Goal: Task Accomplishment & Management: Manage account settings

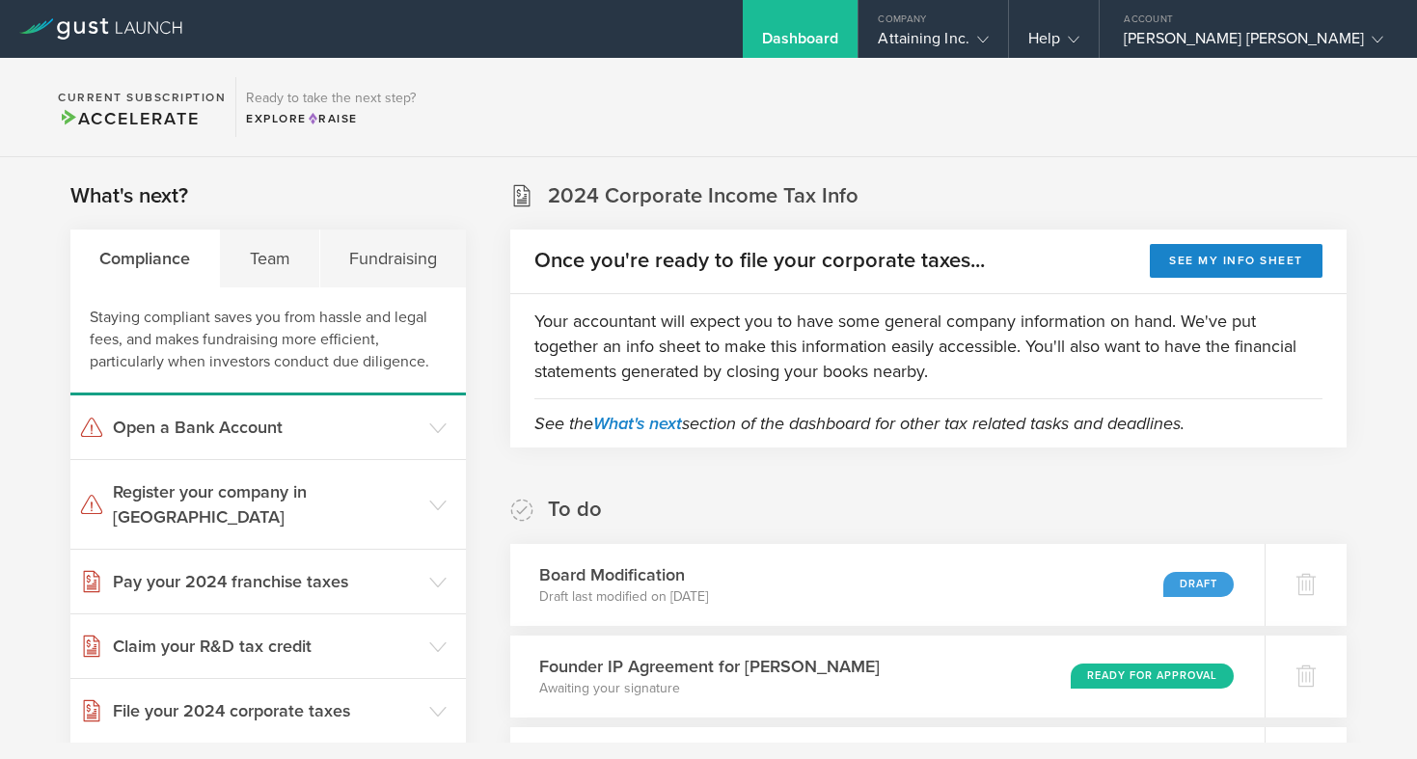
scroll to position [61, 0]
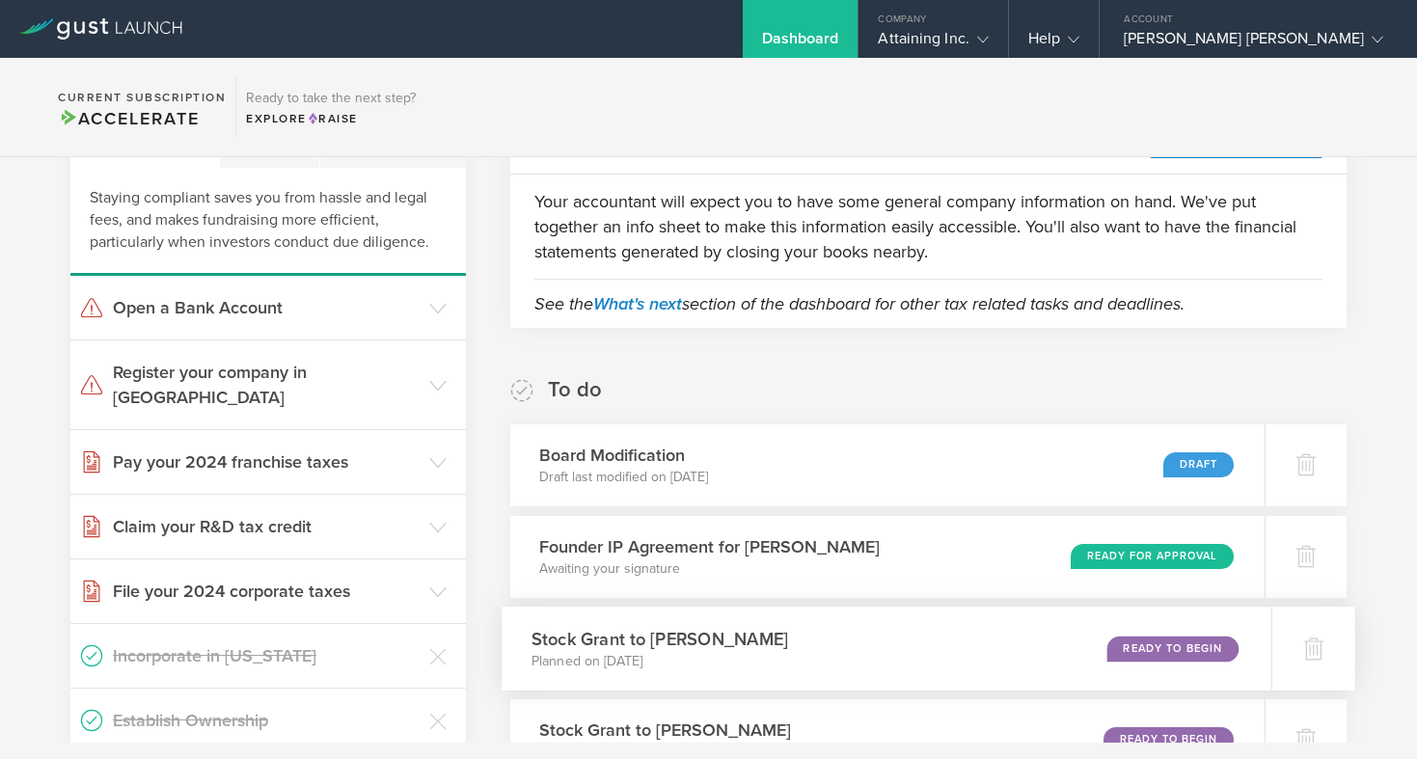
click at [1090, 668] on div "Stock Grant to Joshua Blank Planned on Sep 23, 2025 Ready to Begin" at bounding box center [887, 649] width 769 height 84
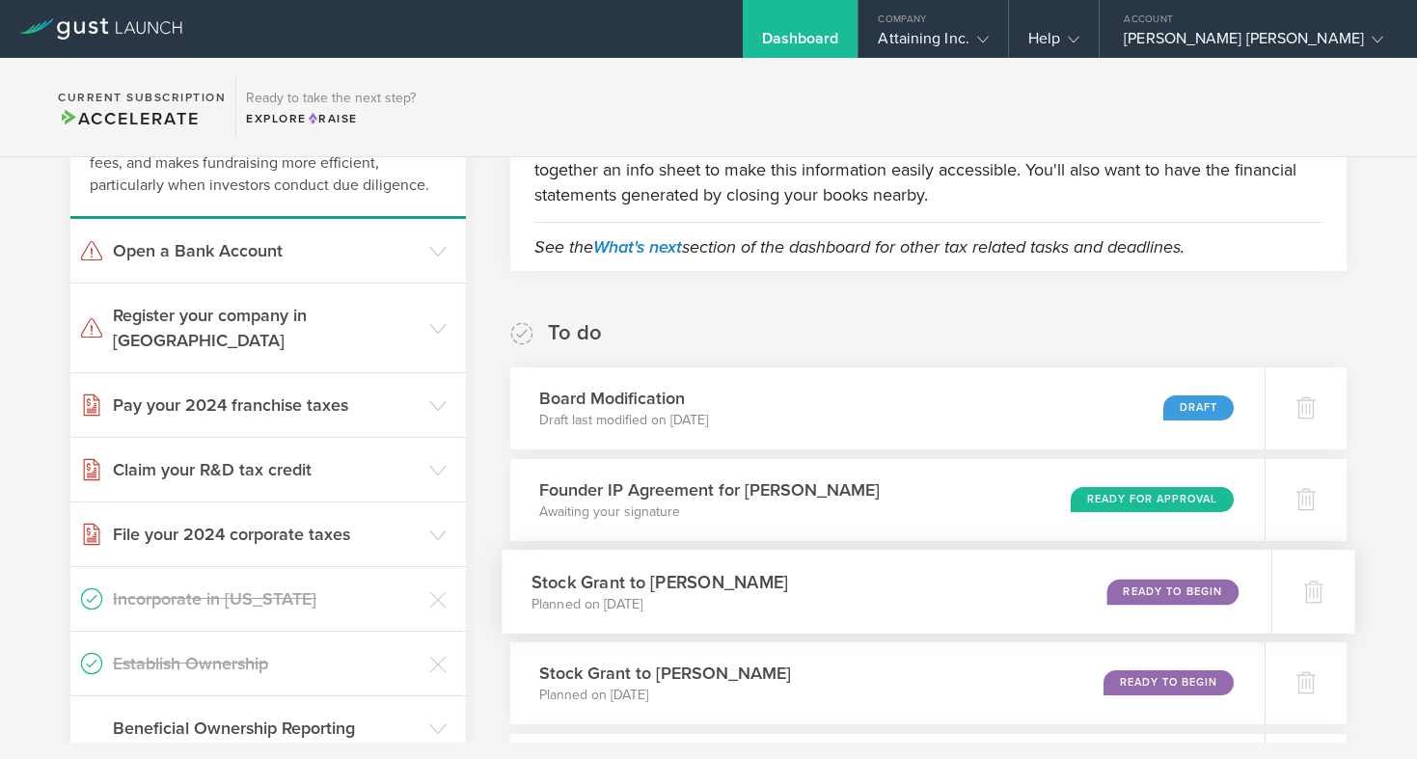
click at [1100, 613] on div "Stock Grant to Joshua Blank Planned on Sep 23, 2025 Ready to Begin" at bounding box center [887, 592] width 769 height 84
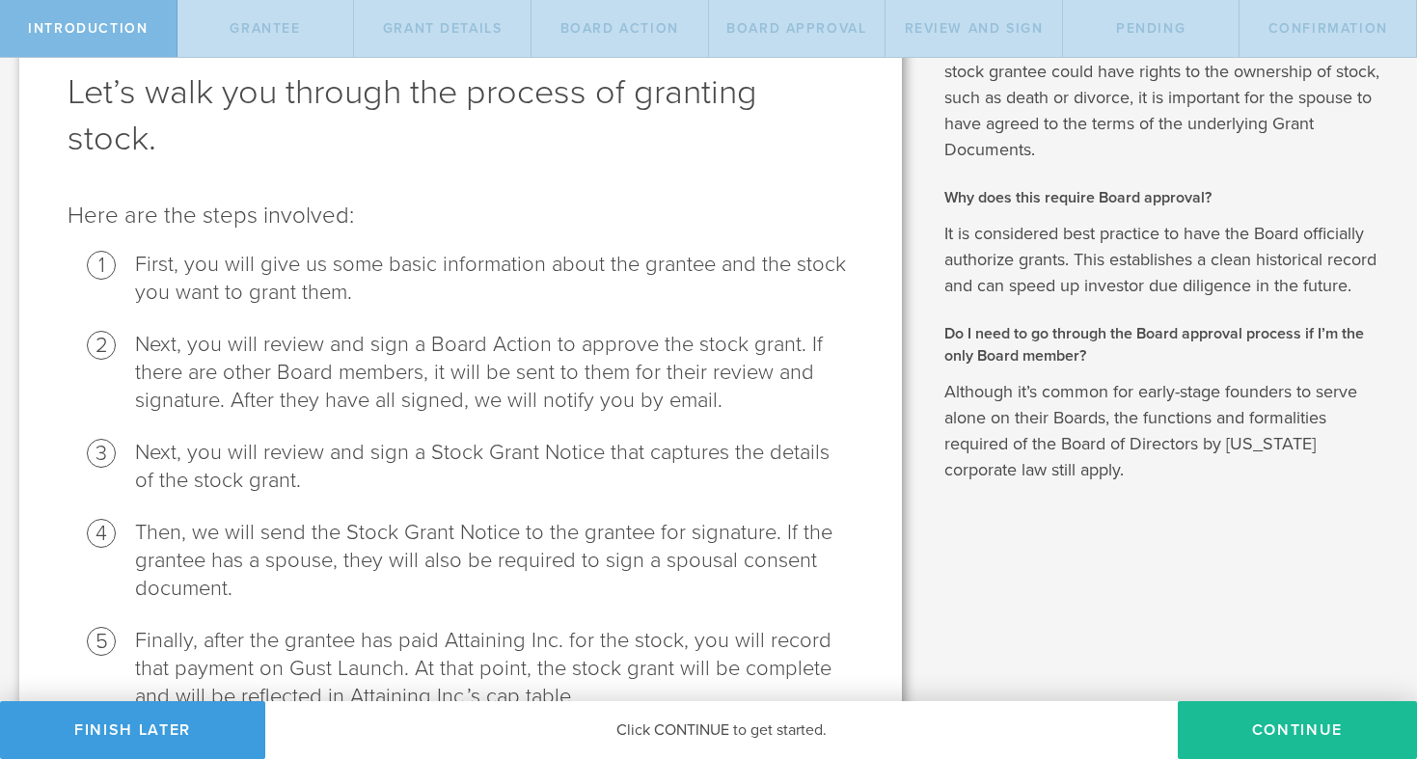
scroll to position [209, 0]
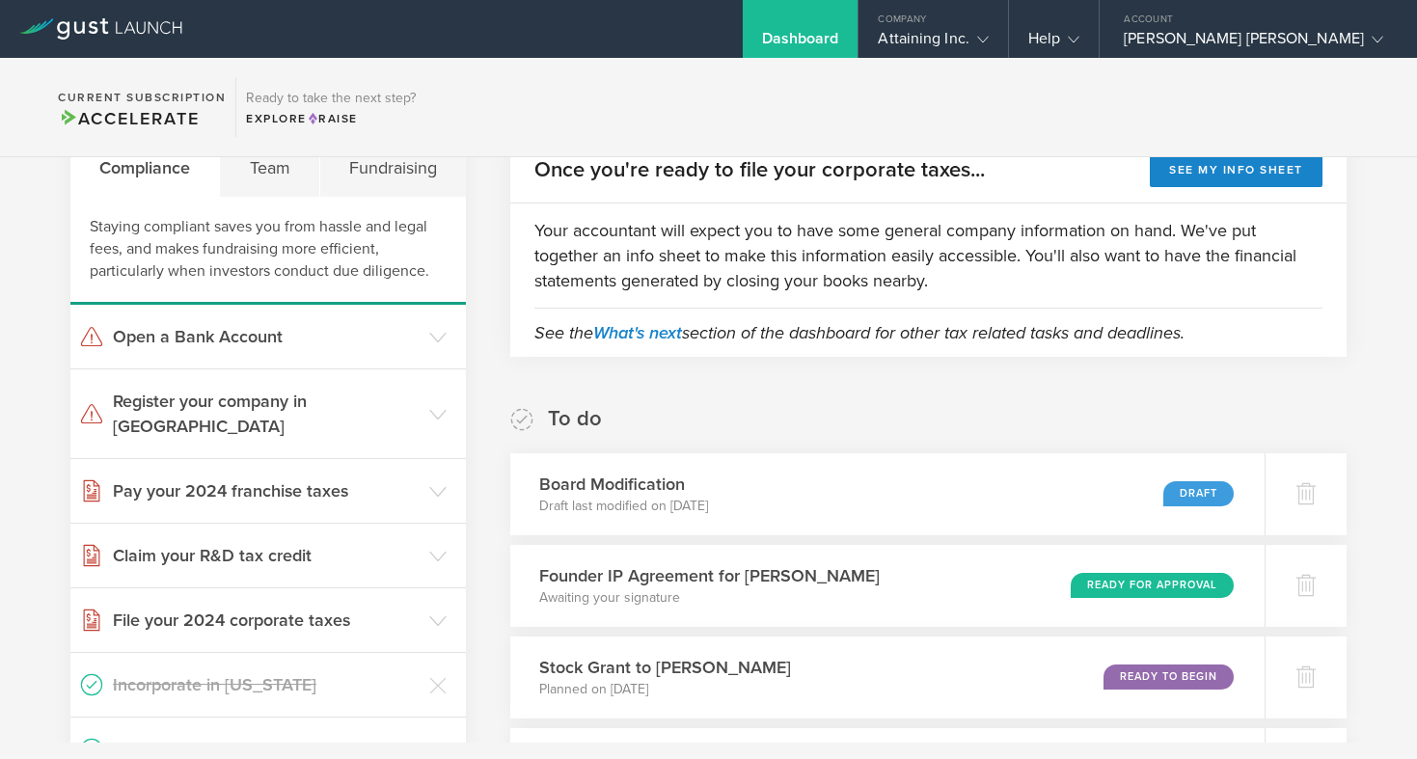
scroll to position [99, 0]
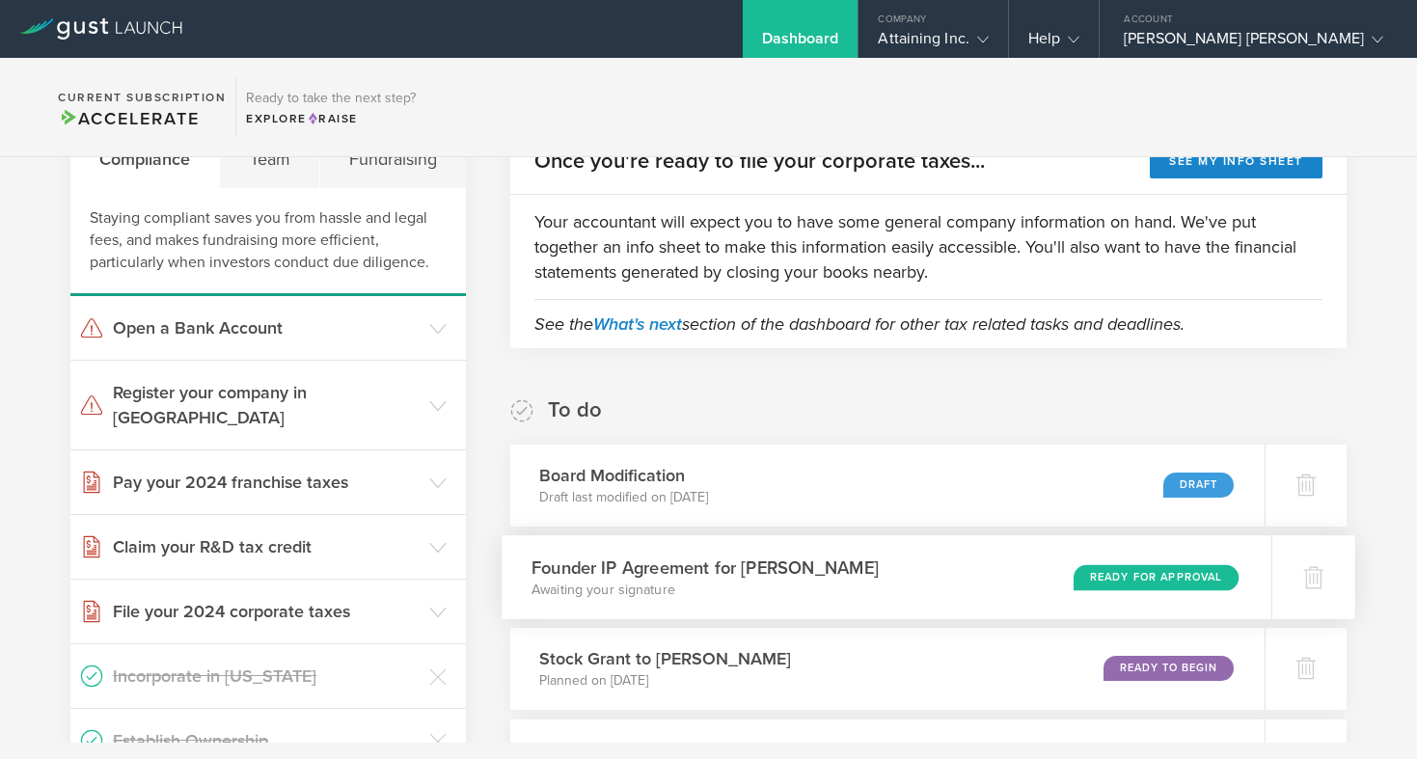
click at [645, 568] on h3 "Founder IP Agreement for [PERSON_NAME]" at bounding box center [704, 568] width 347 height 26
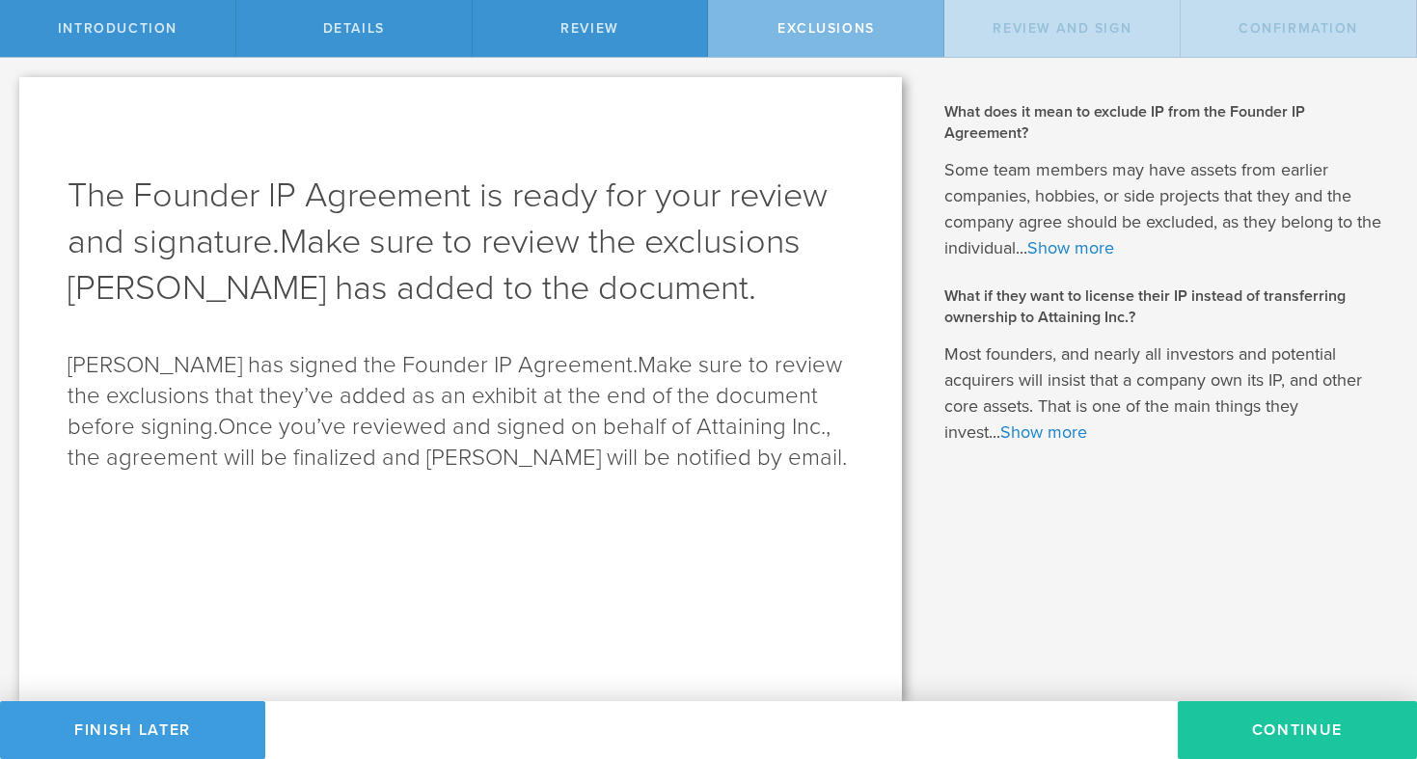
click at [1295, 718] on button "Continue" at bounding box center [1297, 730] width 239 height 58
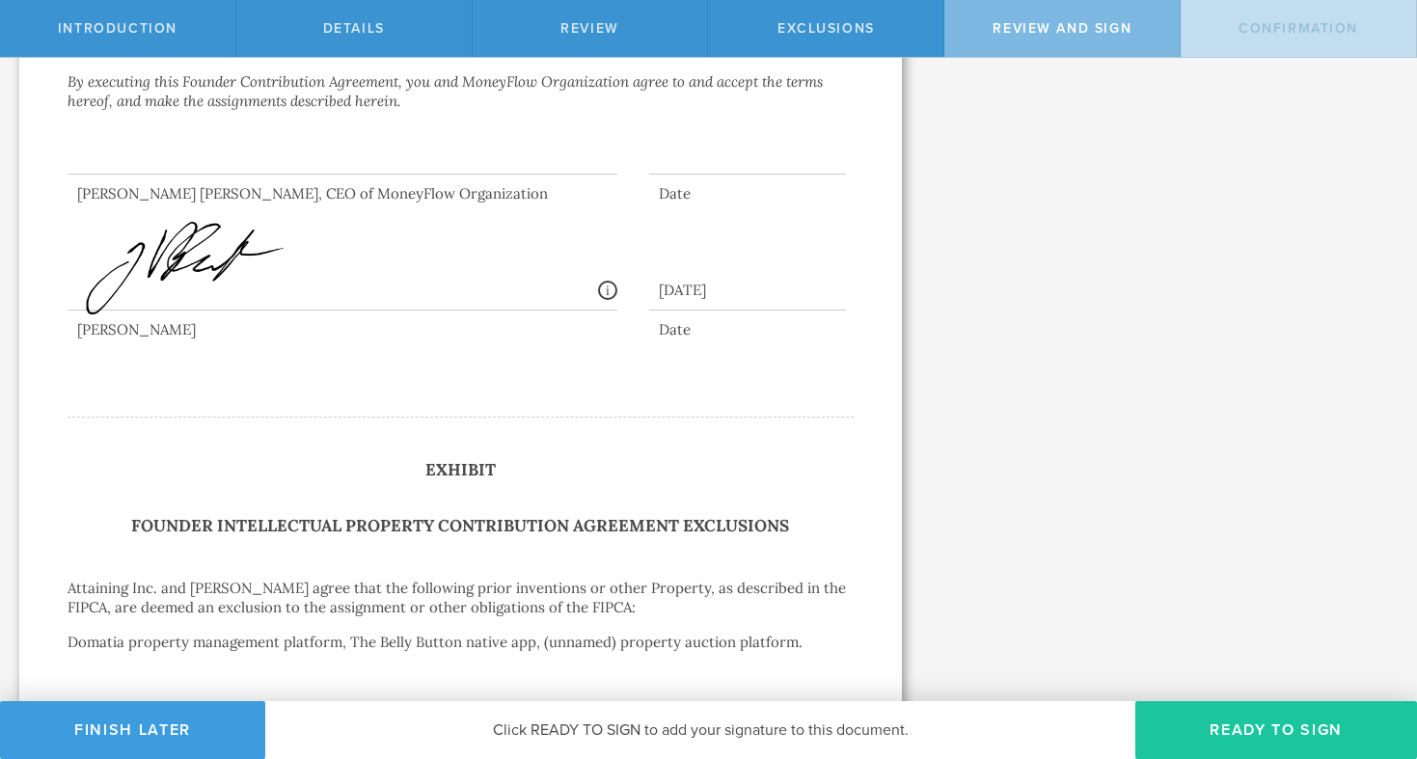
scroll to position [5483, 0]
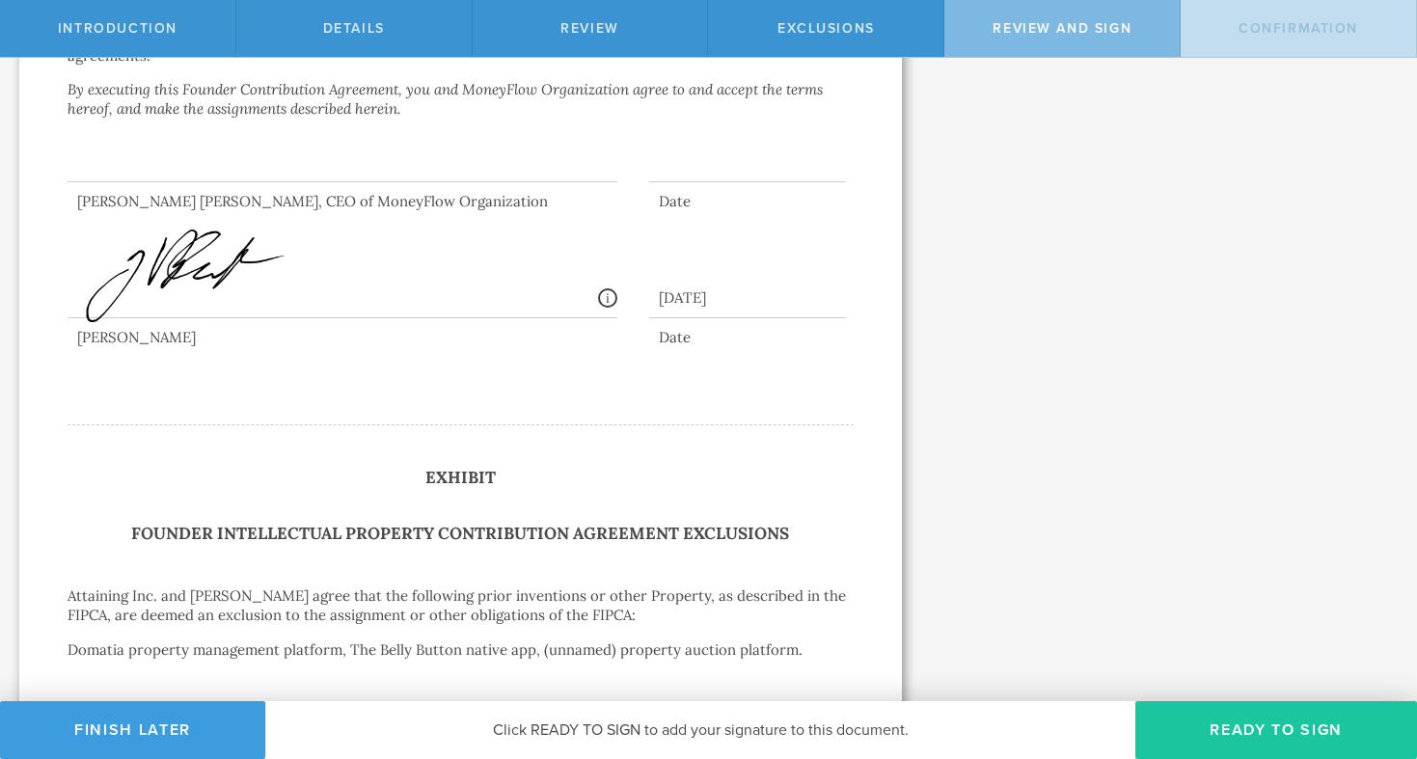
click at [1215, 728] on button "Ready to Sign" at bounding box center [1276, 730] width 282 height 58
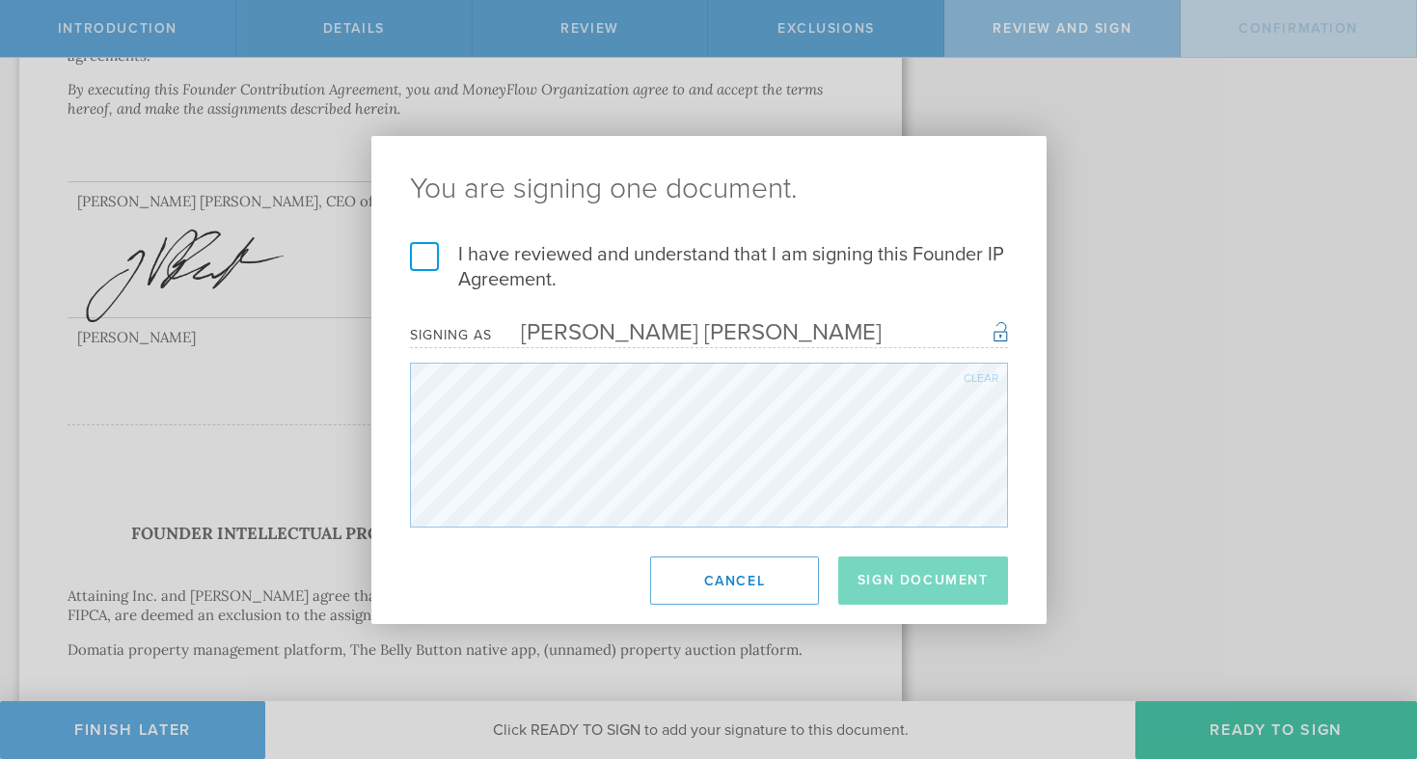
click at [435, 250] on label "I have reviewed and understand that I am signing this Founder IP Agreement." at bounding box center [709, 267] width 598 height 50
click at [0, 0] on input "I have reviewed and understand that I am signing this Founder IP Agreement." at bounding box center [0, 0] width 0 height 0
click at [950, 592] on button "Sign Document" at bounding box center [923, 581] width 170 height 48
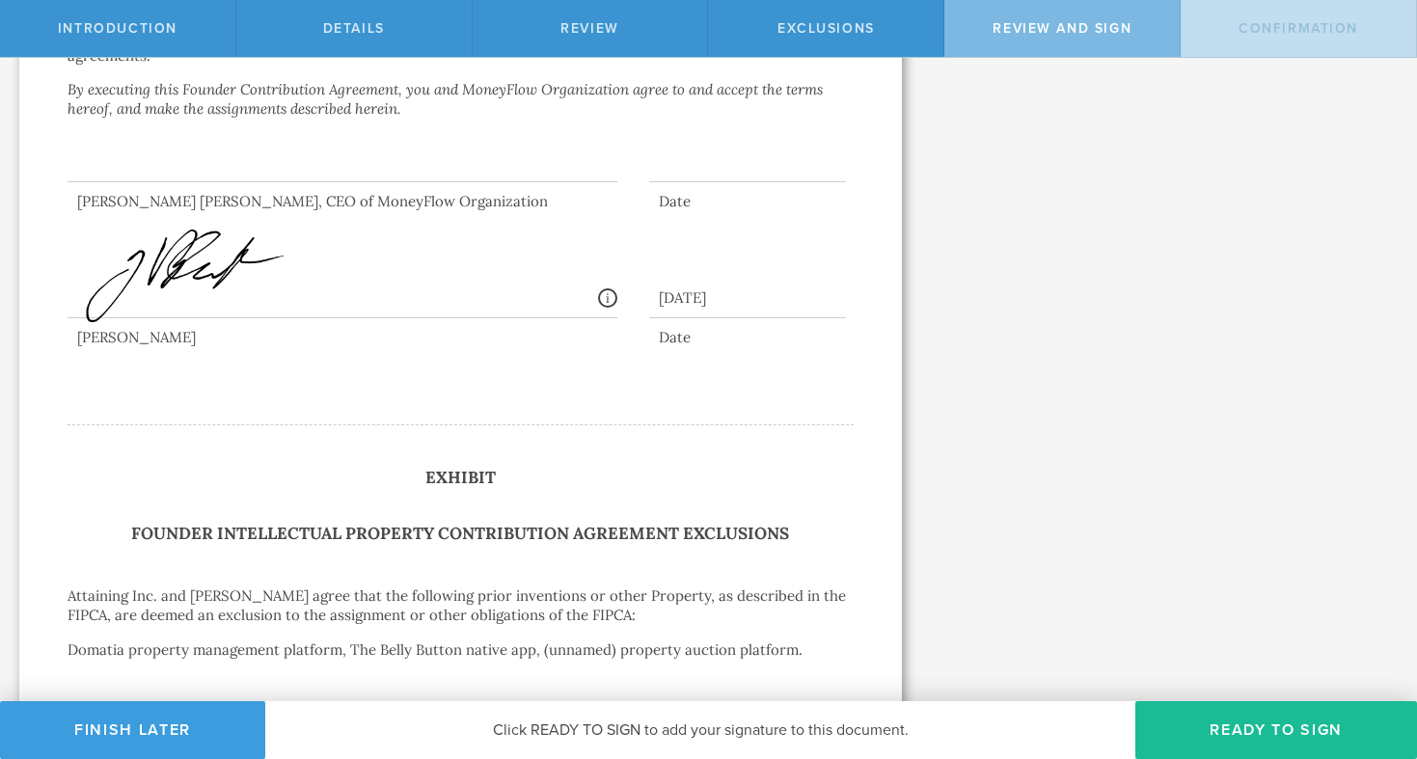
scroll to position [0, 0]
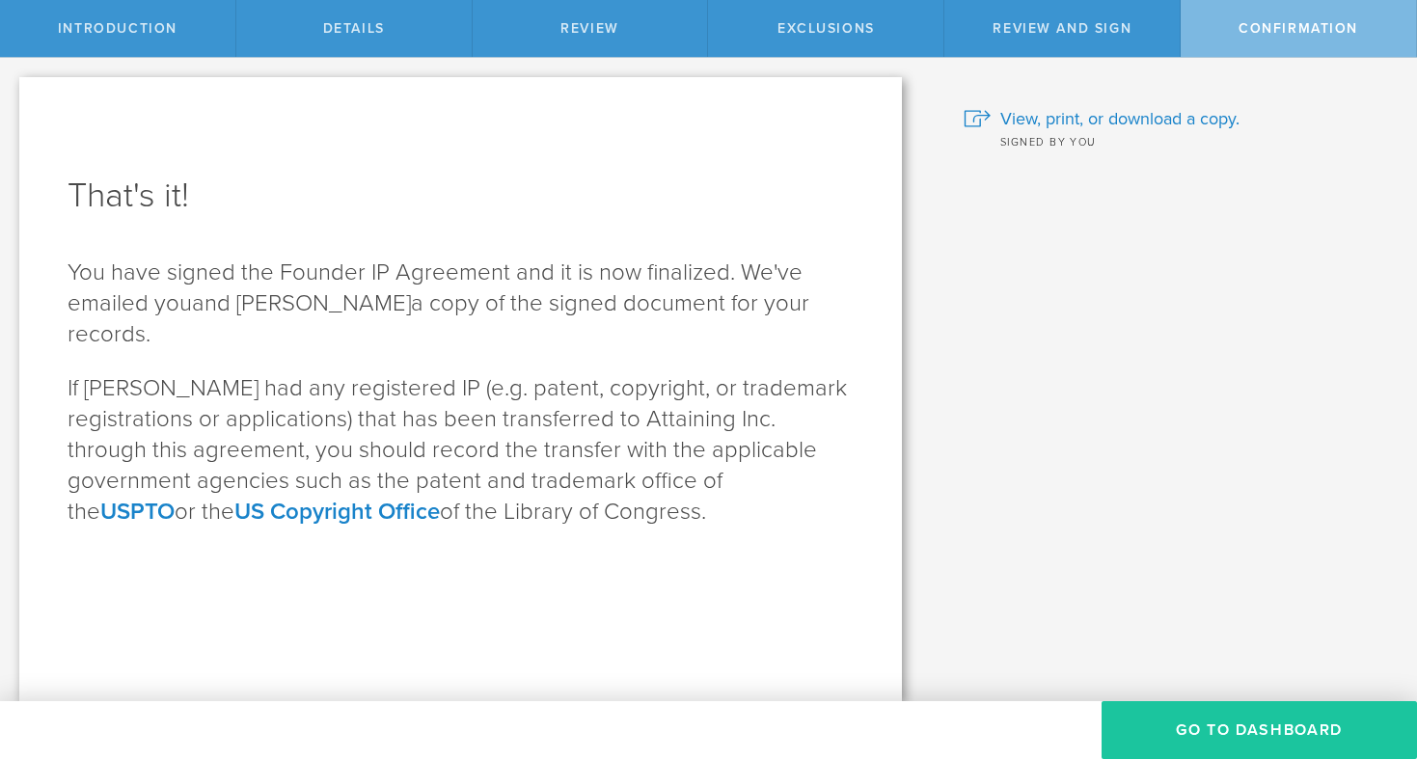
click at [1206, 723] on button "Go To Dashboard" at bounding box center [1259, 730] width 315 height 58
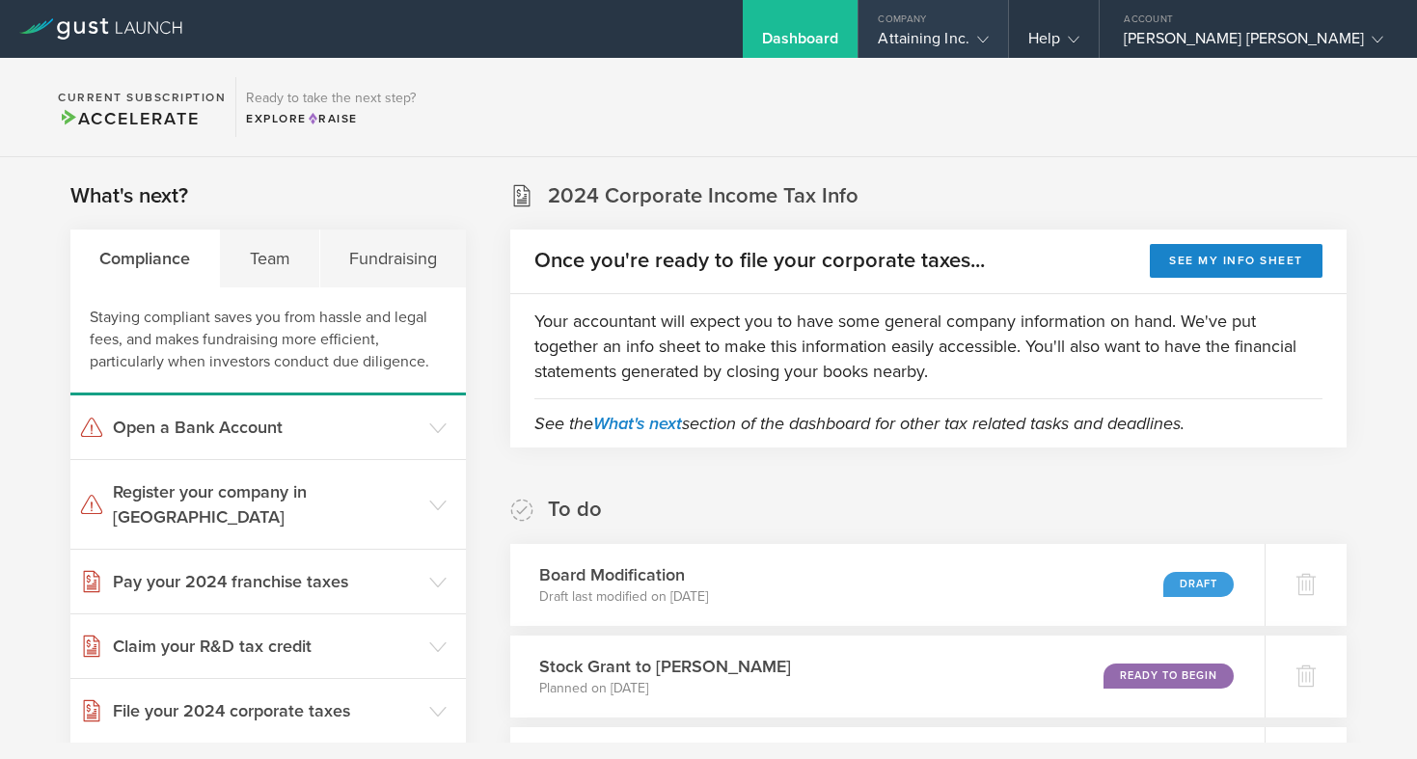
click at [989, 41] on polyline at bounding box center [983, 40] width 11 height 6
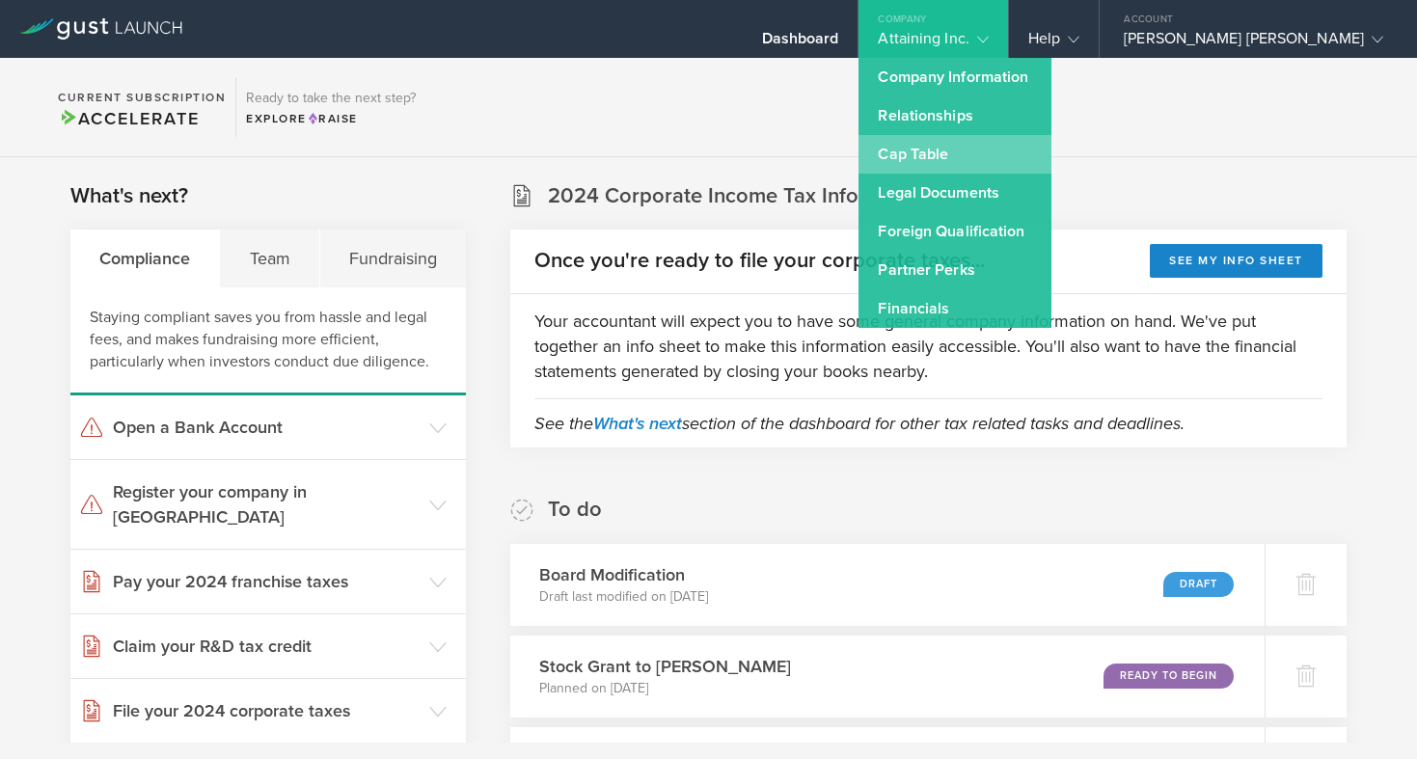
click at [1033, 153] on link "Cap Table" at bounding box center [954, 154] width 193 height 39
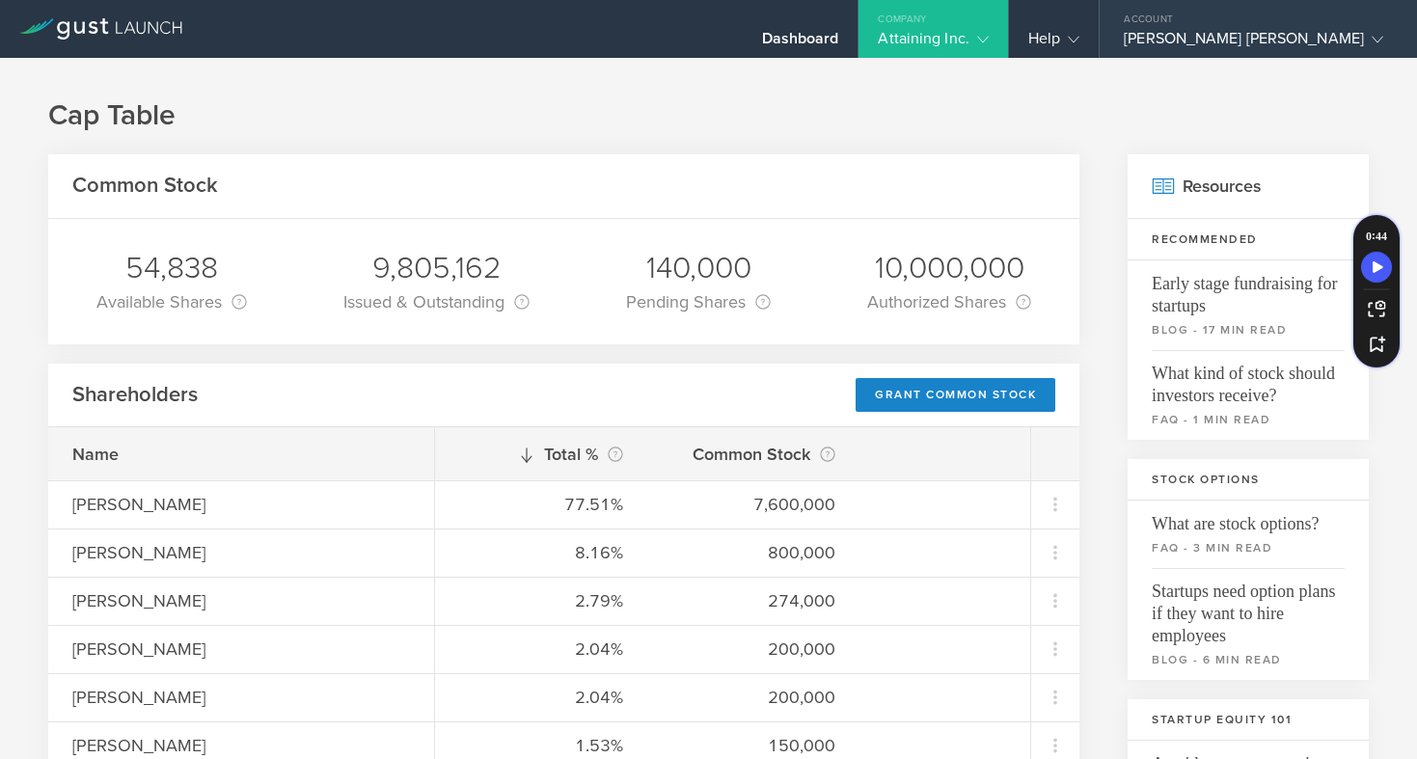
click at [1282, 40] on div "[PERSON_NAME] [PERSON_NAME]" at bounding box center [1253, 43] width 259 height 29
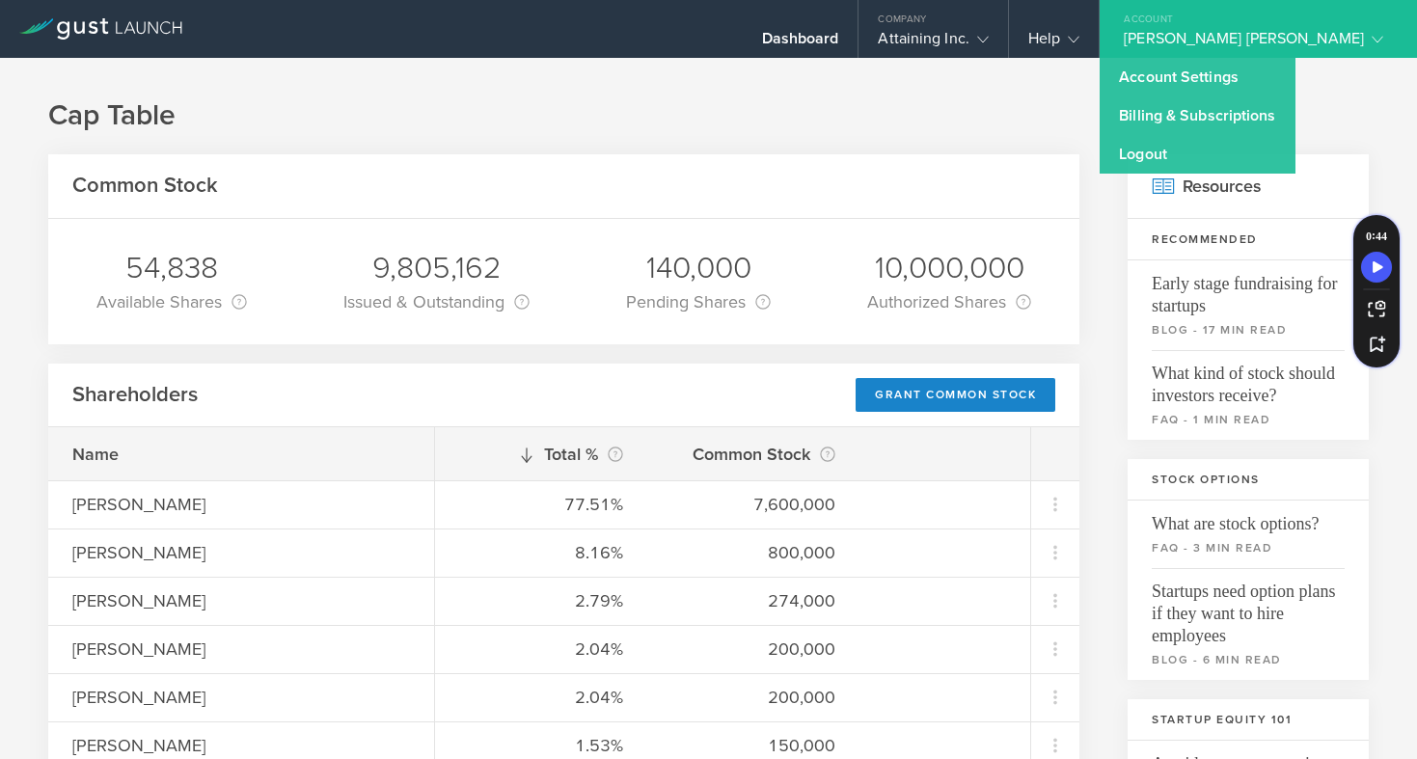
click at [1120, 104] on h1 "Cap Table" at bounding box center [708, 115] width 1321 height 39
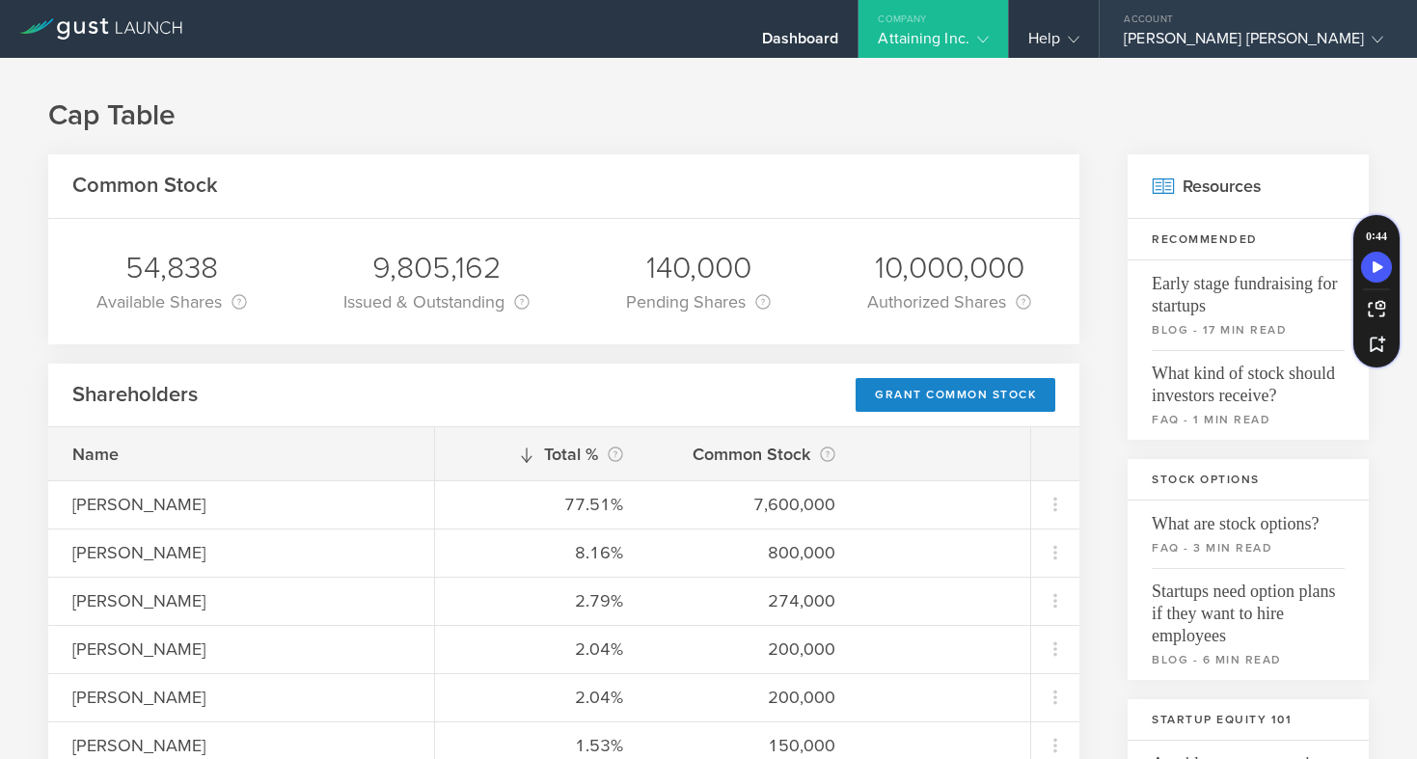
click at [1275, 41] on div "[PERSON_NAME] [PERSON_NAME]" at bounding box center [1253, 43] width 259 height 29
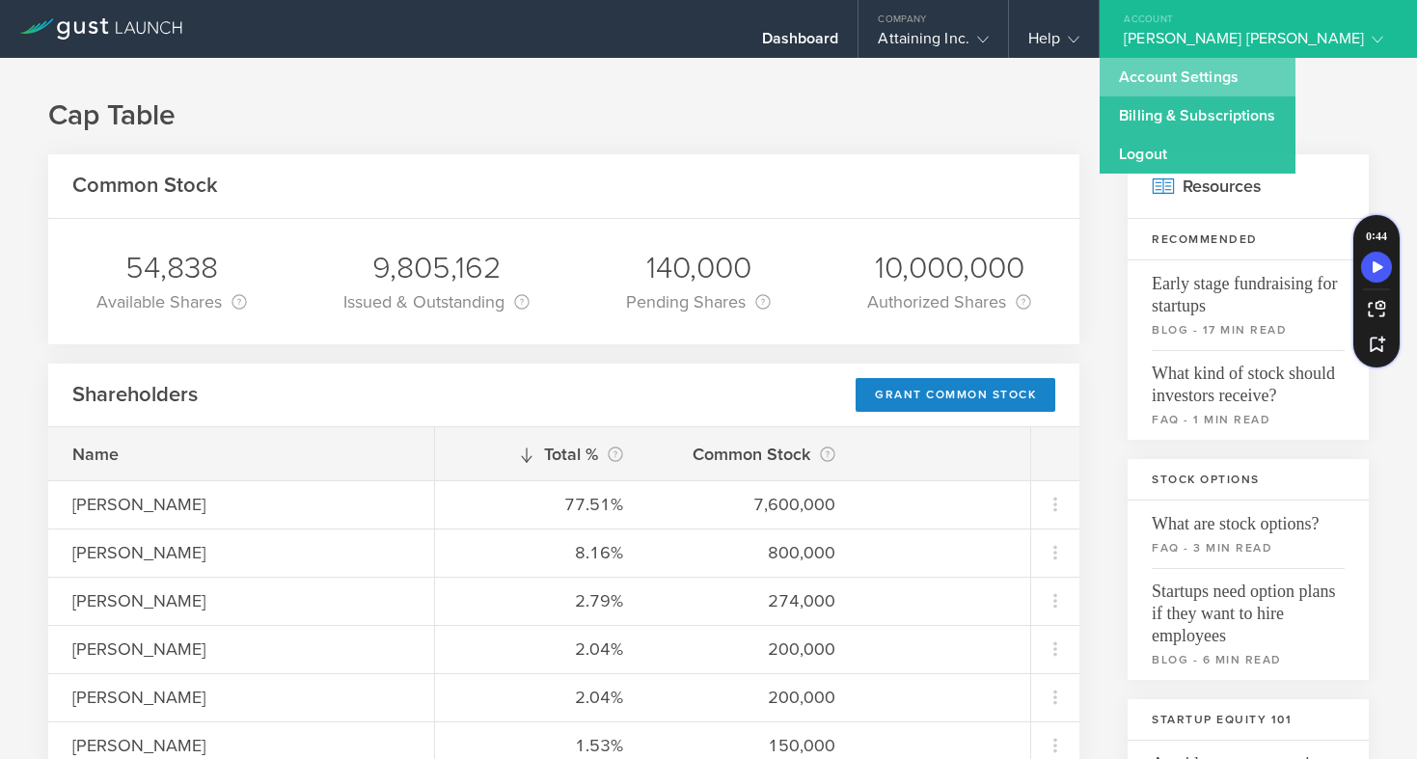
click at [1263, 74] on link "Account Settings" at bounding box center [1197, 77] width 195 height 39
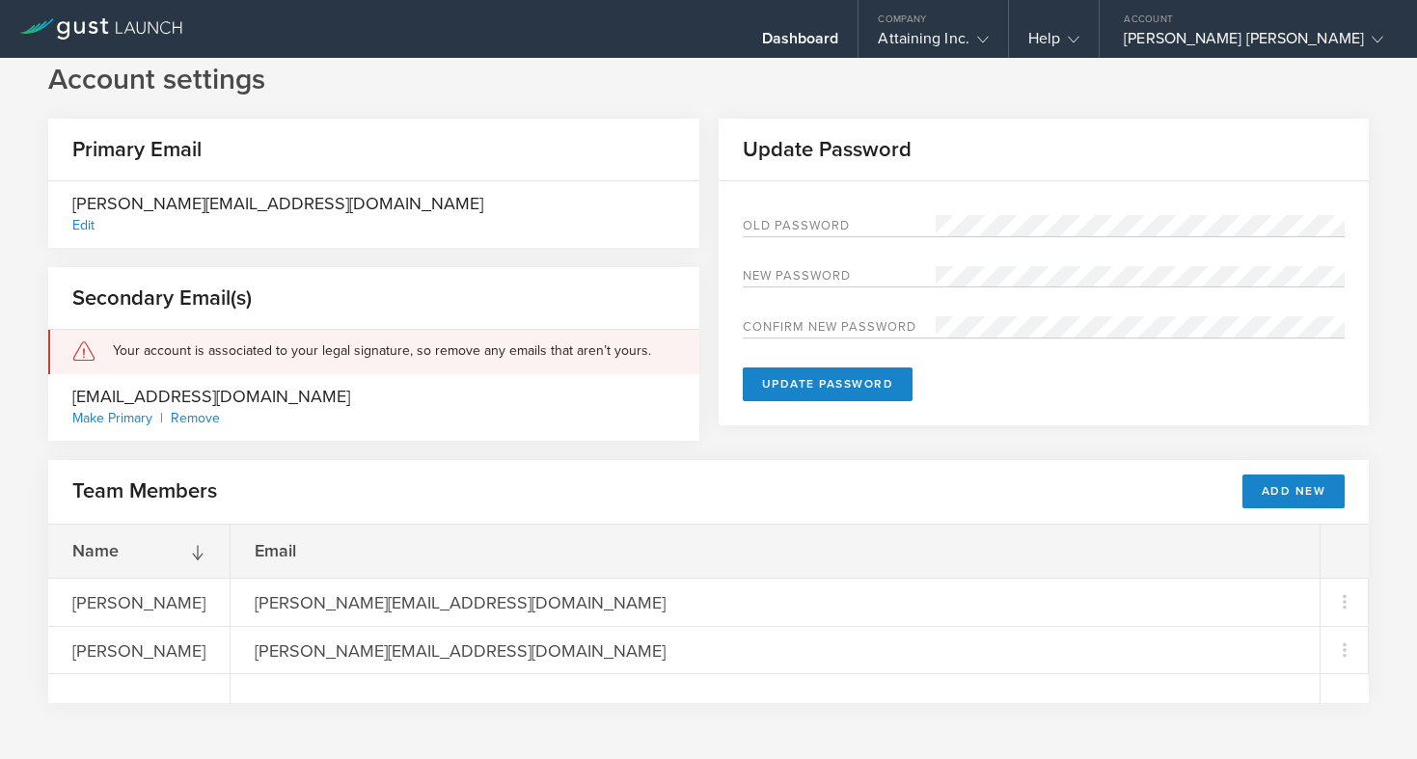
scroll to position [30, 0]
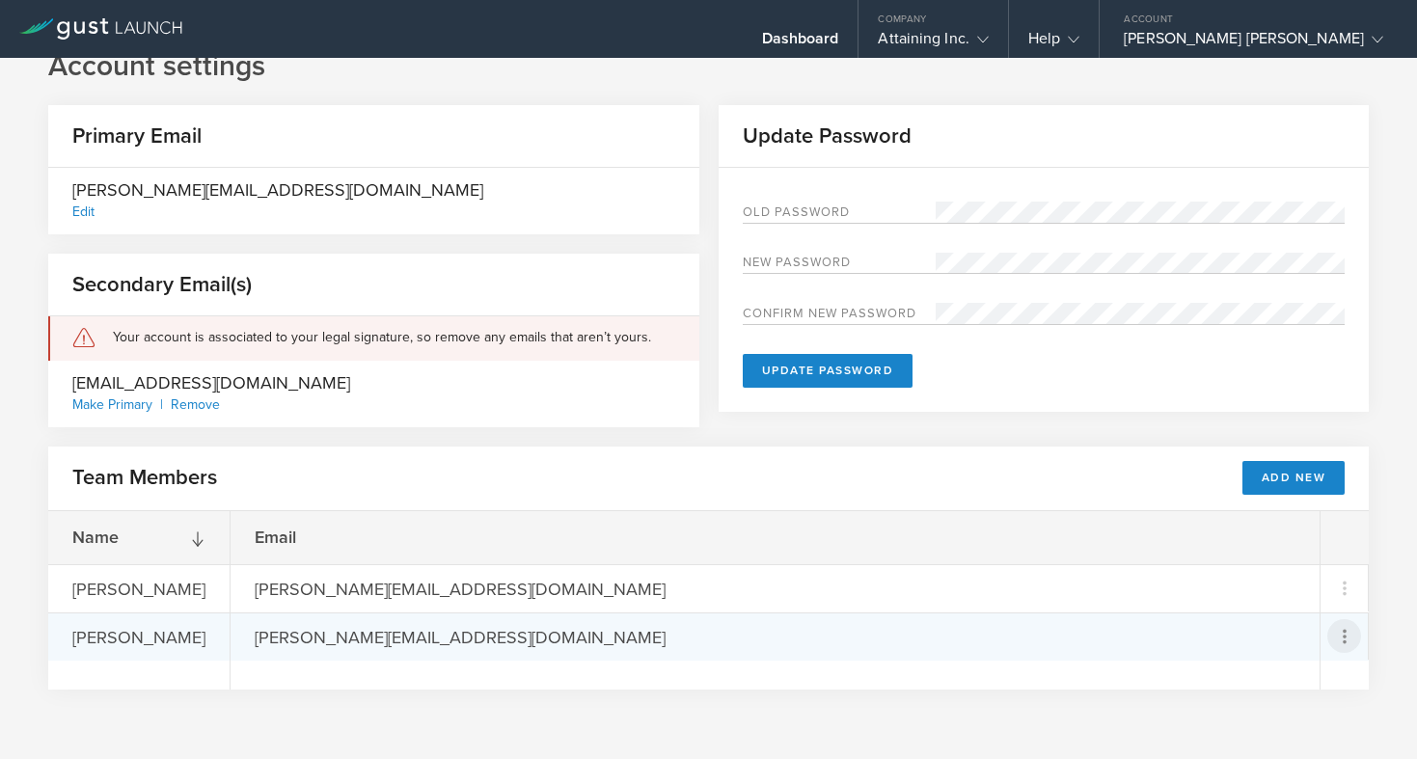
click at [1342, 627] on icon at bounding box center [1344, 636] width 23 height 23
click at [1254, 680] on div "Resend Invite" at bounding box center [1278, 684] width 158 height 22
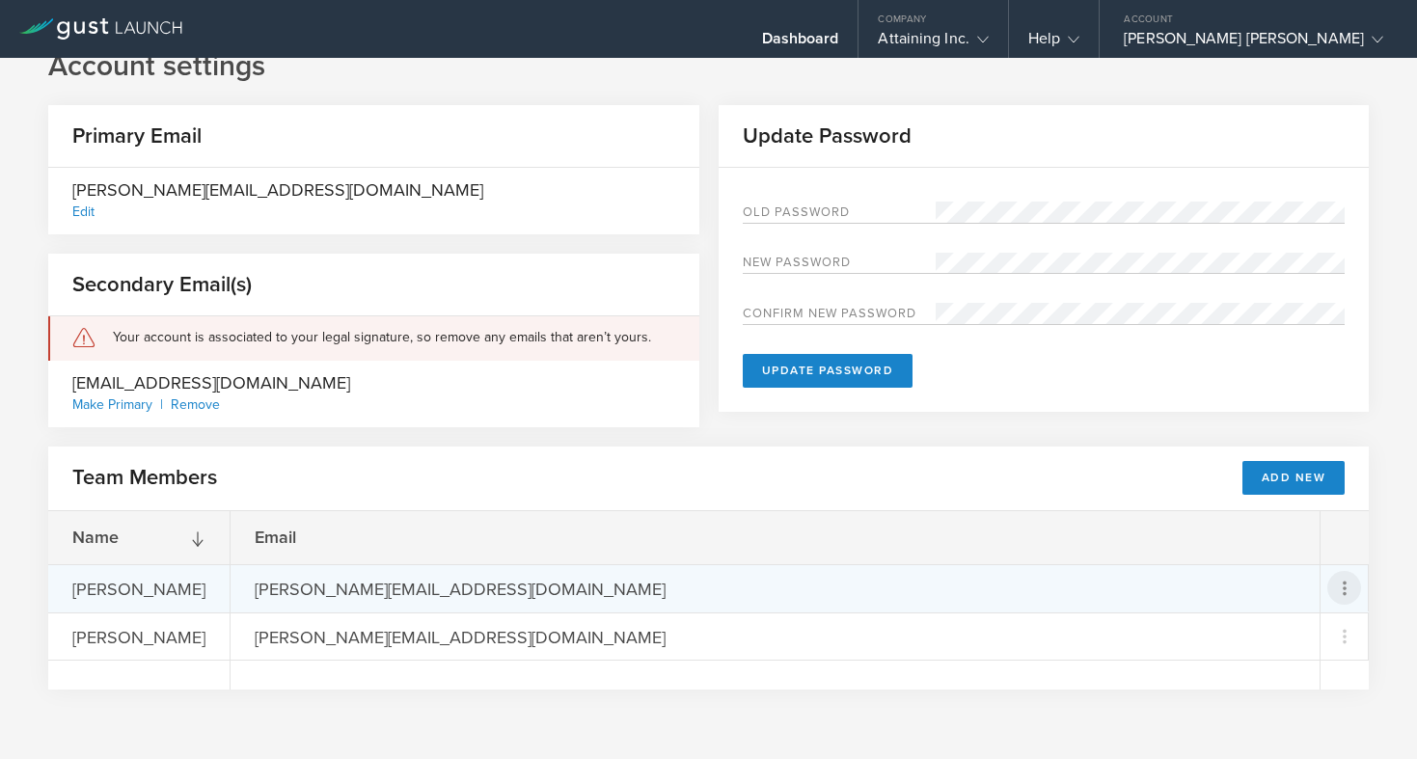
click at [1343, 585] on icon at bounding box center [1345, 588] width 4 height 14
click at [717, 708] on md-backdrop at bounding box center [708, 379] width 1417 height 759
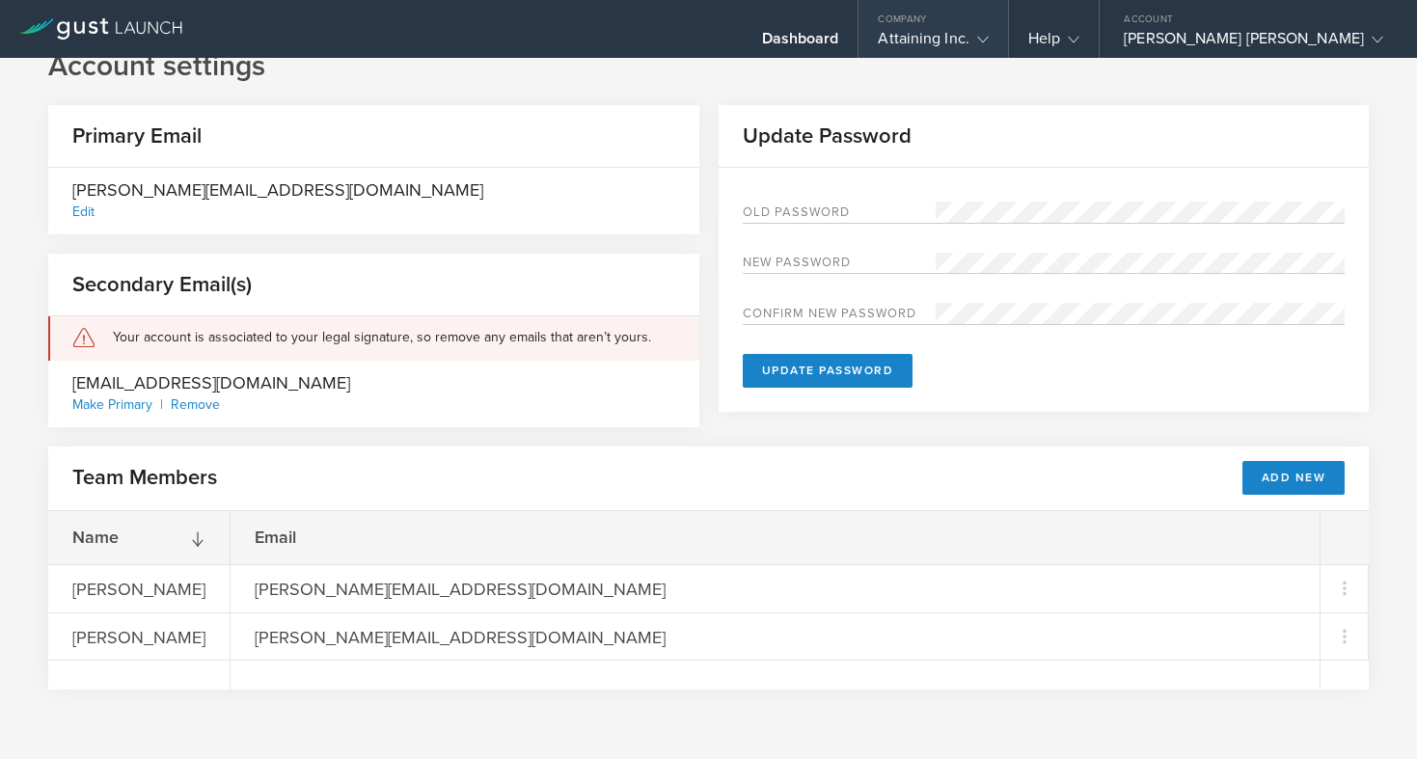
click at [989, 41] on icon at bounding box center [983, 40] width 12 height 12
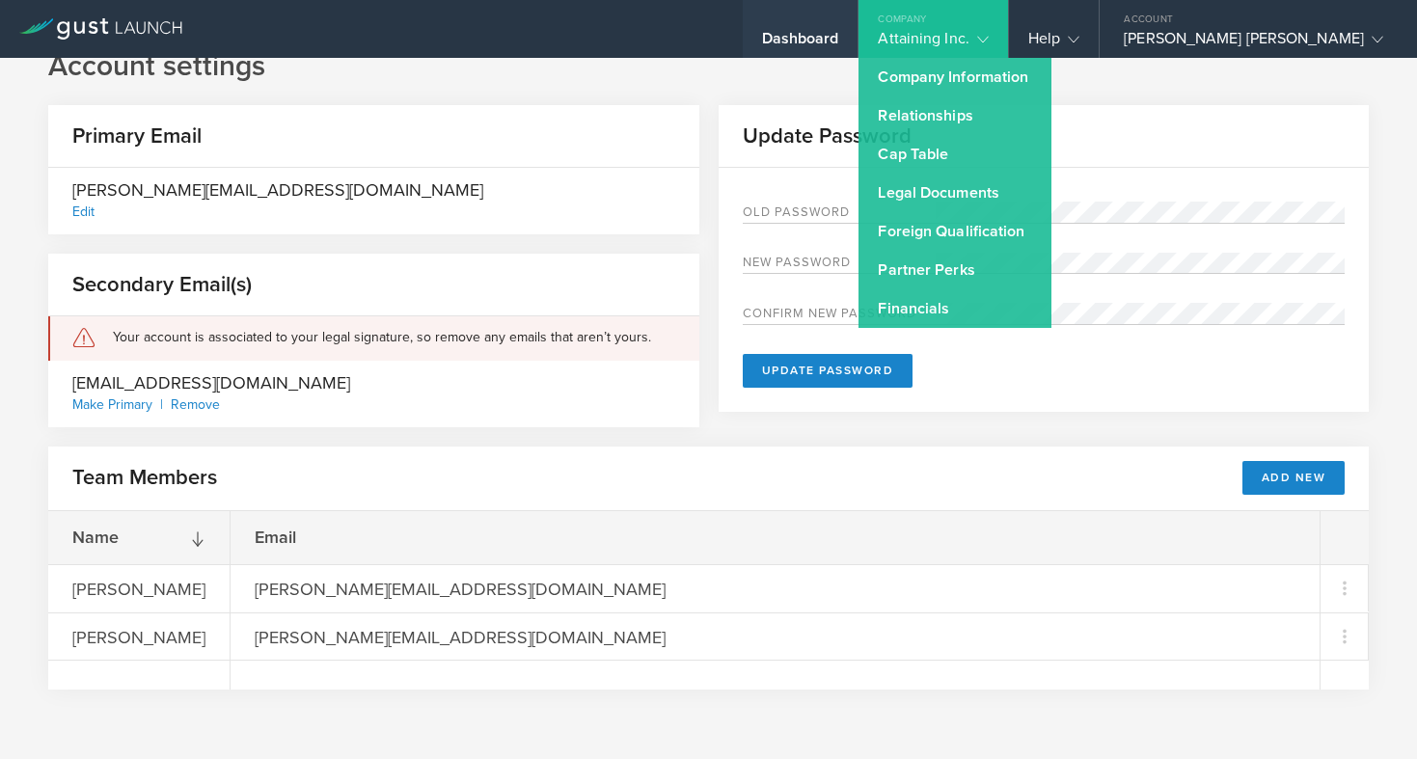
click at [839, 36] on div "Dashboard" at bounding box center [800, 43] width 77 height 29
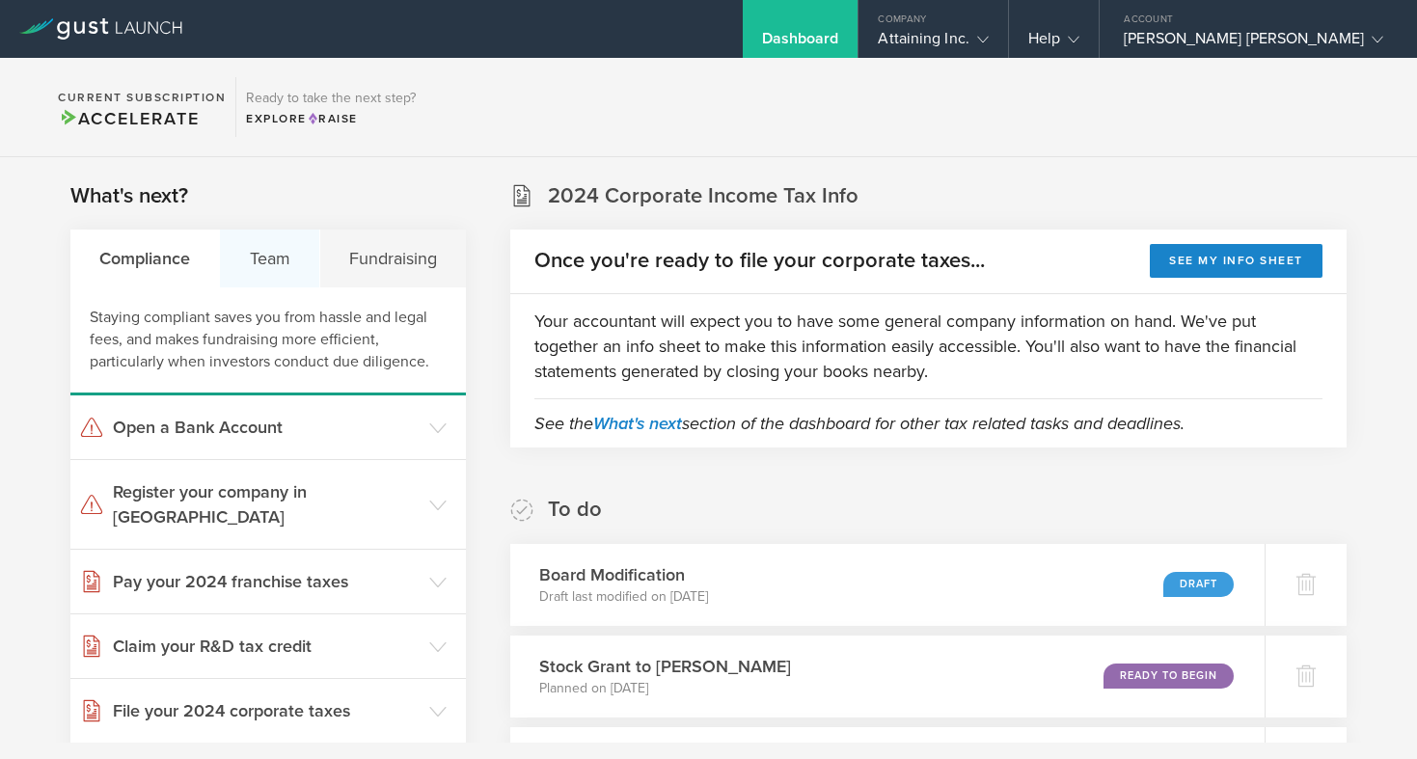
click at [249, 259] on div "Team" at bounding box center [269, 259] width 99 height 58
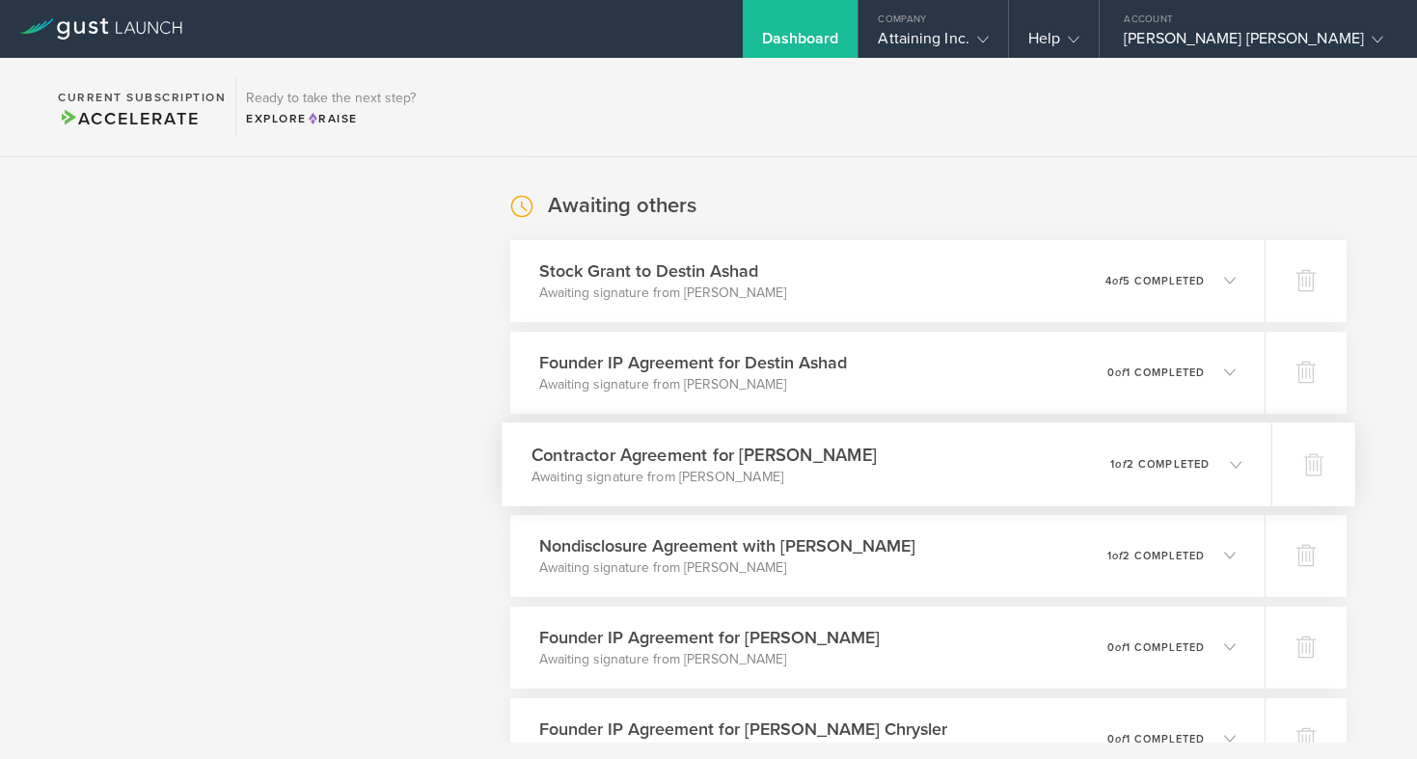
scroll to position [1414, 0]
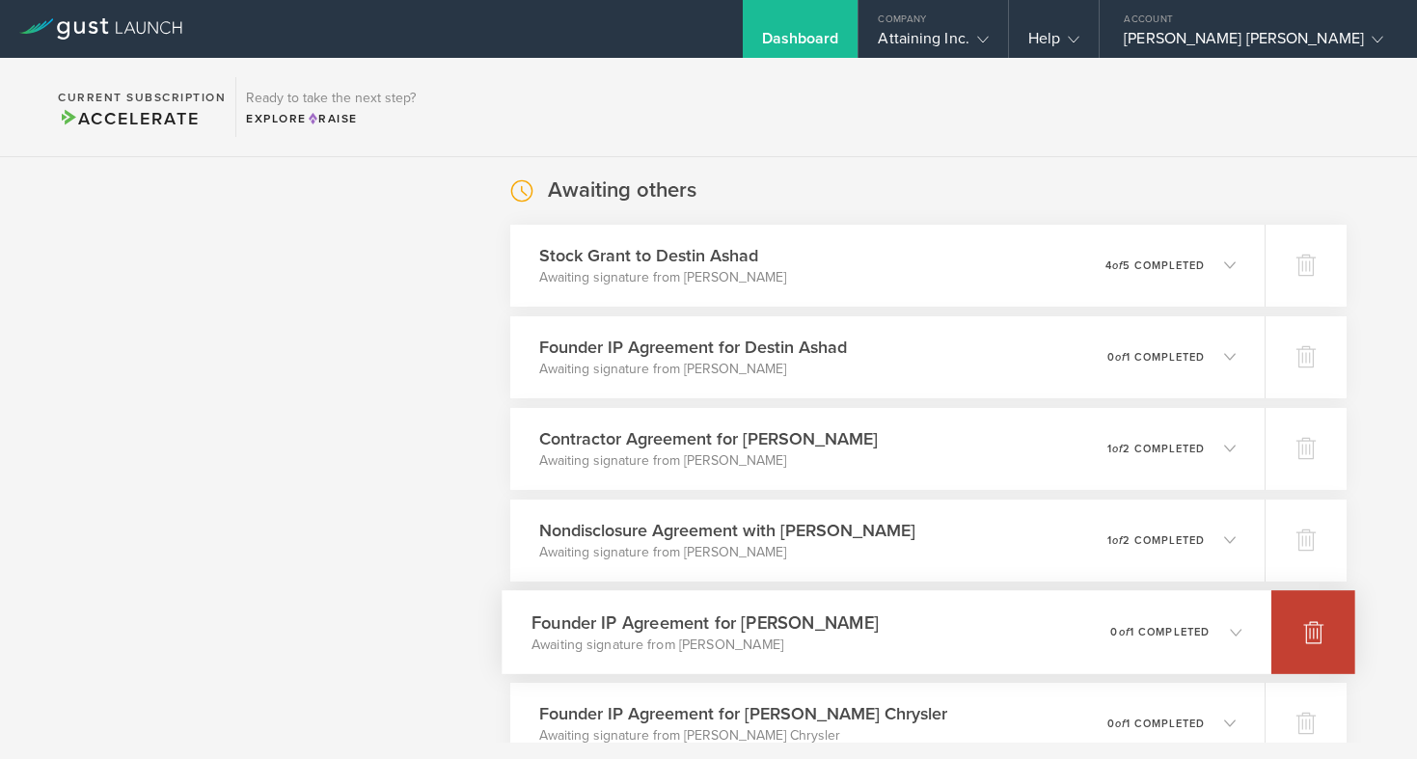
click at [1305, 625] on icon at bounding box center [1313, 631] width 23 height 23
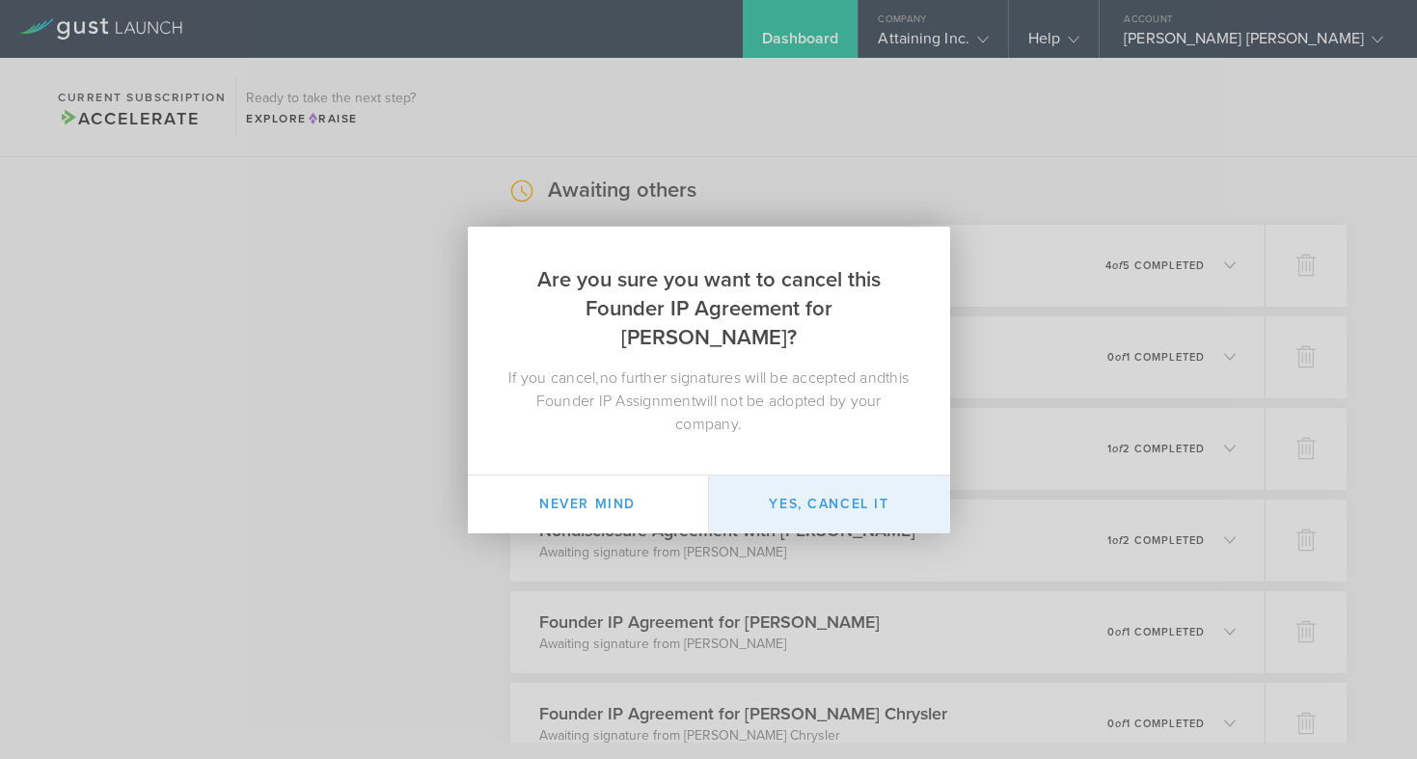
click at [823, 511] on button "Yes, cancel it" at bounding box center [829, 505] width 241 height 58
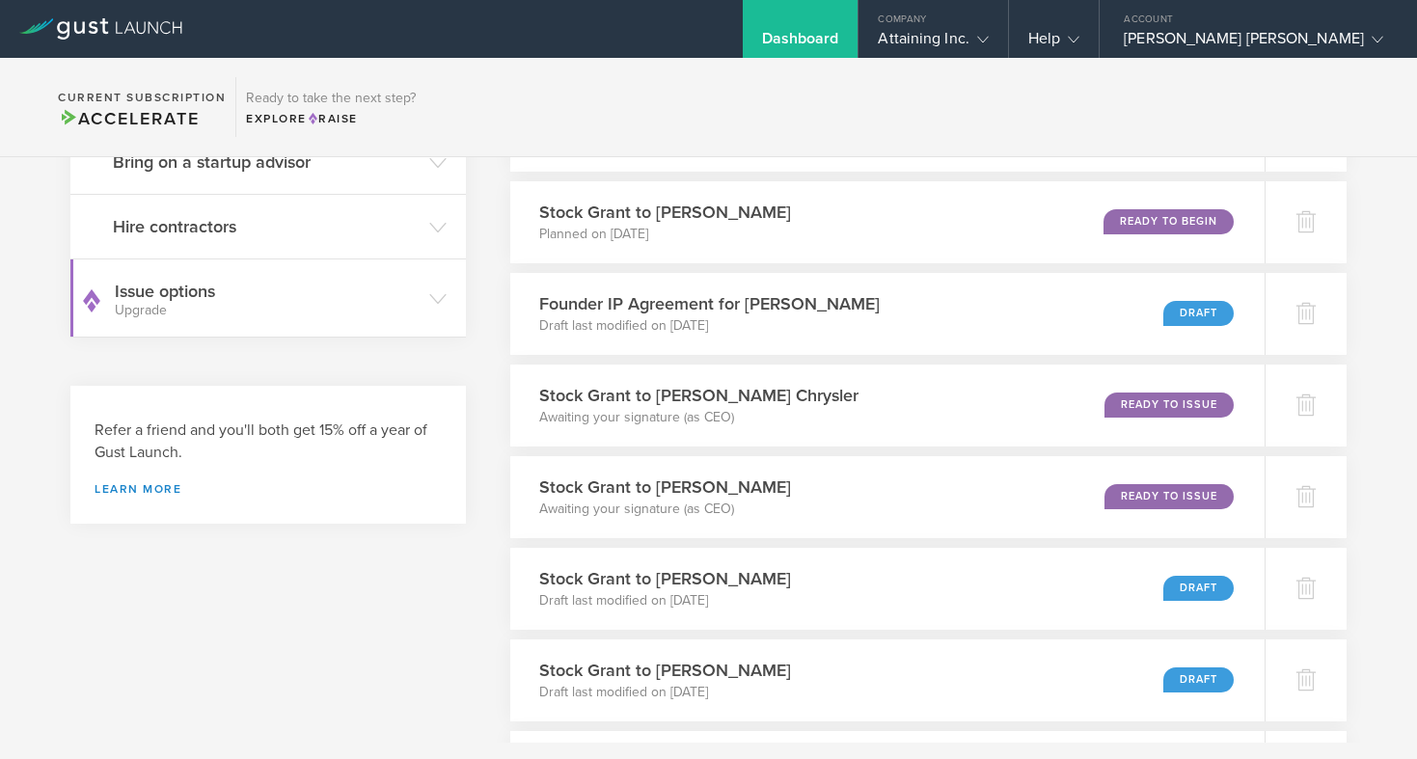
scroll to position [550, 0]
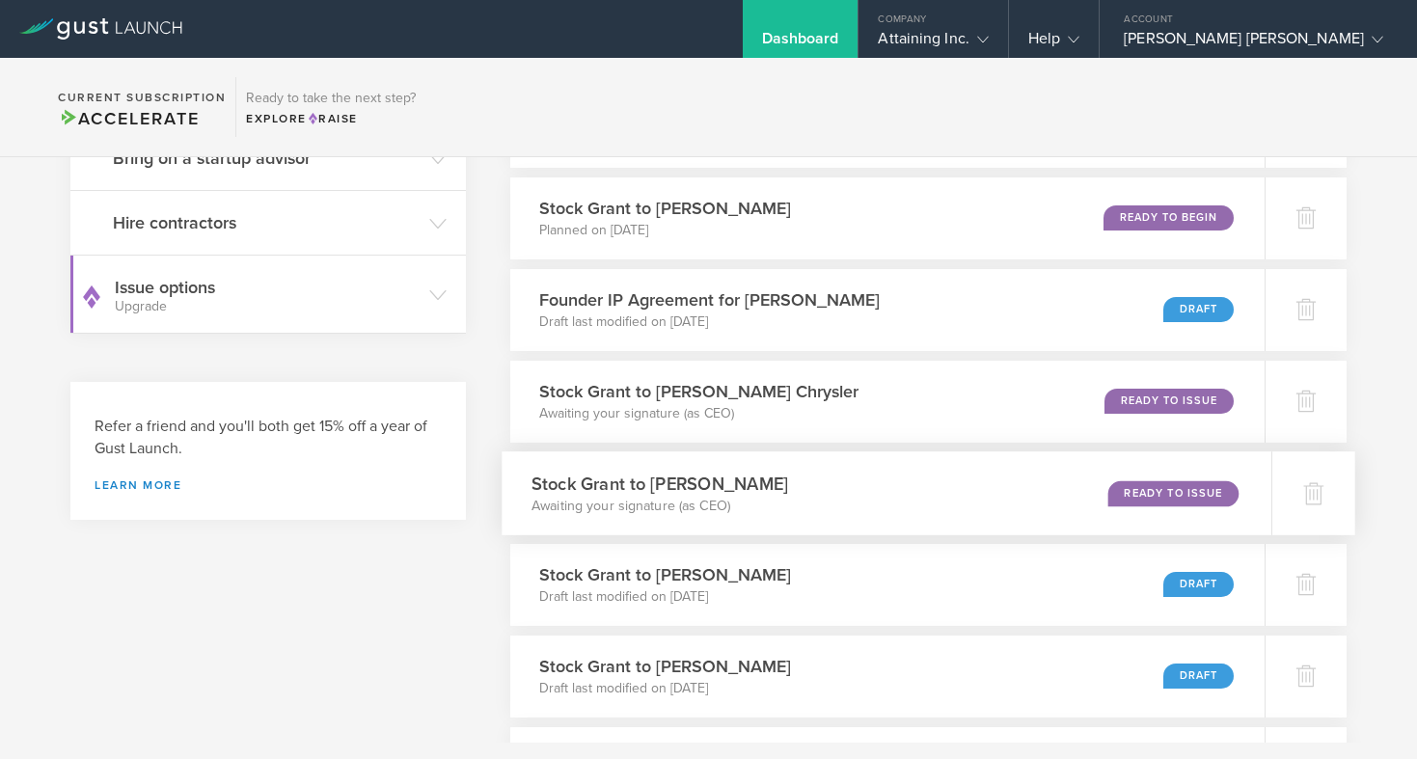
click at [719, 481] on h3 "Stock Grant to Eric Dansky" at bounding box center [659, 484] width 257 height 26
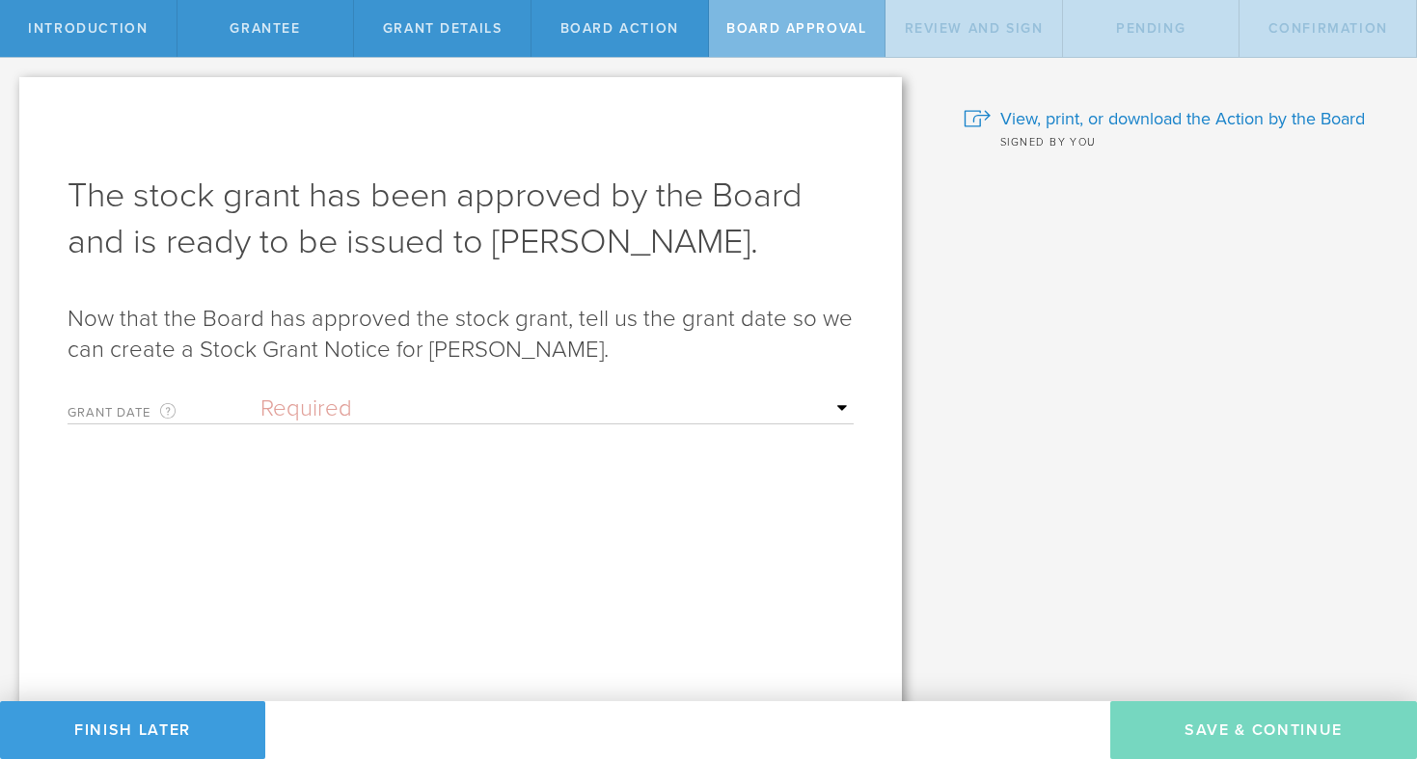
click at [334, 402] on select "Required Upon [PERSON_NAME]'s signature A specific date" at bounding box center [556, 409] width 593 height 29
click at [260, 395] on select "Required Upon [PERSON_NAME]'s signature A specific date" at bounding box center [556, 409] width 593 height 29
click at [322, 407] on select "Required Upon [PERSON_NAME]'s signature A specific date" at bounding box center [556, 409] width 593 height 29
click at [260, 395] on select "Required Upon [PERSON_NAME]'s signature A specific date" at bounding box center [556, 409] width 593 height 29
click at [332, 476] on input "text" at bounding box center [556, 475] width 593 height 29
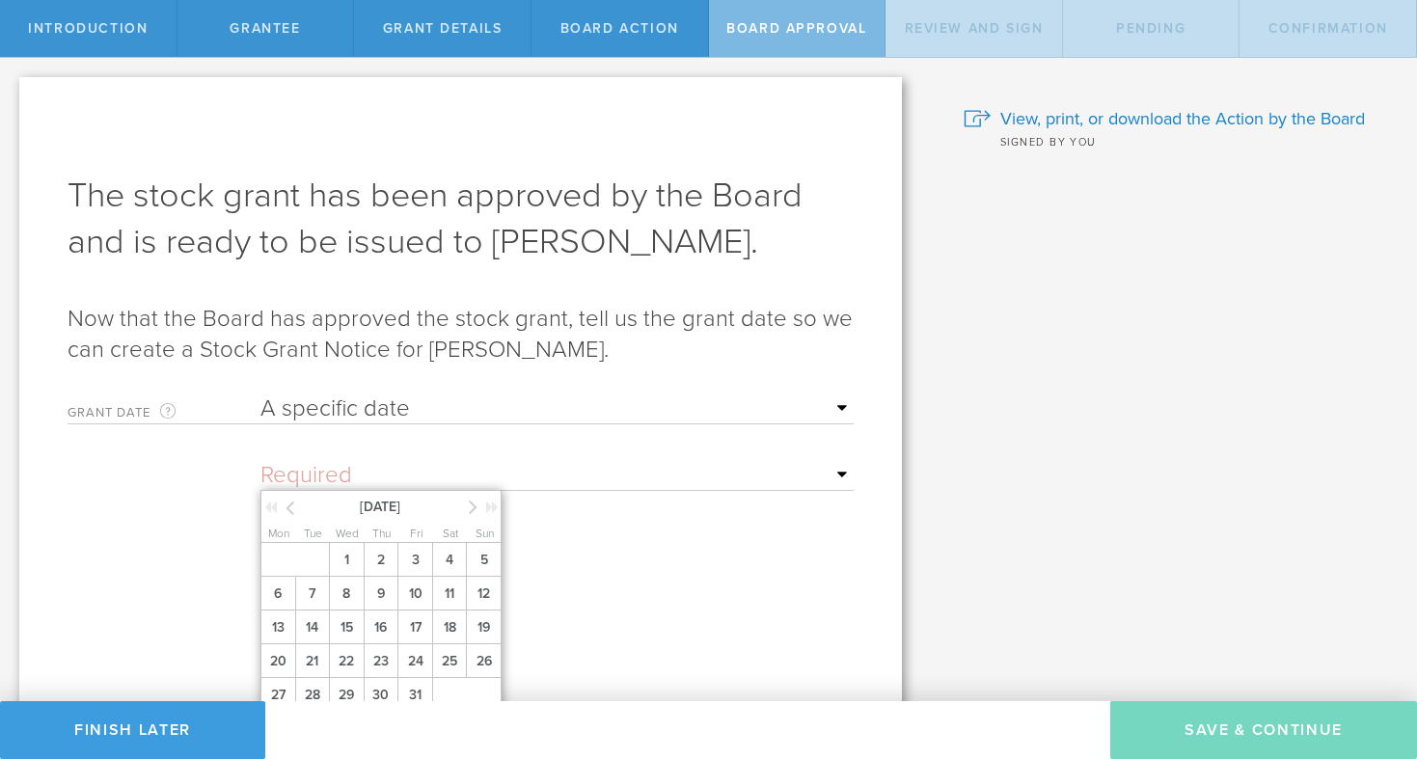
click at [288, 511] on icon at bounding box center [290, 508] width 9 height 24
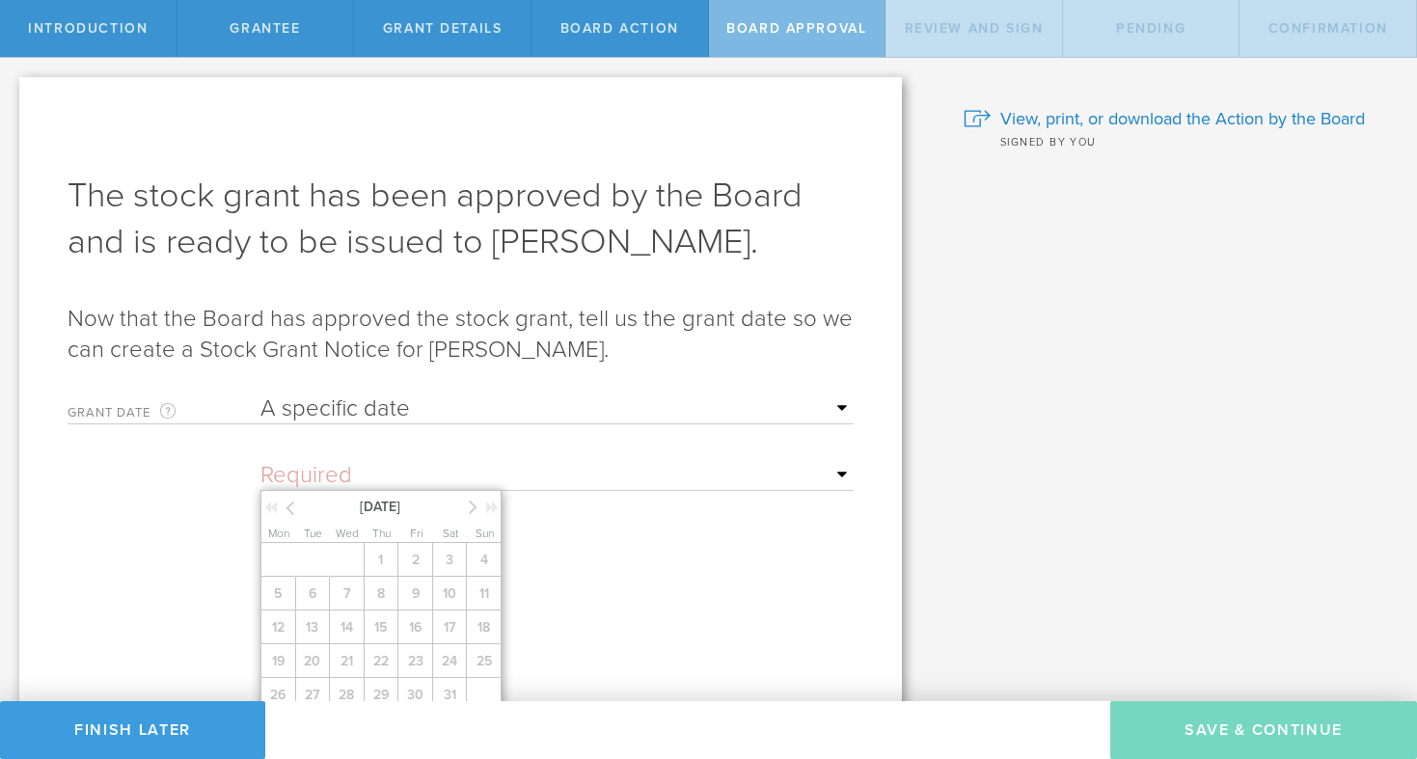
click at [280, 627] on div "1 2 3 4 5 6 7 8 9 10 11 12 13 14 15 16 17 18 19 20 21 22 23 24 25 26 27 28 29 3…" at bounding box center [383, 627] width 246 height 169
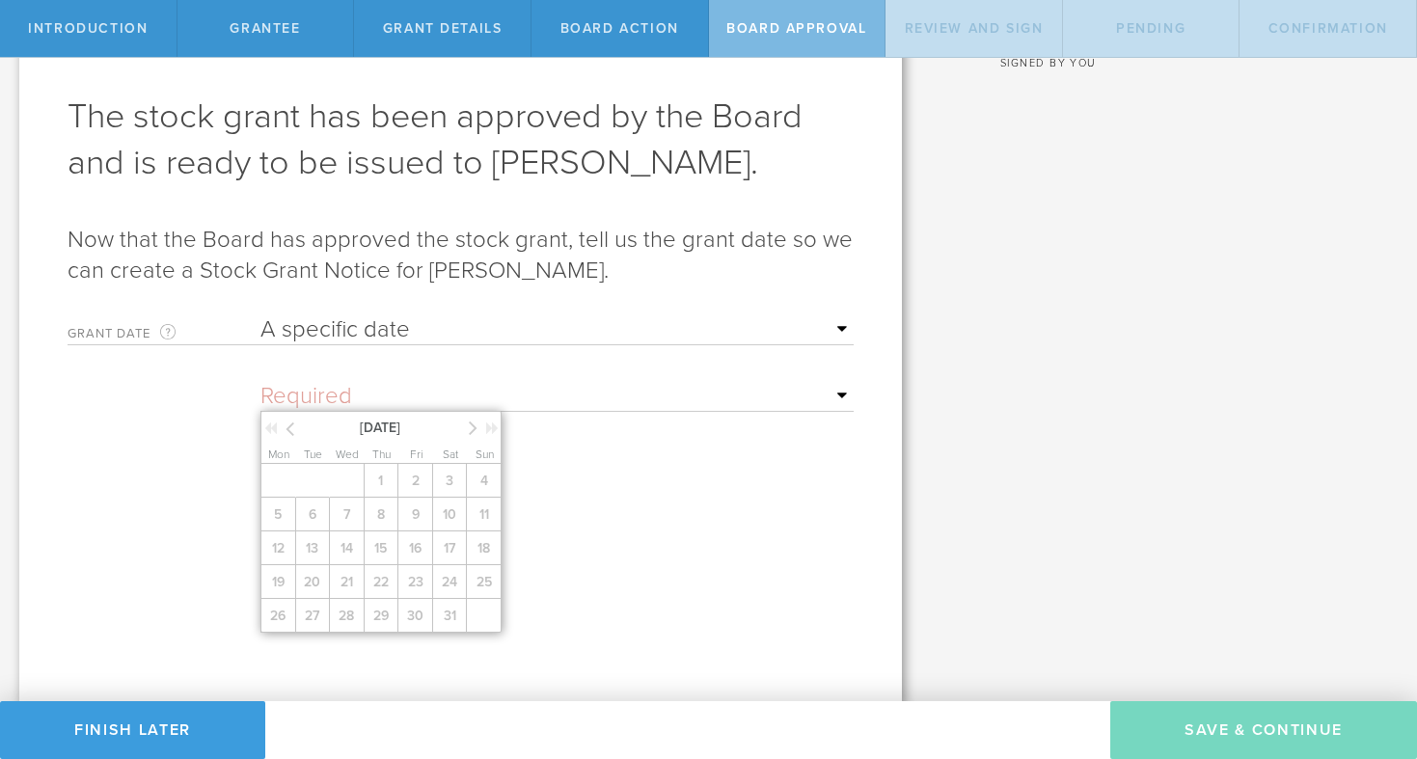
scroll to position [82, 0]
click at [311, 555] on div "1 2 3 4 5 6 7 8 9 10 11 12 13 14 15 16 17 18 19 20 21 22 23 24 25 26 27 28 29 3…" at bounding box center [383, 545] width 246 height 169
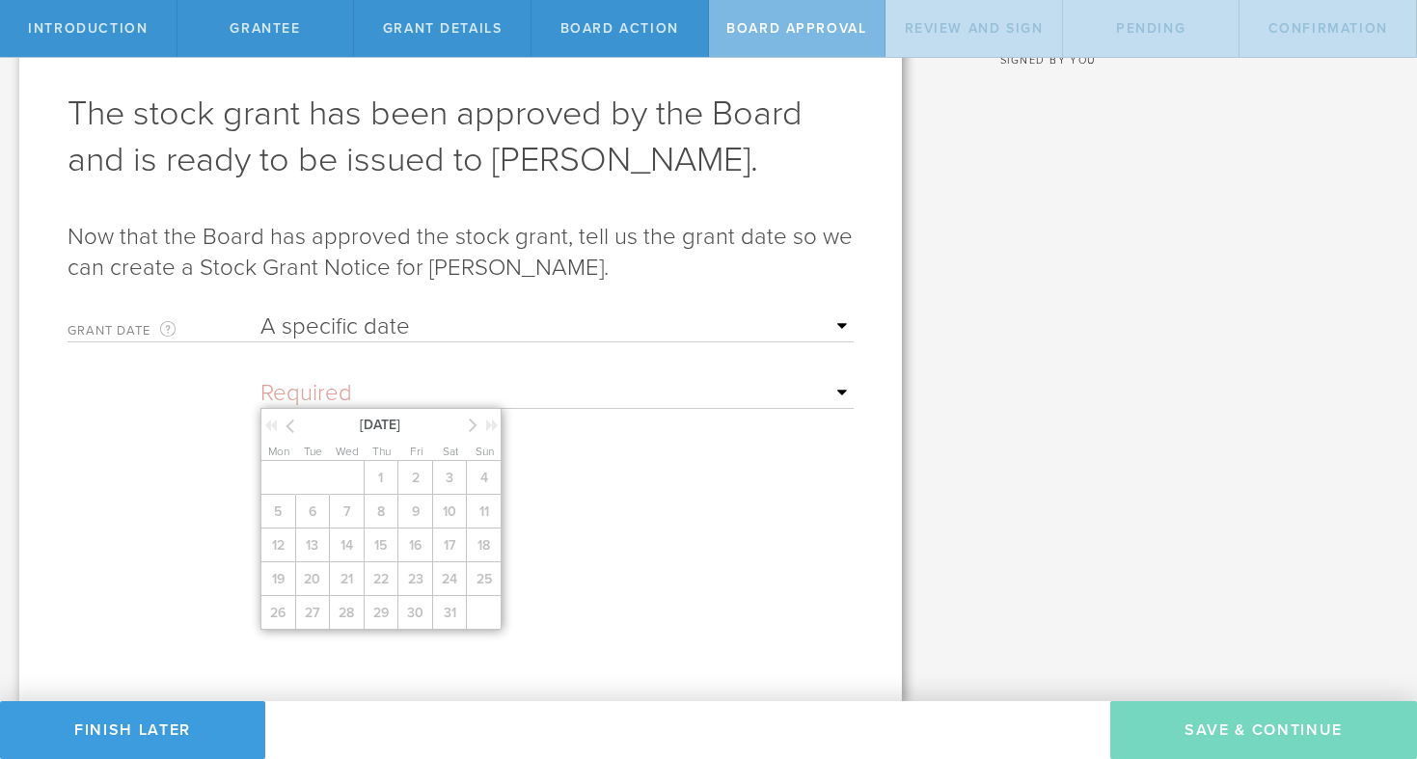
click at [311, 555] on div "1 2 3 4 5 6 7 8 9 10 11 12 13 14 15 16 17 18 19 20 21 22 23 24 25 26 27 28 29 3…" at bounding box center [383, 545] width 246 height 169
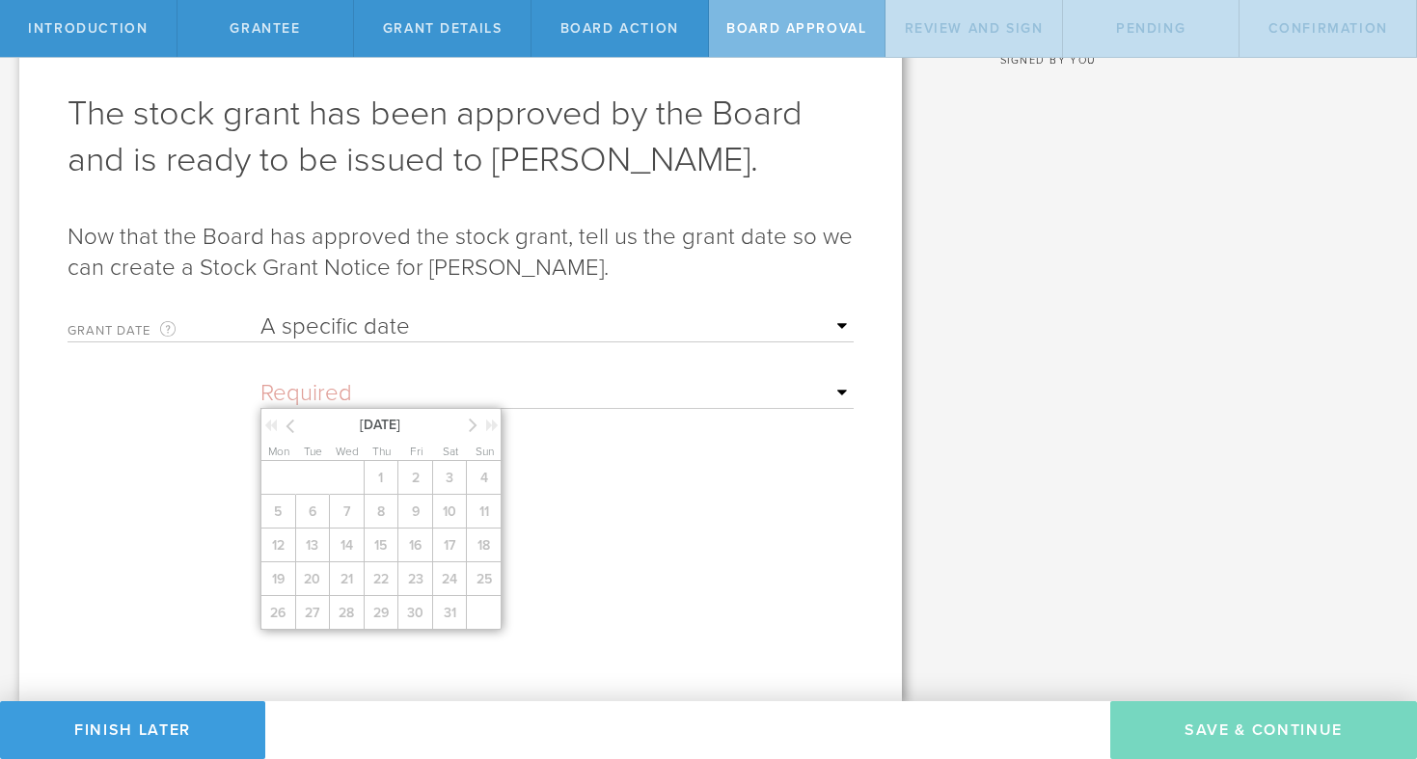
click at [311, 555] on div "1 2 3 4 5 6 7 8 9 10 11 12 13 14 15 16 17 18 19 20 21 22 23 24 25 26 27 28 29 3…" at bounding box center [383, 545] width 246 height 169
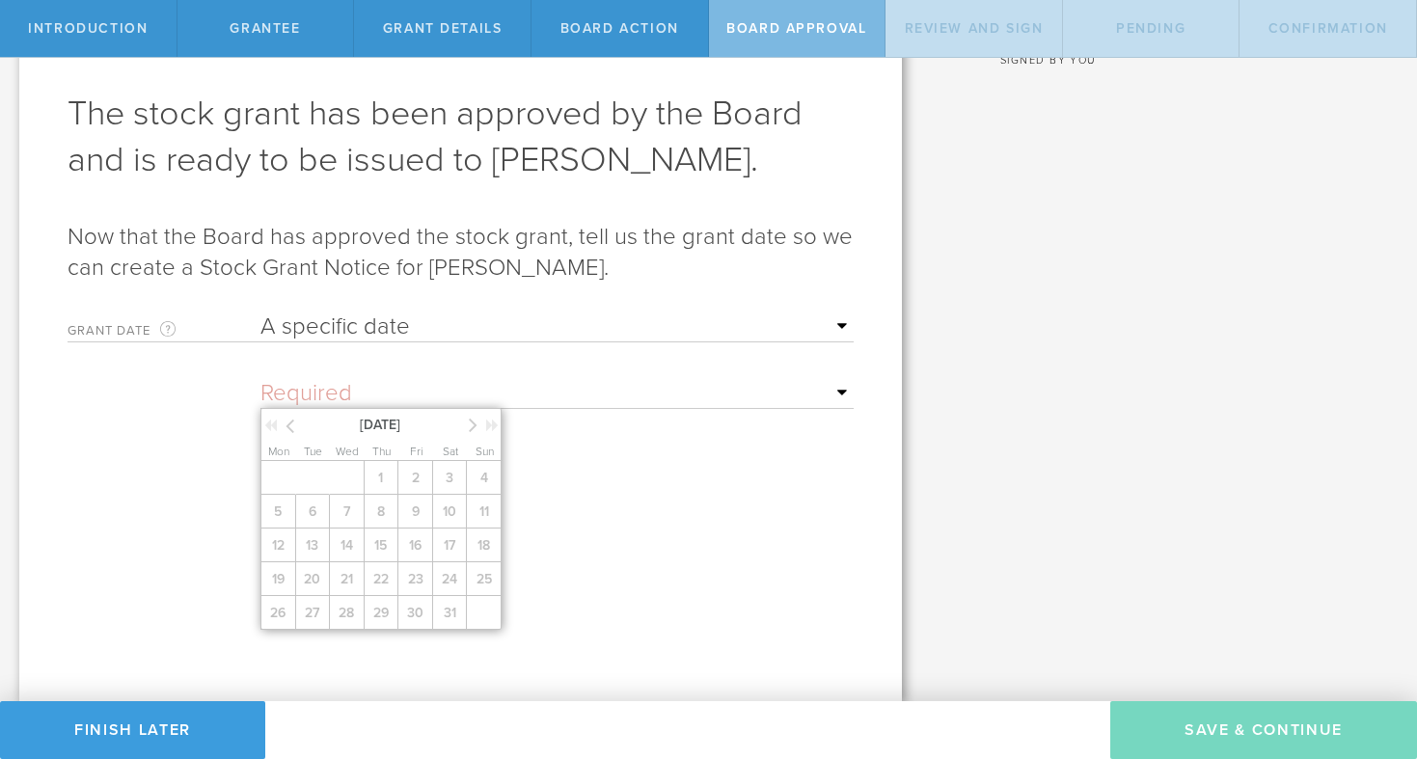
click at [311, 555] on div "1 2 3 4 5 6 7 8 9 10 11 12 13 14 15 16 17 18 19 20 21 22 23 24 25 26 27 28 29 3…" at bounding box center [383, 545] width 246 height 169
click at [585, 565] on form "Grant Date This is the date on which the recipient is granted the stock. This d…" at bounding box center [461, 466] width 786 height 326
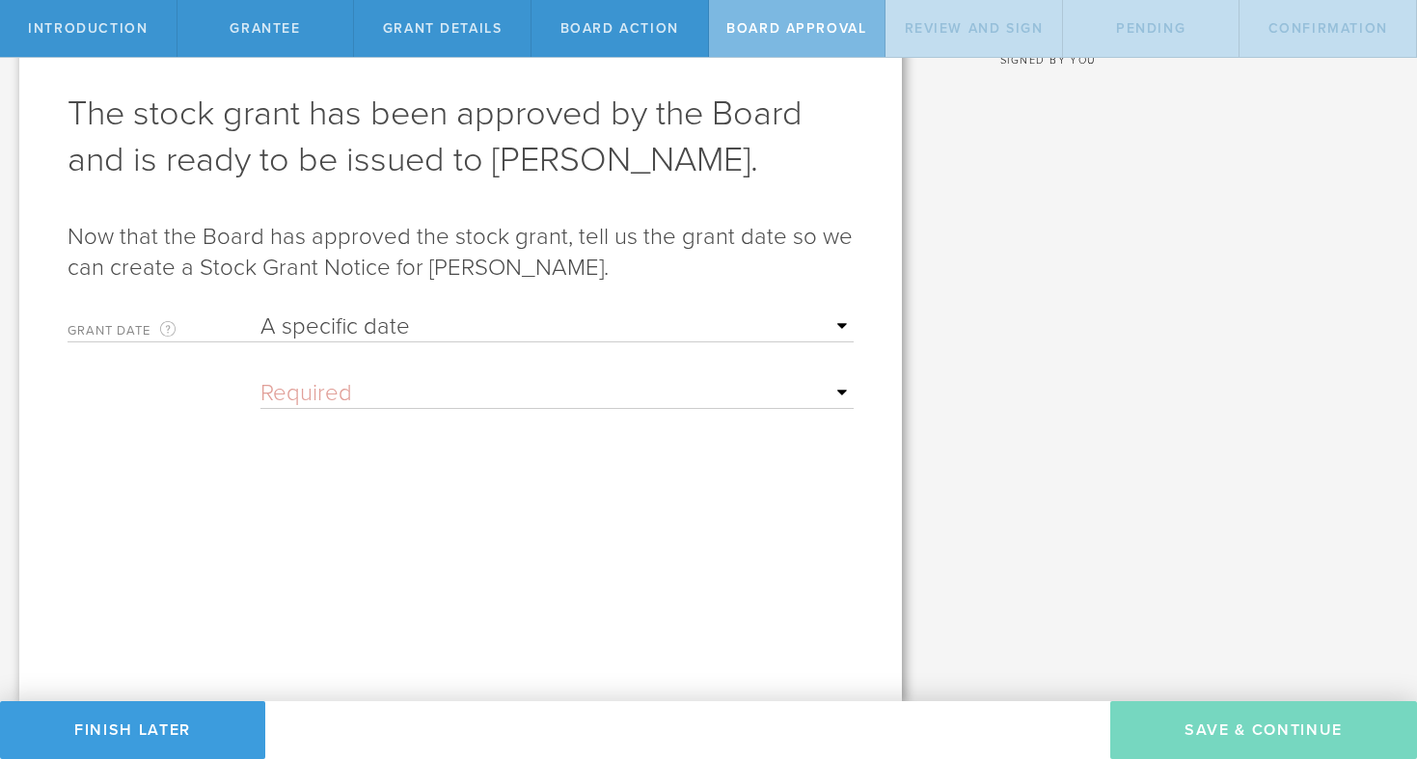
click at [360, 330] on select "Required Upon grantee's signature A specific date" at bounding box center [556, 327] width 593 height 29
click at [295, 396] on input "text" at bounding box center [556, 393] width 593 height 29
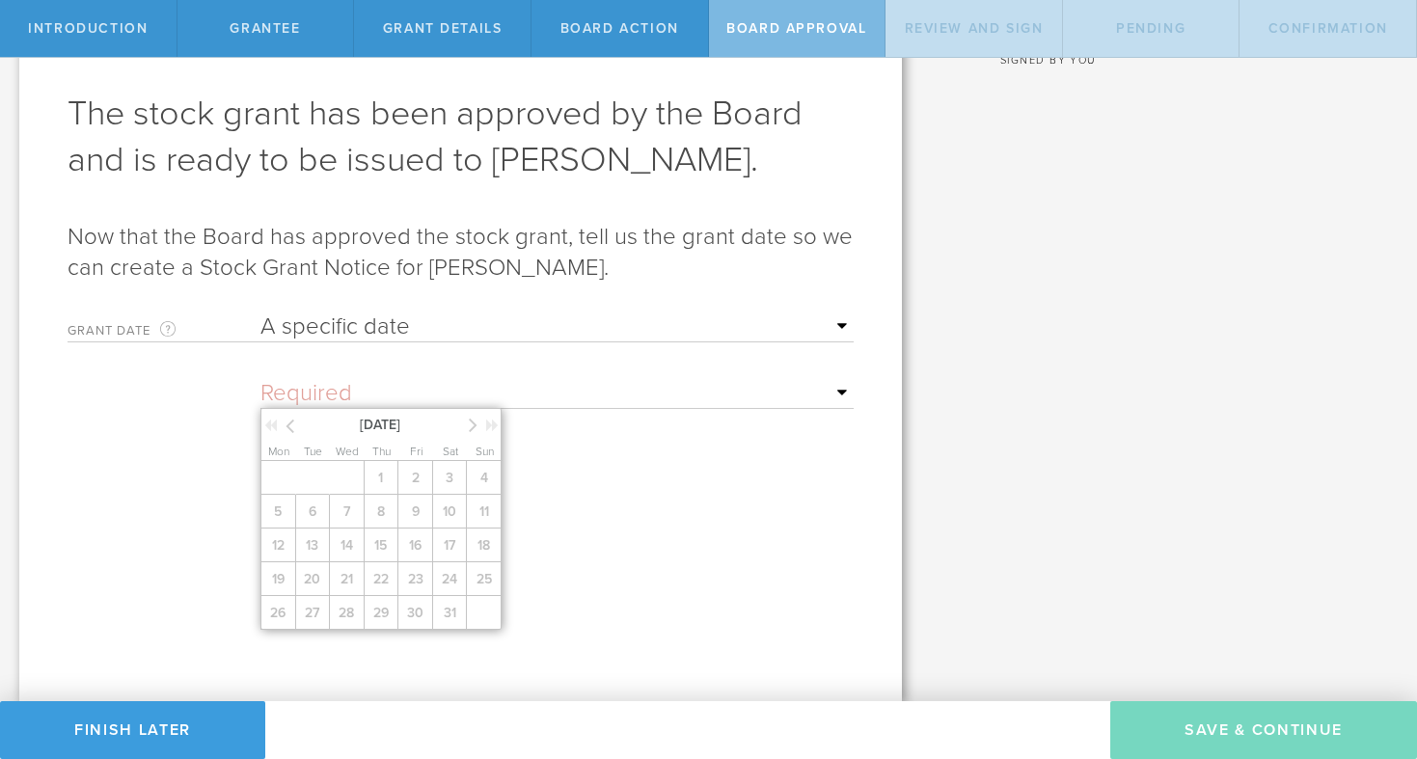
click at [275, 550] on div "1 2 3 4 5 6 7 8 9 10 11 12 13 14 15 16 17 18 19 20 21 22 23 24 25 26 27 28 29 3…" at bounding box center [383, 545] width 246 height 169
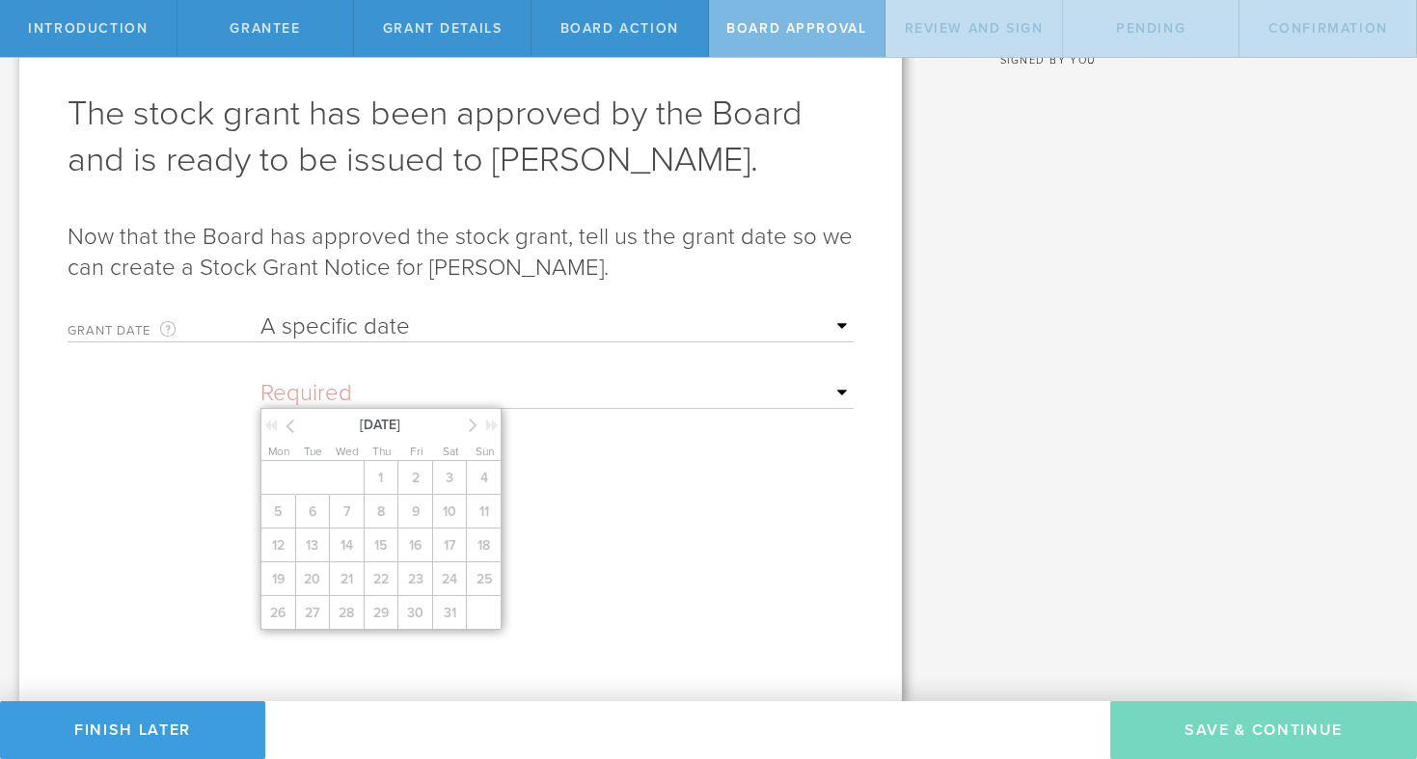
click at [275, 550] on div "1 2 3 4 5 6 7 8 9 10 11 12 13 14 15 16 17 18 19 20 21 22 23 24 25 26 27 28 29 3…" at bounding box center [383, 545] width 246 height 169
click at [332, 313] on select "Required Upon grantee's signature A specific date" at bounding box center [556, 327] width 593 height 29
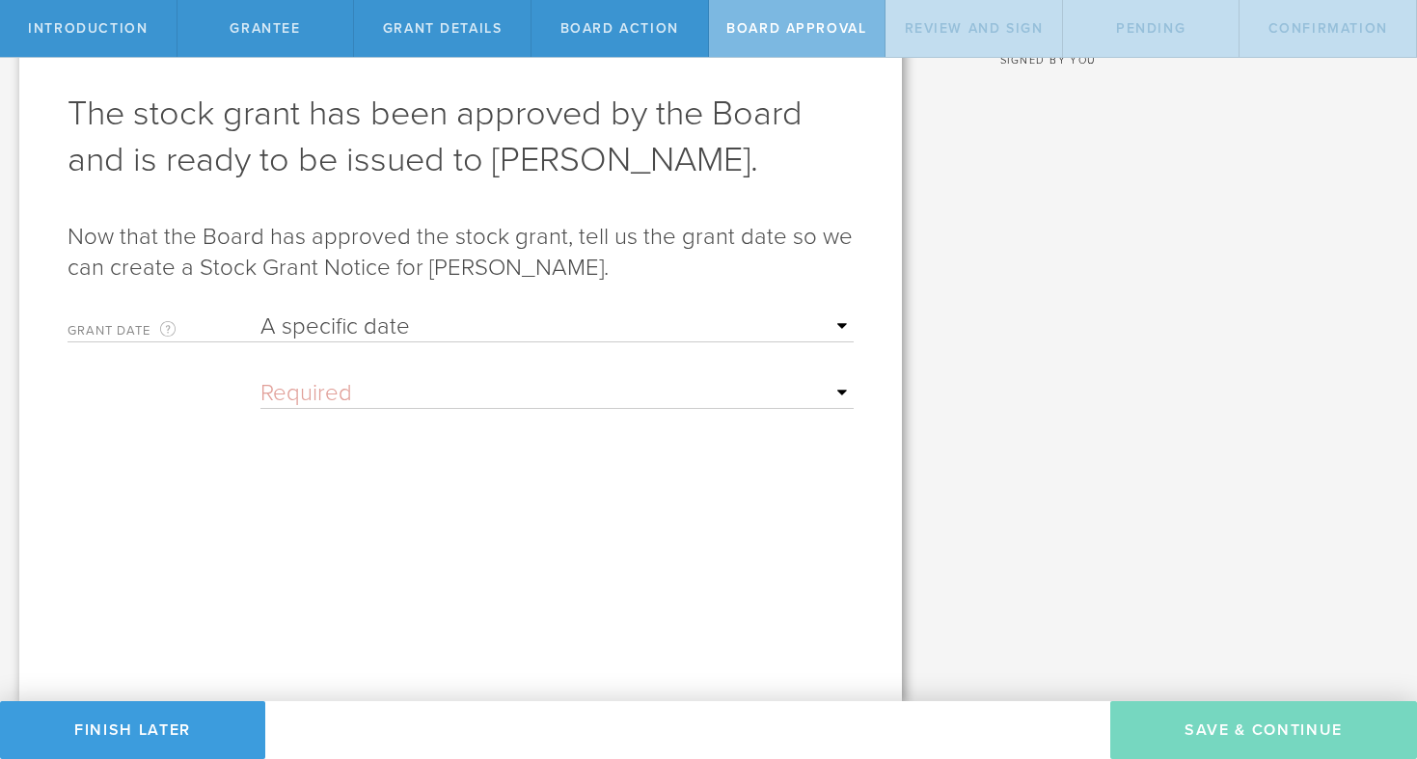
select select "uponGranteeSignature"
click at [260, 313] on select "Required Upon grantee's signature A specific date" at bounding box center [556, 327] width 593 height 29
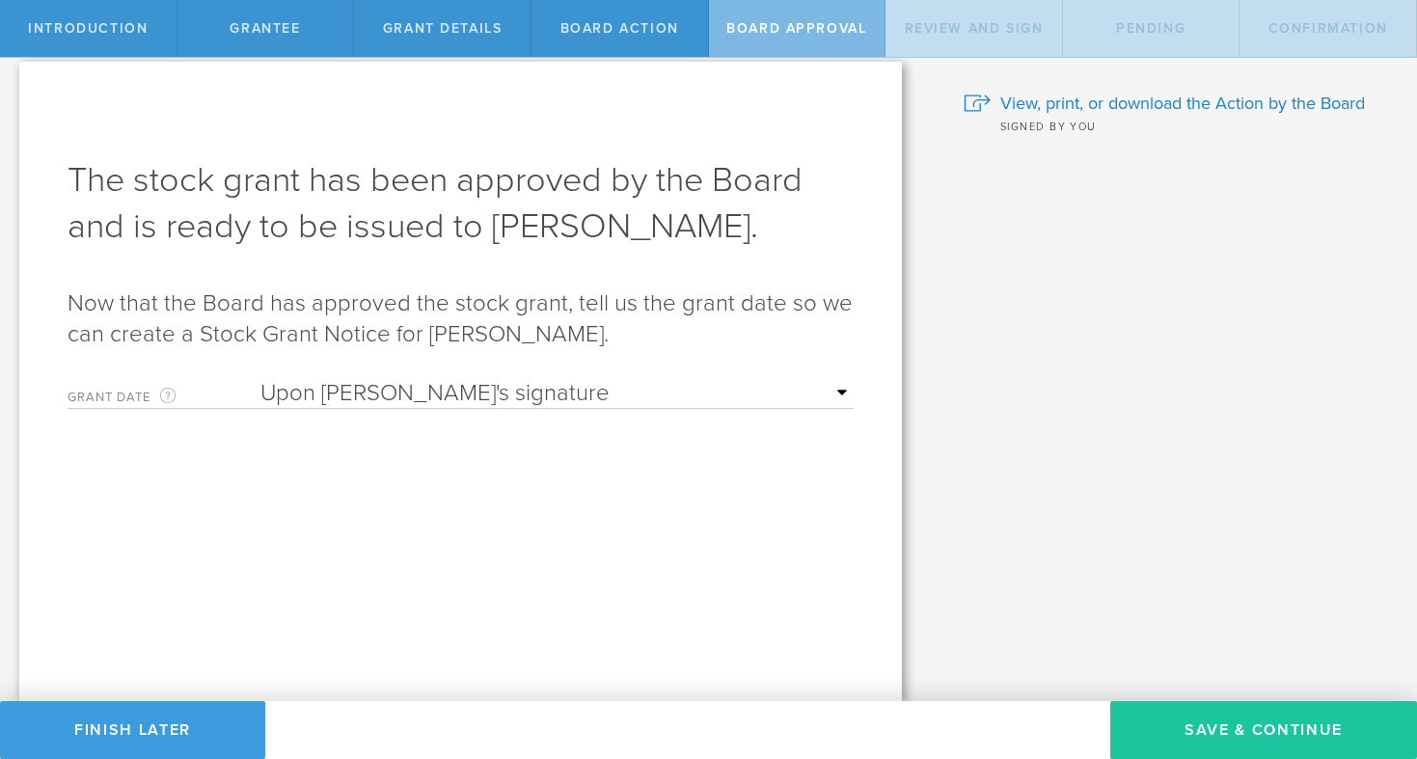
click at [1205, 729] on button "Save & Continue" at bounding box center [1263, 730] width 307 height 58
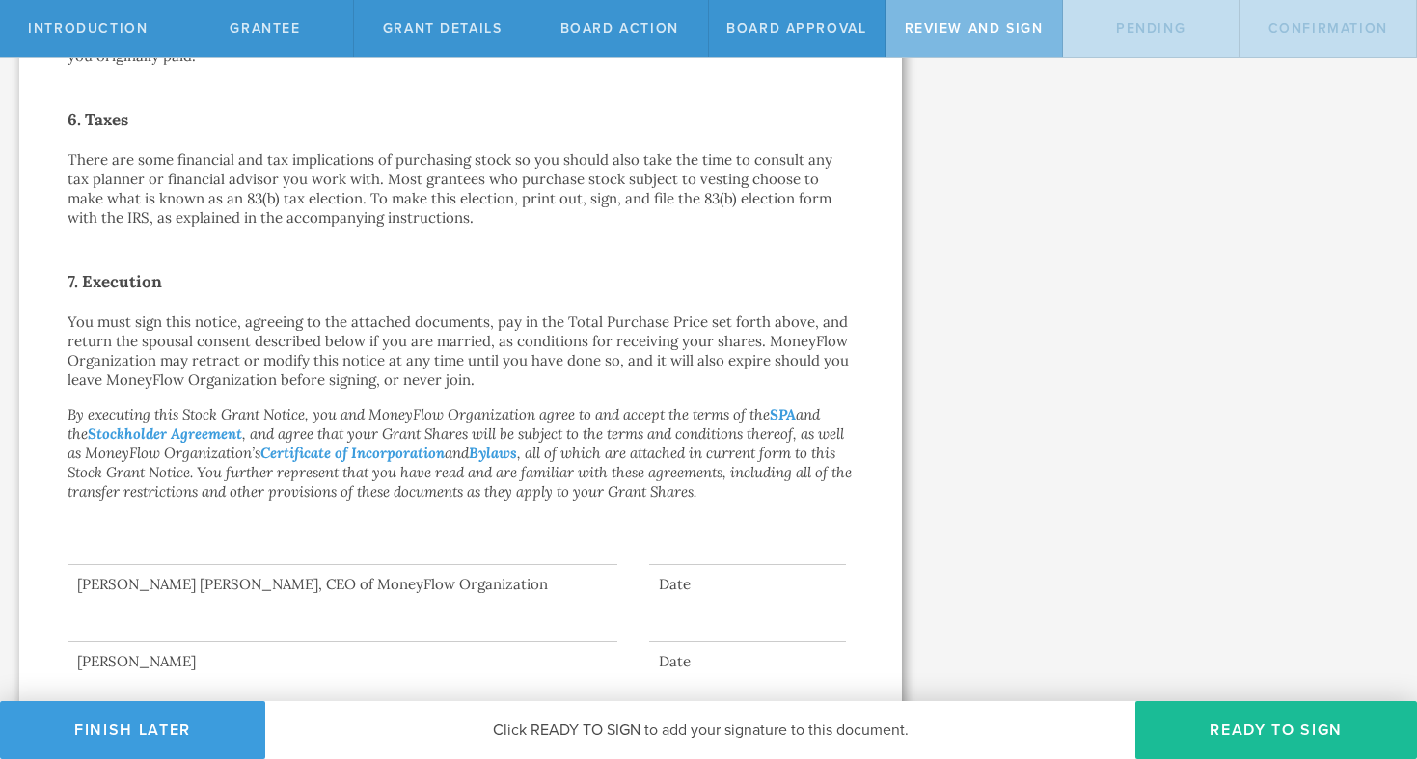
scroll to position [1353, 0]
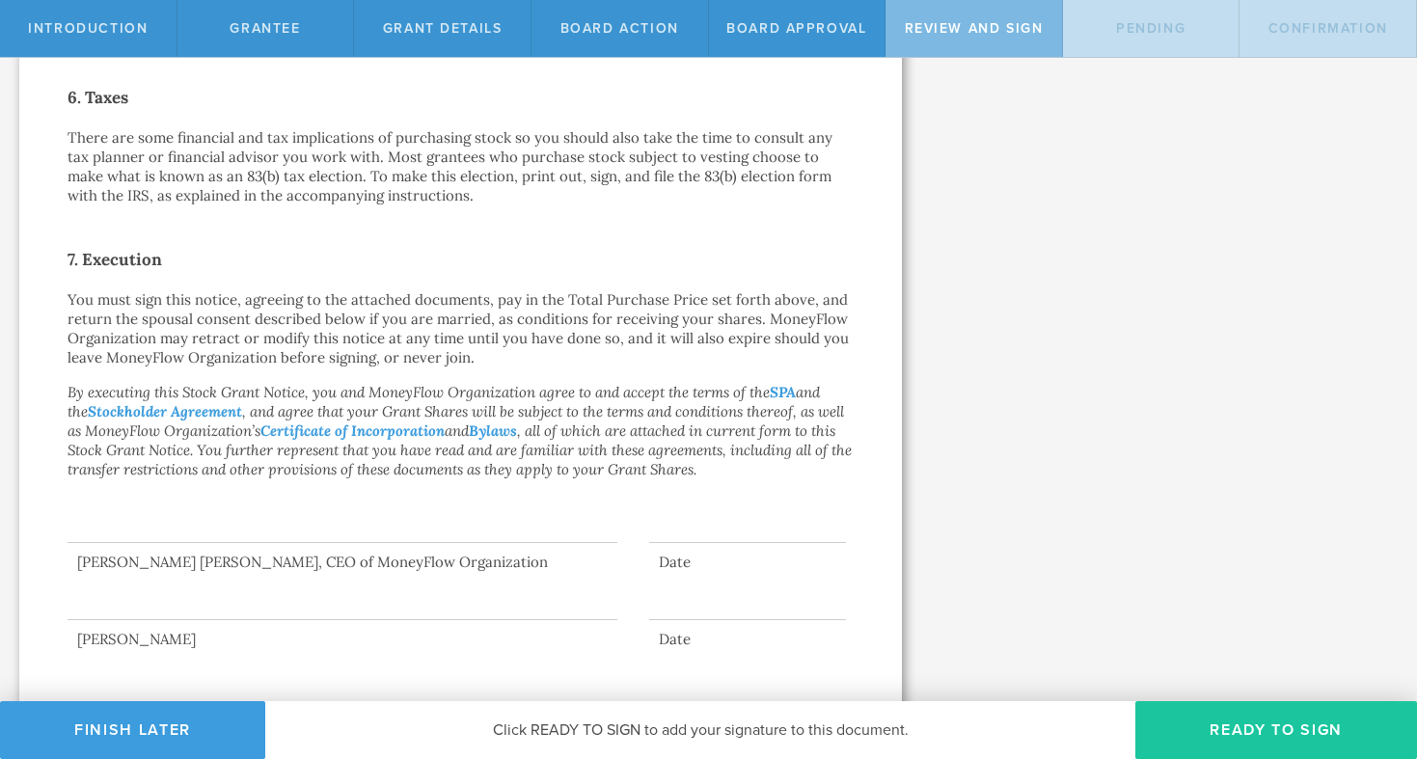
click at [1215, 738] on button "Ready to Sign" at bounding box center [1276, 730] width 282 height 58
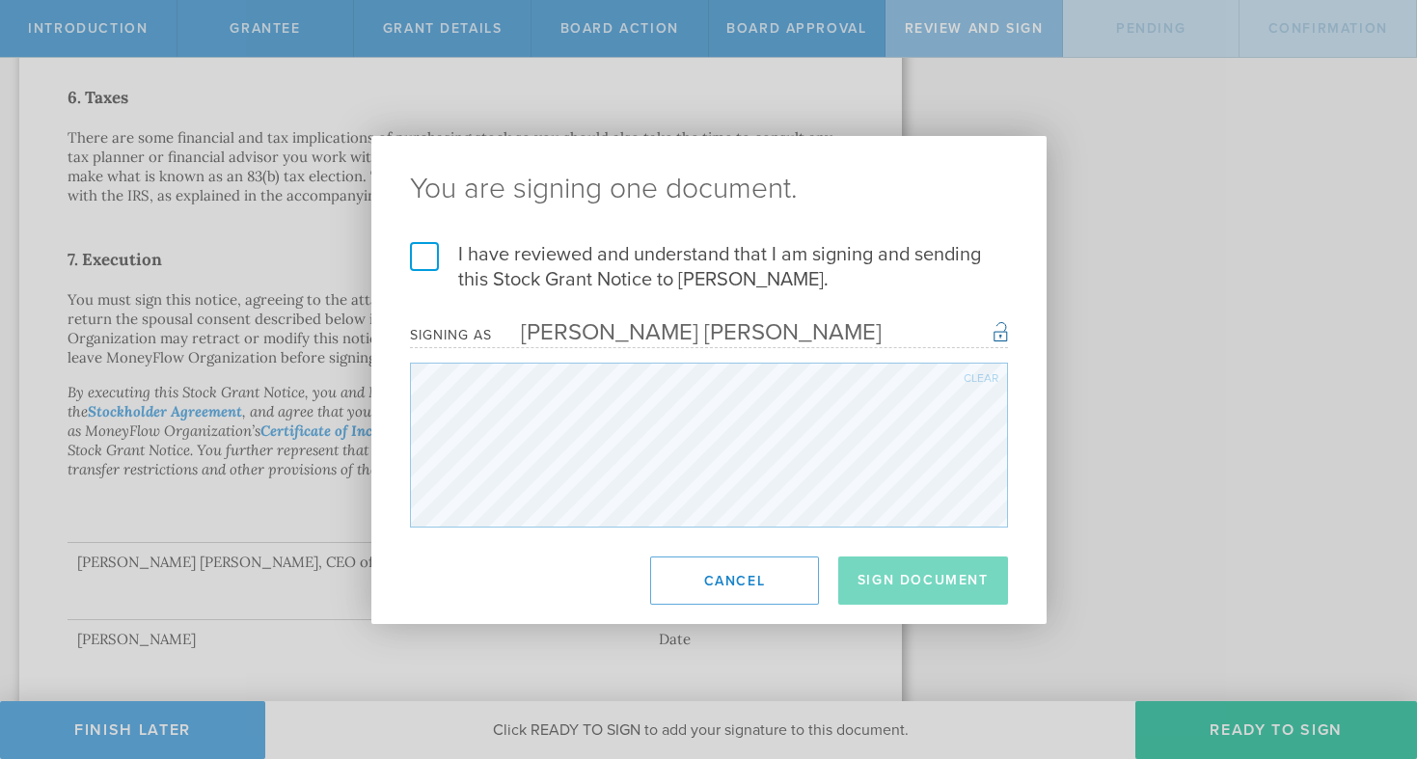
click at [422, 254] on label "I have reviewed and understand that I am signing and sending this Stock Grant N…" at bounding box center [709, 267] width 598 height 50
click at [0, 0] on input "I have reviewed and understand that I am signing and sending this Stock Grant N…" at bounding box center [0, 0] width 0 height 0
click at [932, 578] on button "Sign Document" at bounding box center [923, 581] width 170 height 48
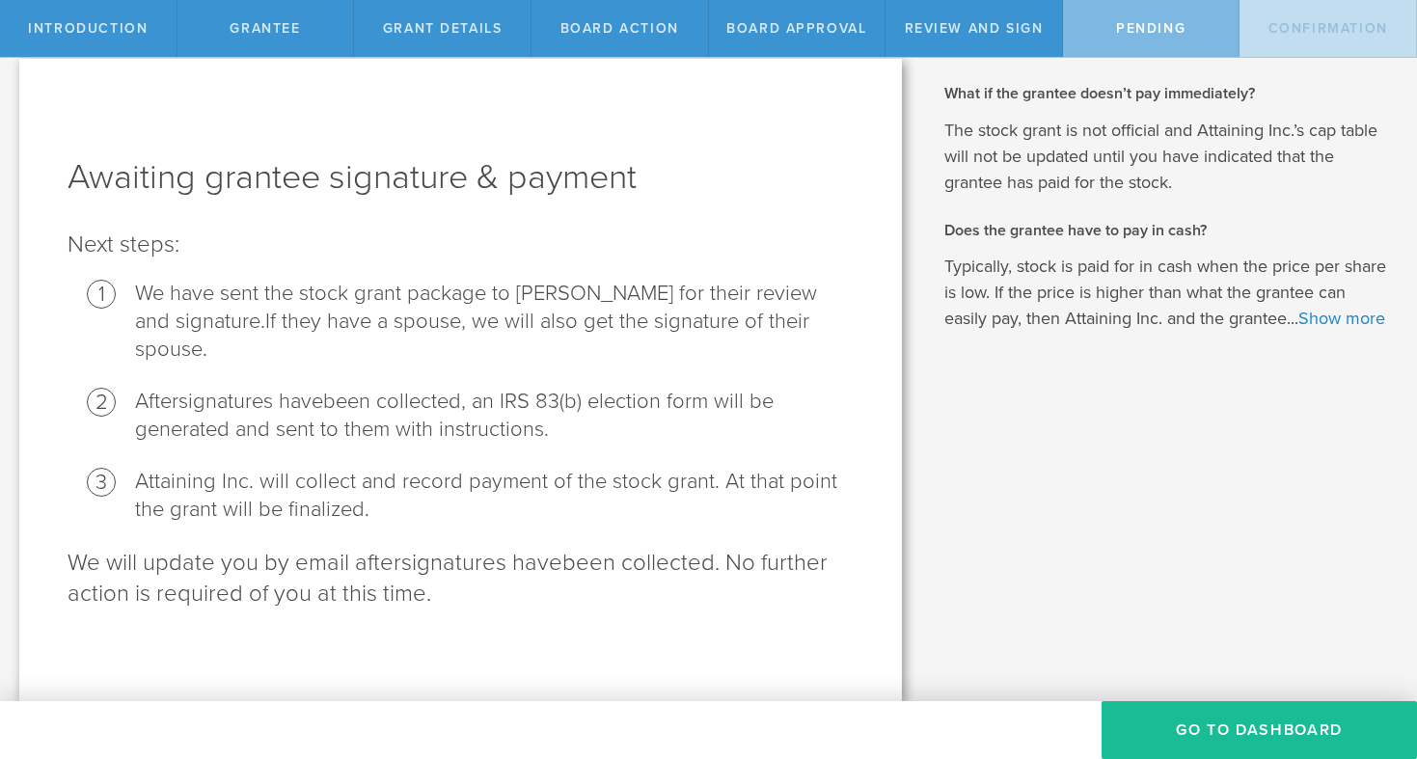
scroll to position [0, 0]
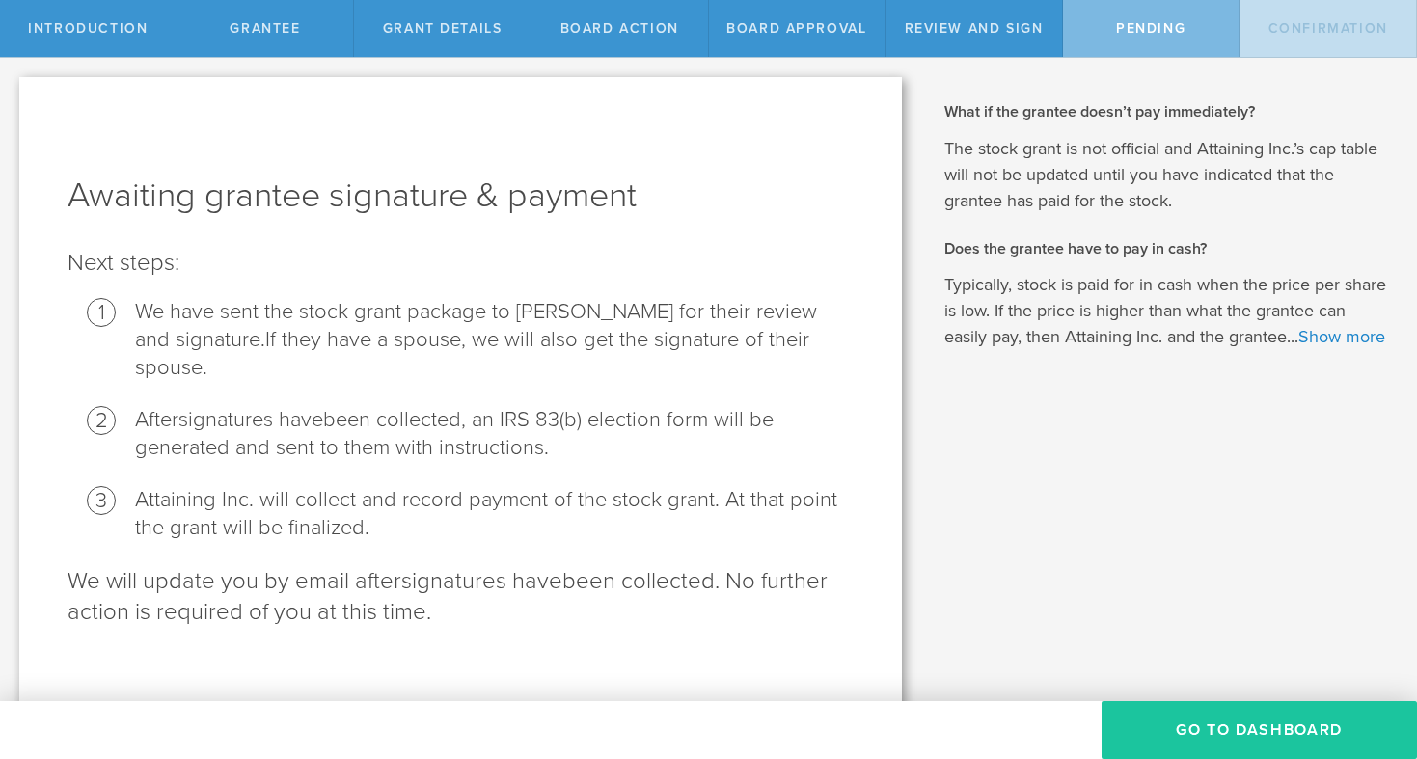
click at [1208, 723] on button "Go To Dashboard" at bounding box center [1259, 730] width 315 height 58
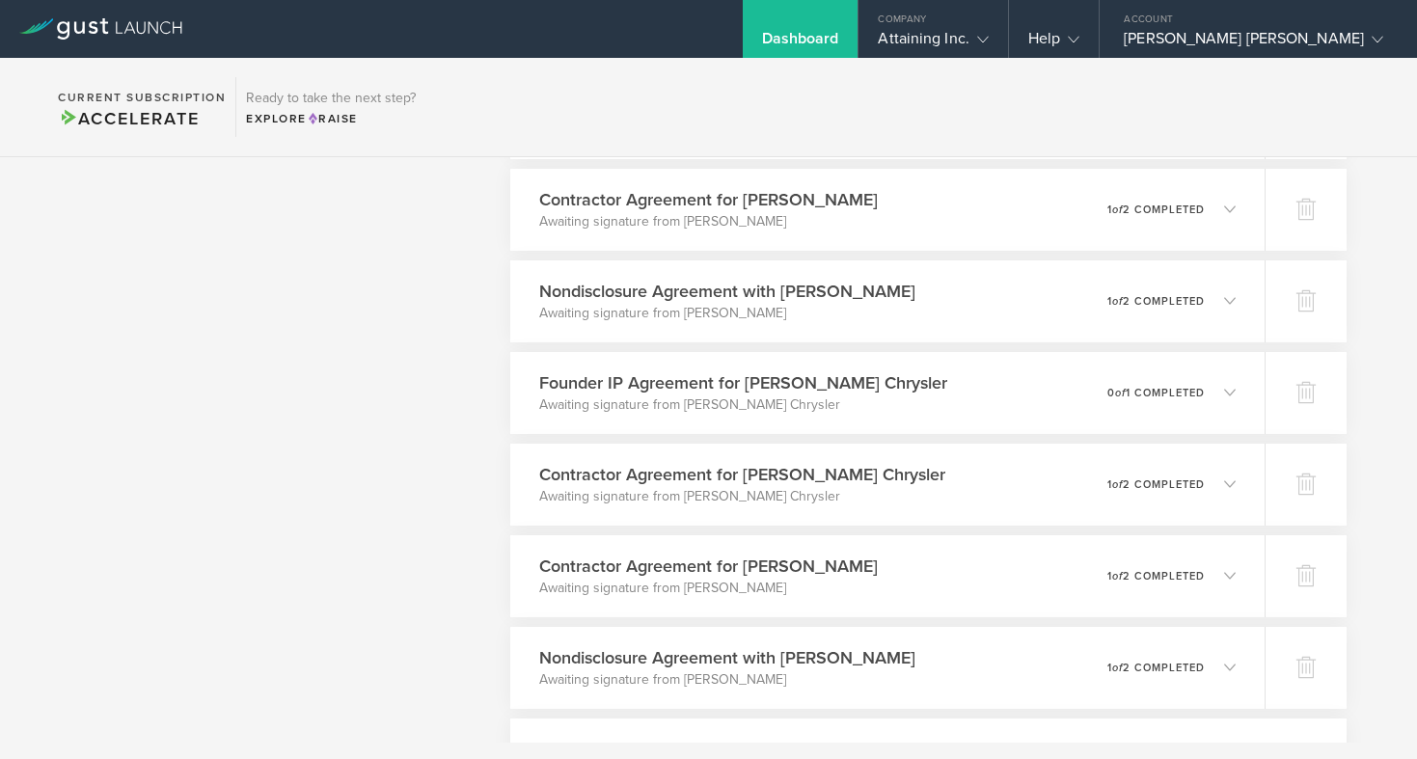
scroll to position [1669, 0]
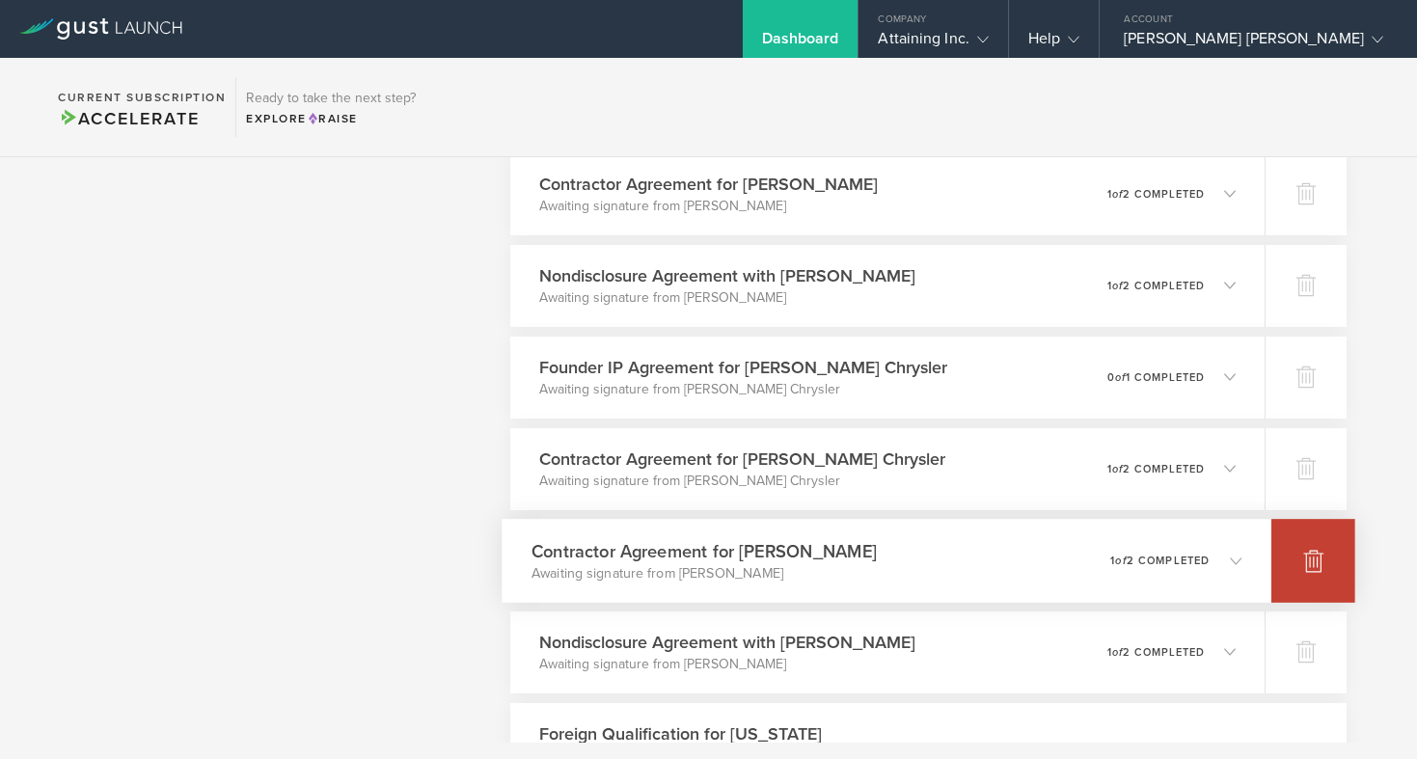
click at [1299, 575] on div at bounding box center [1313, 561] width 84 height 84
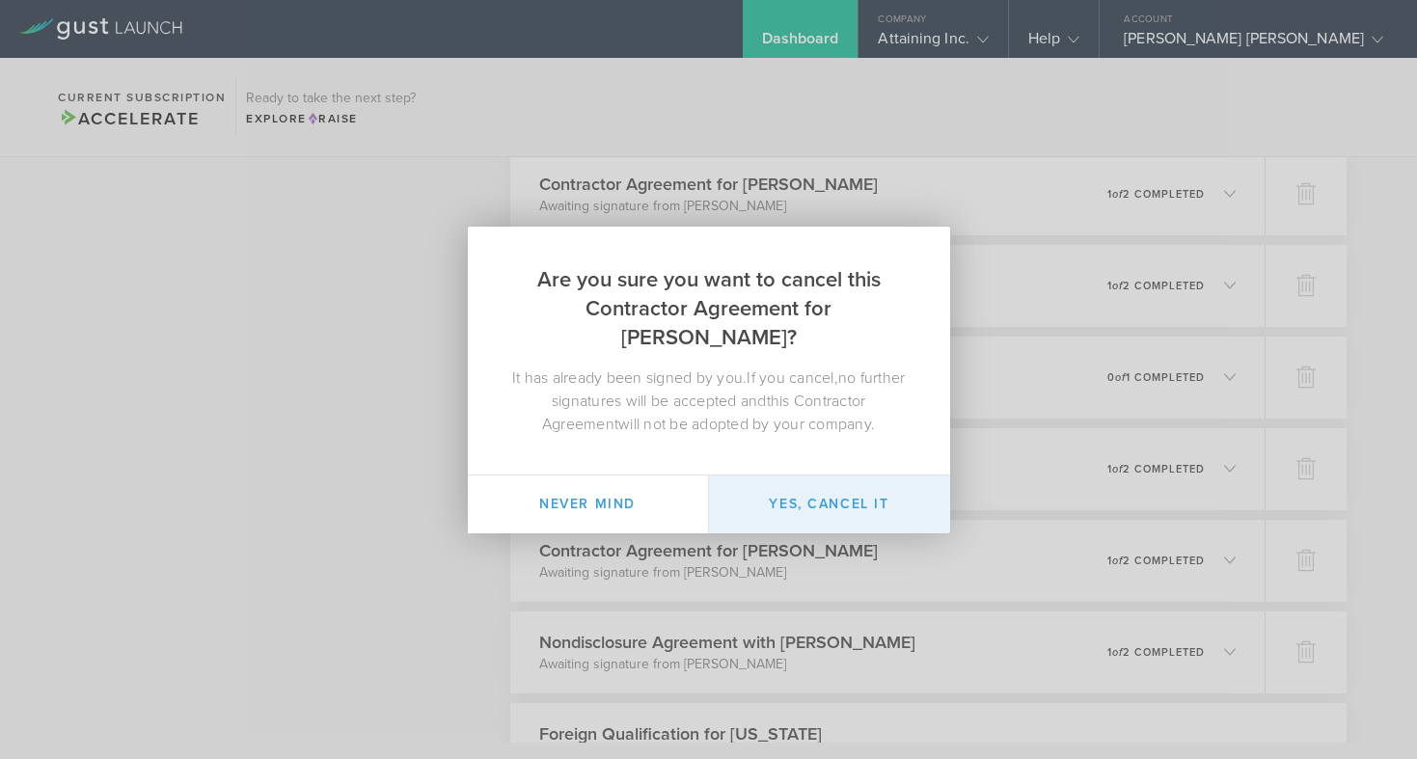
click at [828, 500] on button "Yes, cancel it" at bounding box center [829, 505] width 241 height 58
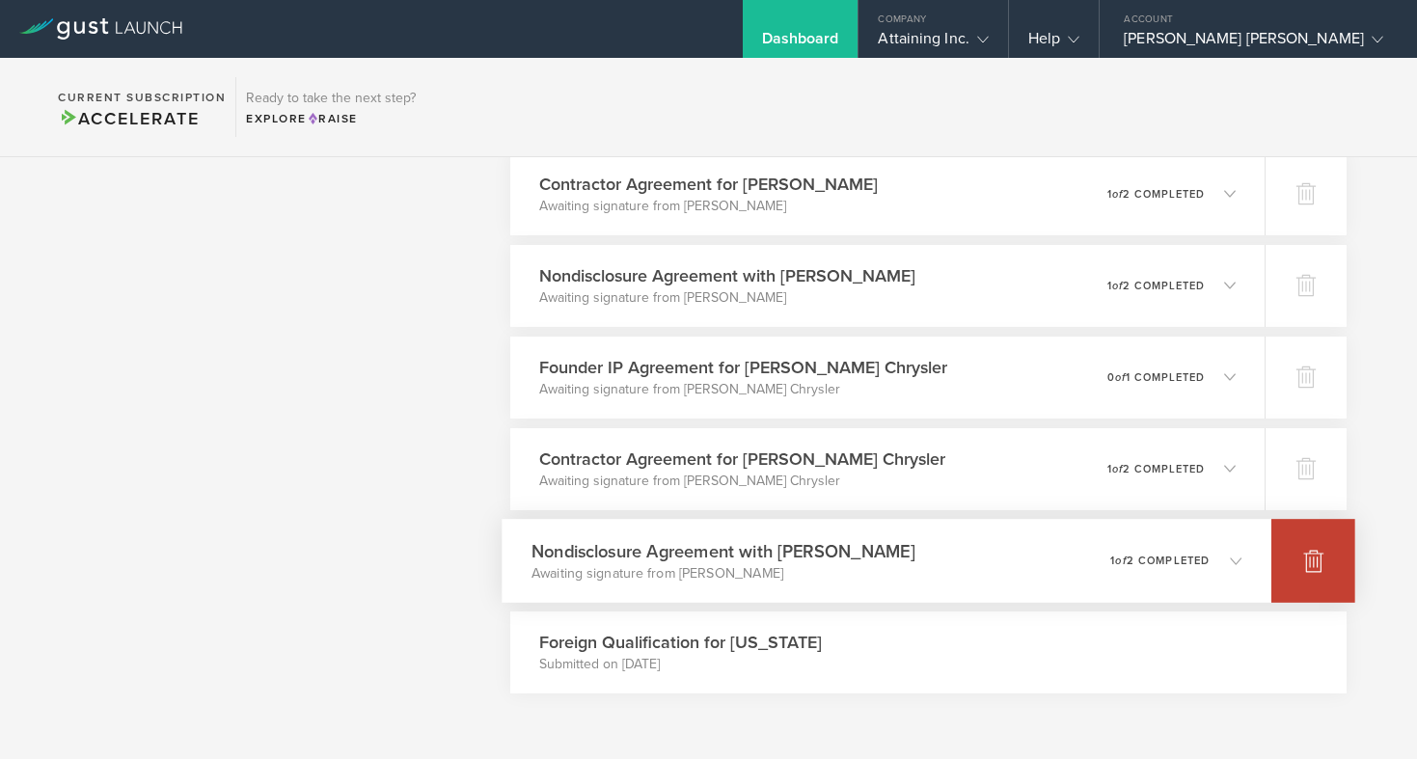
click at [1317, 550] on polyline at bounding box center [1314, 551] width 8 height 3
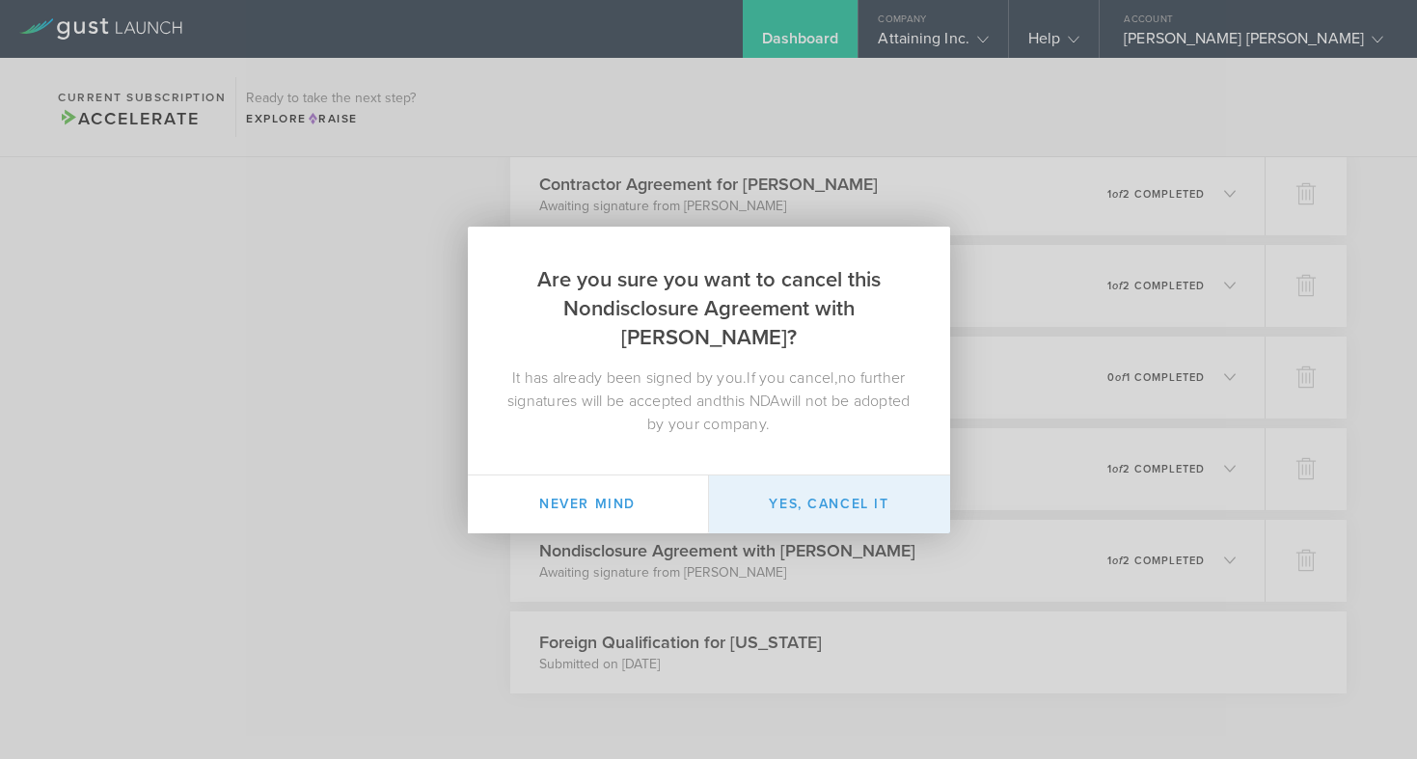
click at [880, 502] on button "Yes, cancel it" at bounding box center [829, 505] width 241 height 58
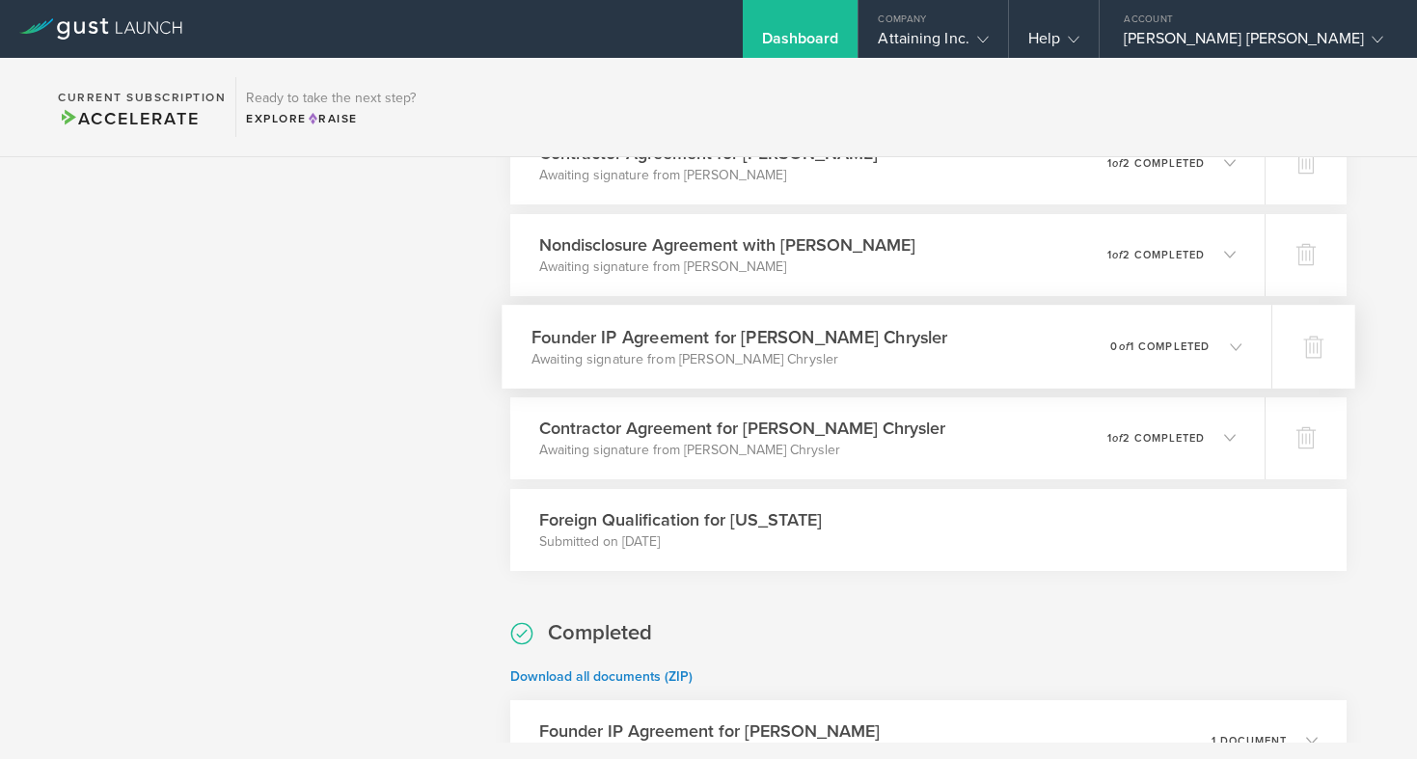
scroll to position [1702, 0]
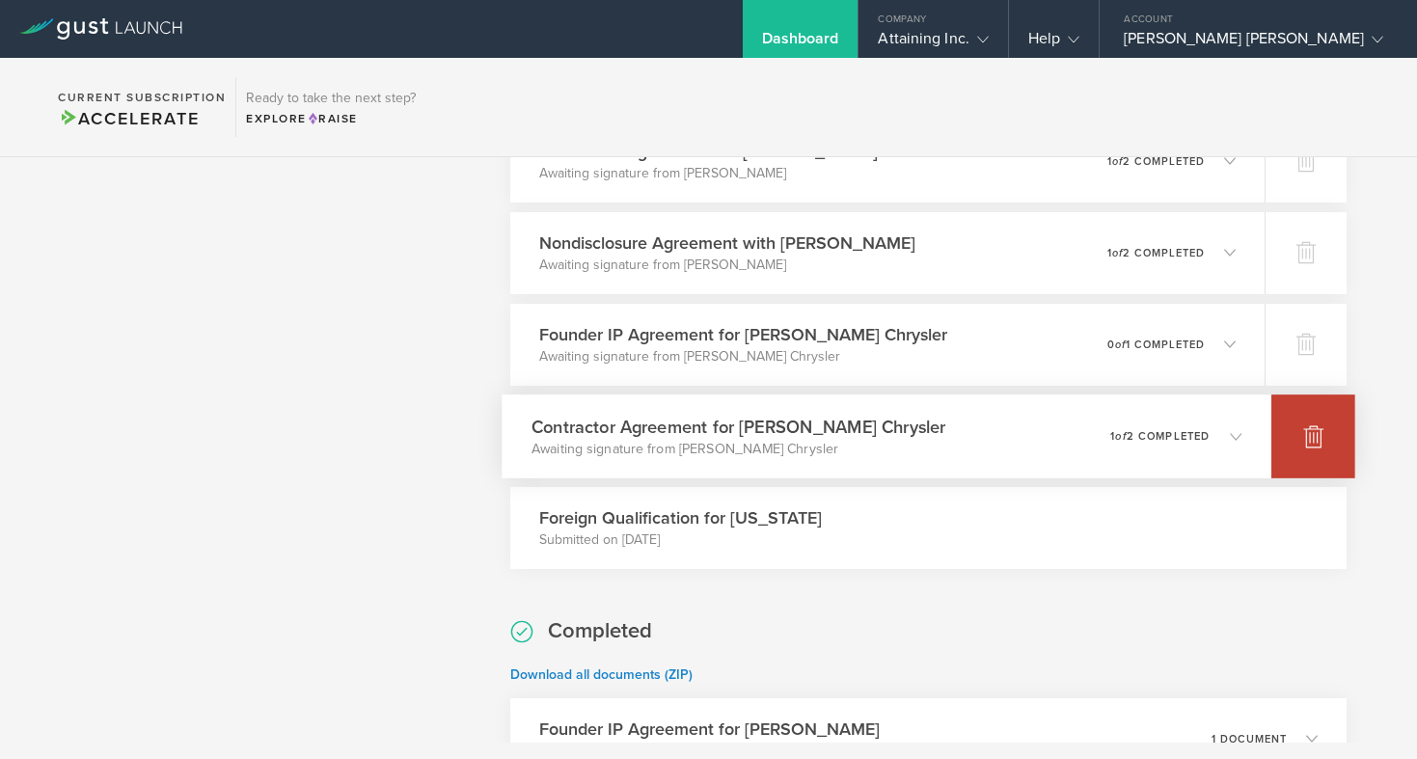
click at [1310, 439] on icon at bounding box center [1313, 437] width 20 height 18
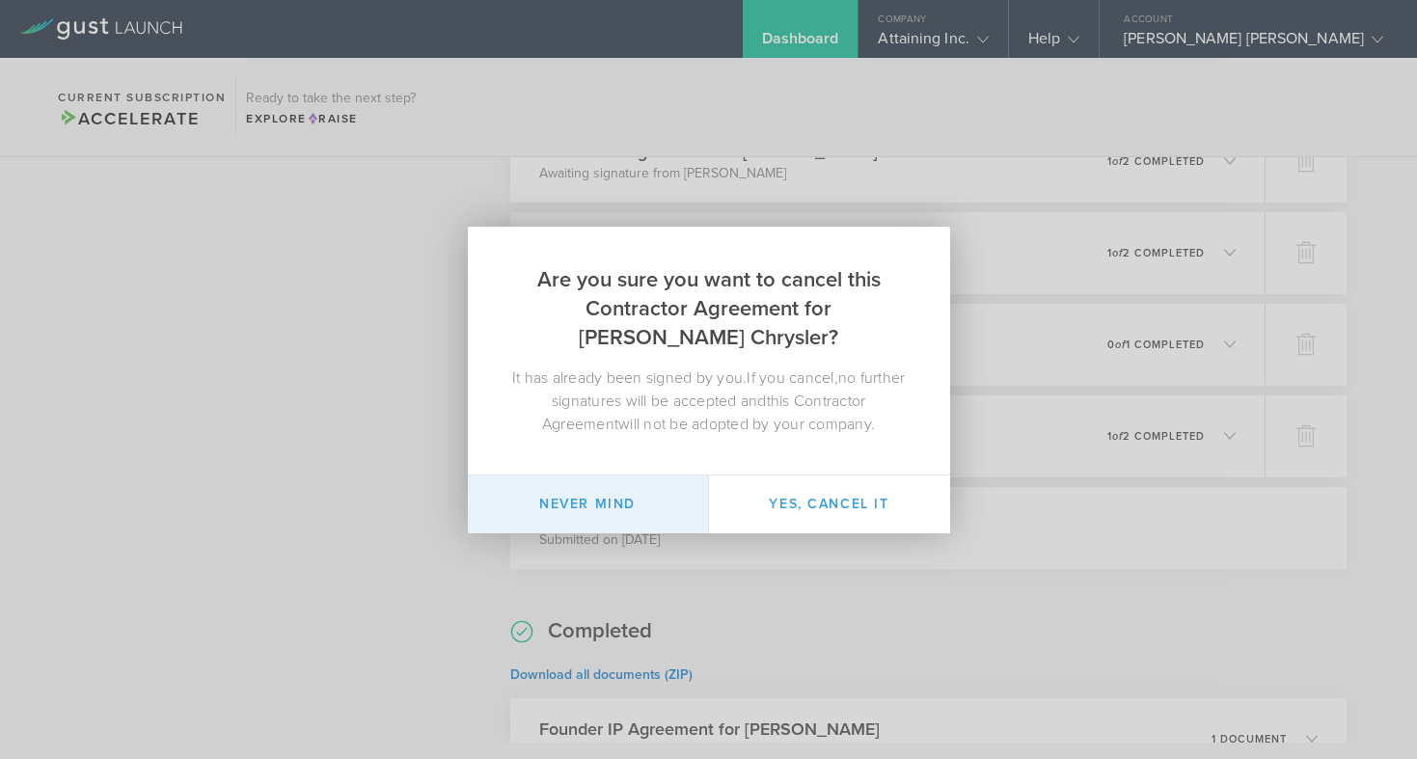
click at [645, 494] on button "Never mind" at bounding box center [588, 505] width 241 height 58
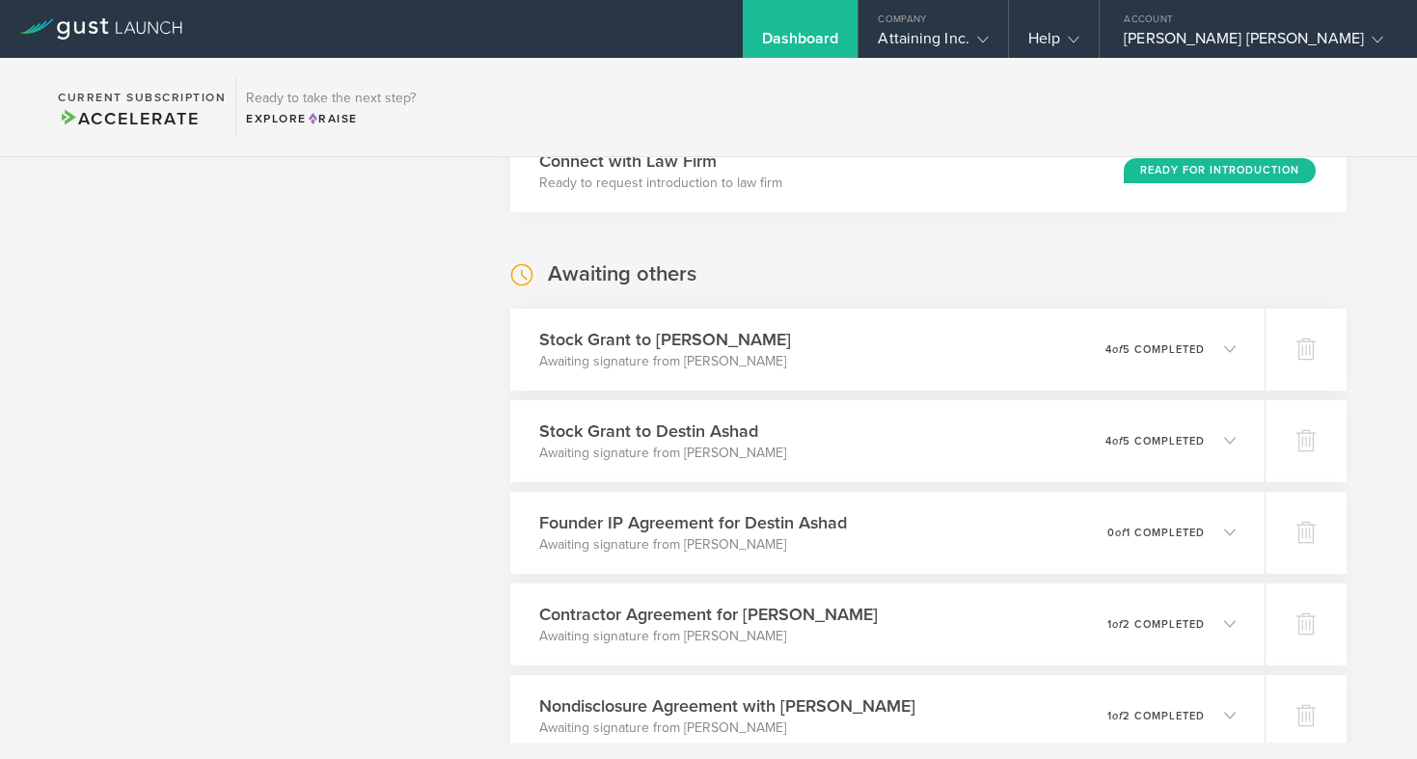
scroll to position [1250, 0]
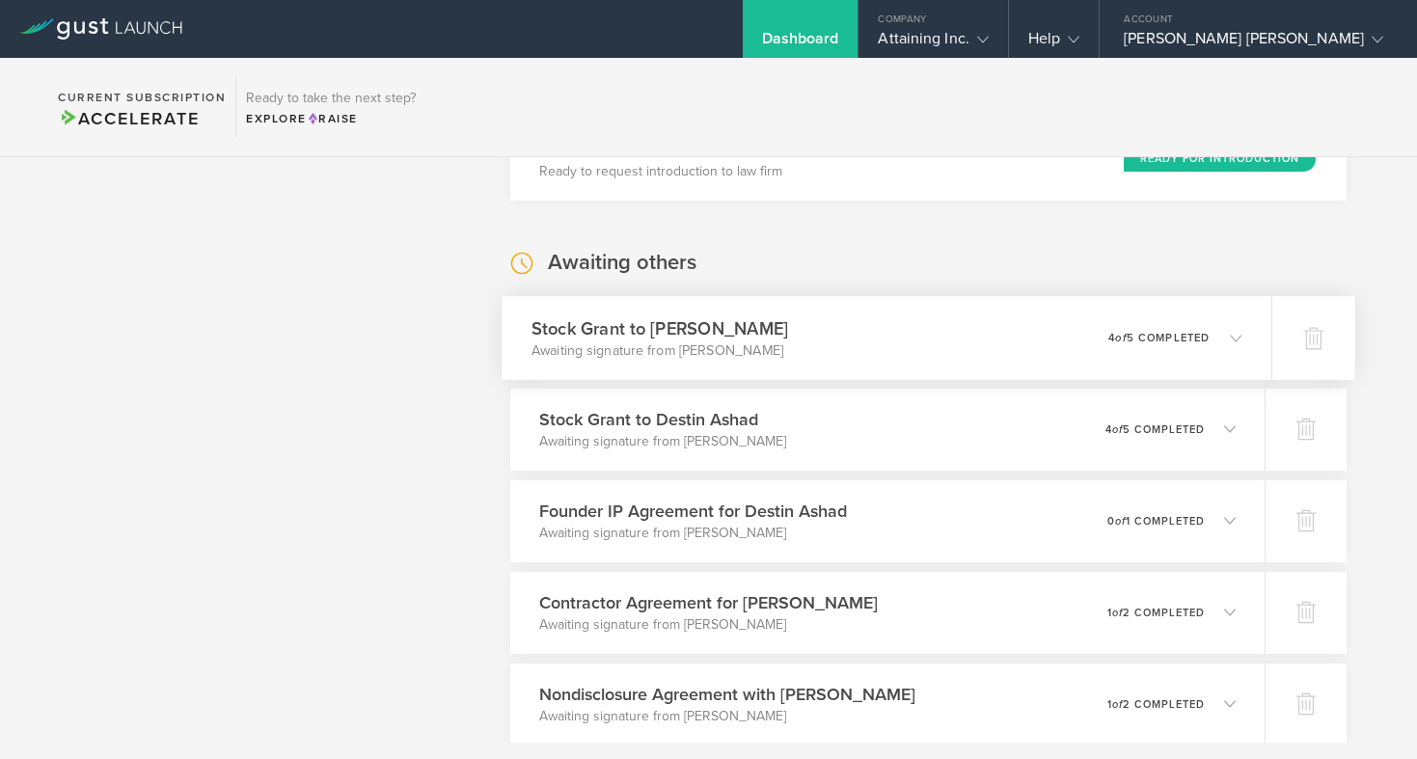
click at [1236, 336] on icon at bounding box center [1236, 338] width 12 height 12
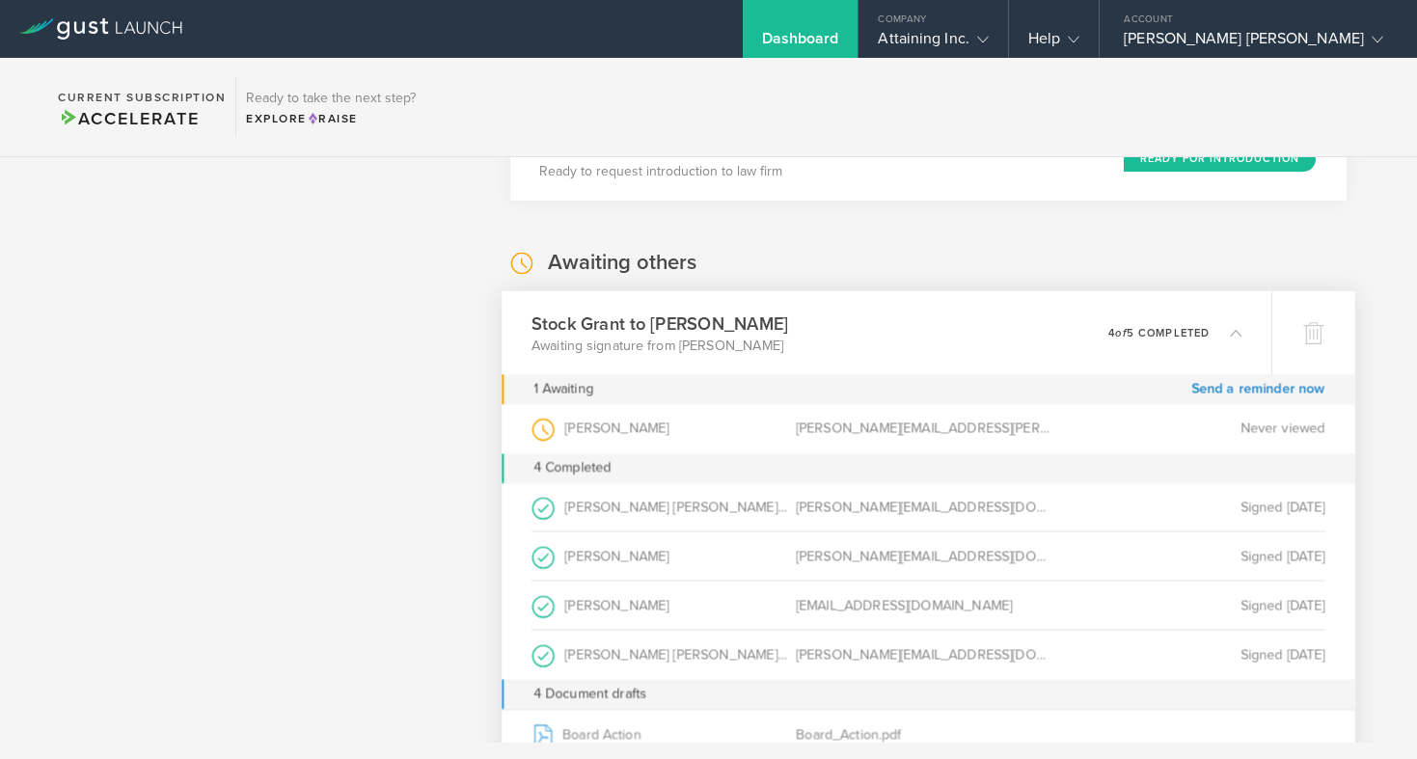
click at [1236, 336] on icon at bounding box center [1236, 332] width 12 height 12
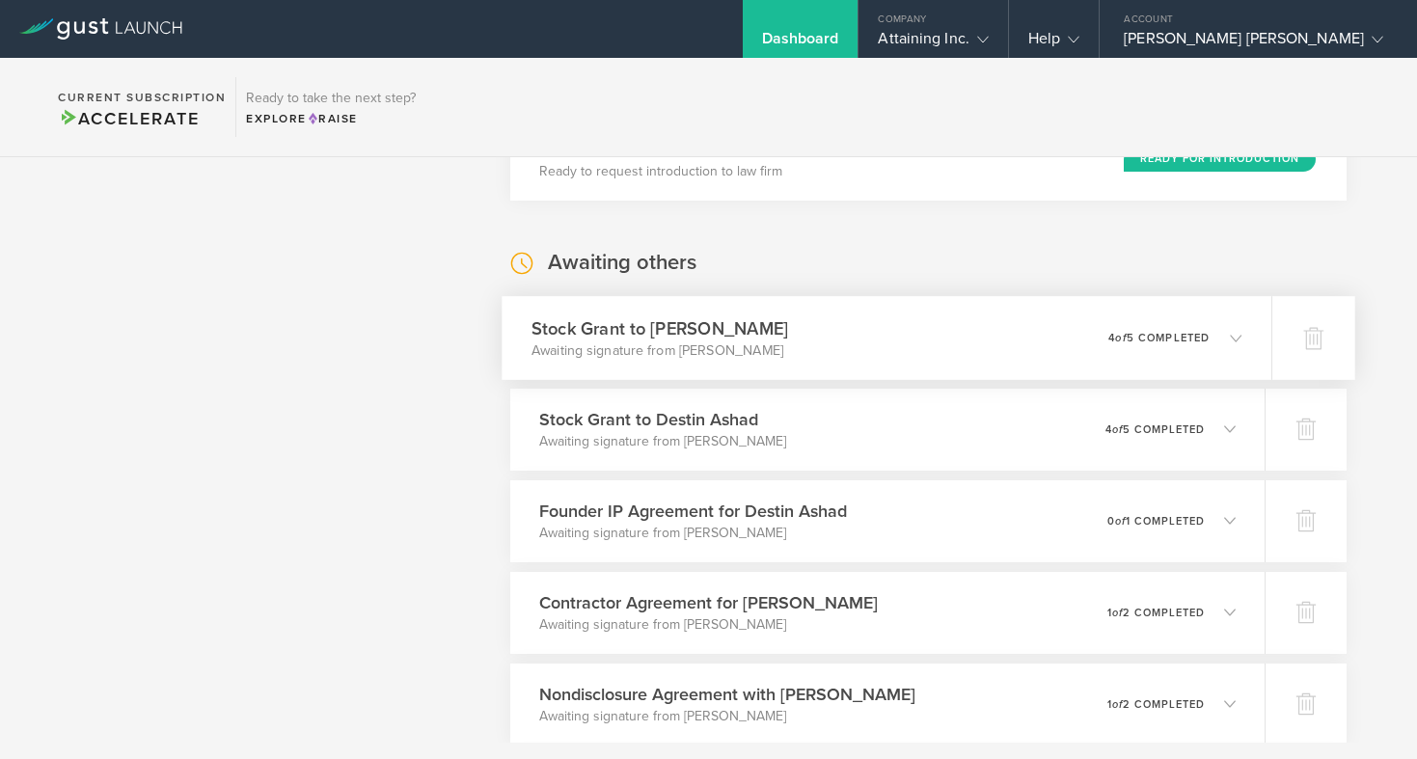
click at [1236, 336] on icon at bounding box center [1236, 338] width 12 height 12
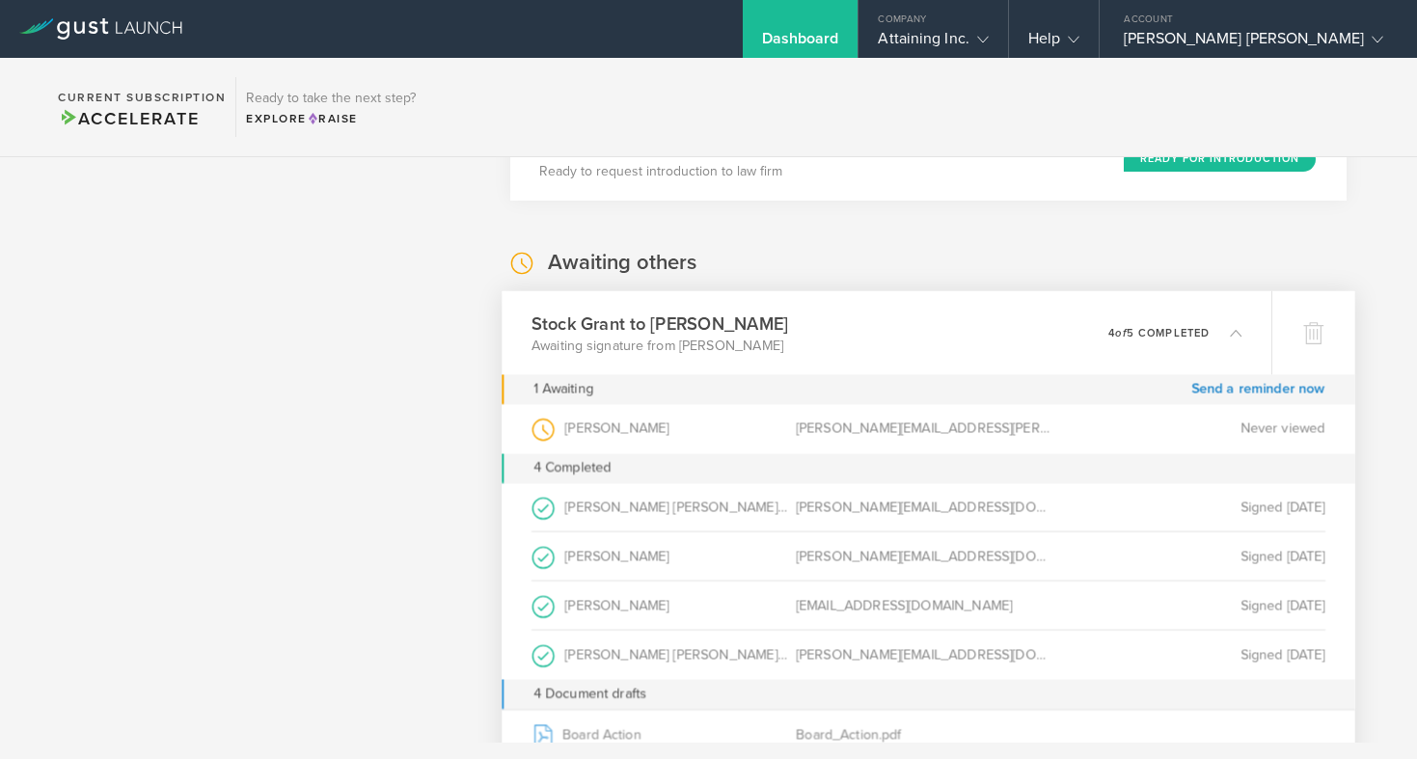
click at [1233, 333] on icon at bounding box center [1236, 332] width 12 height 12
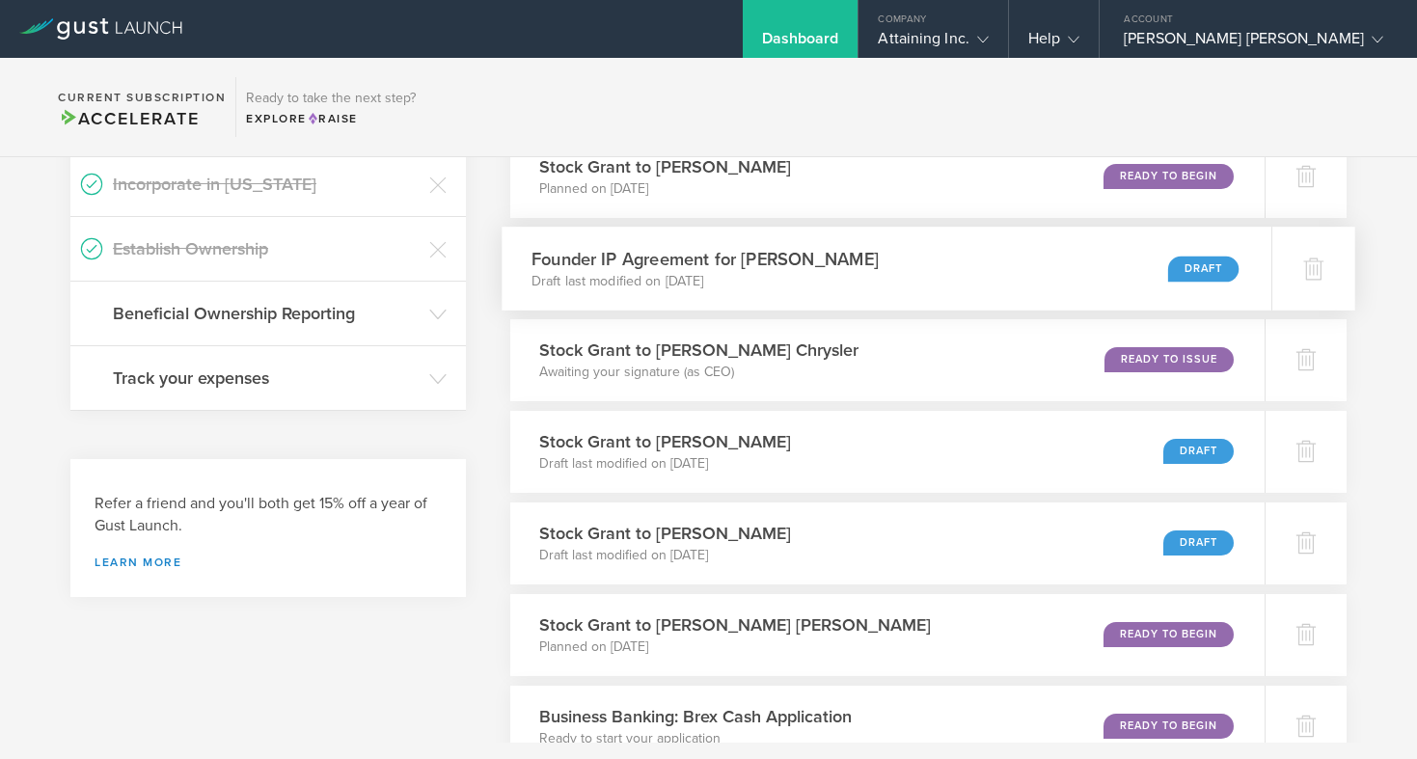
scroll to position [588, 0]
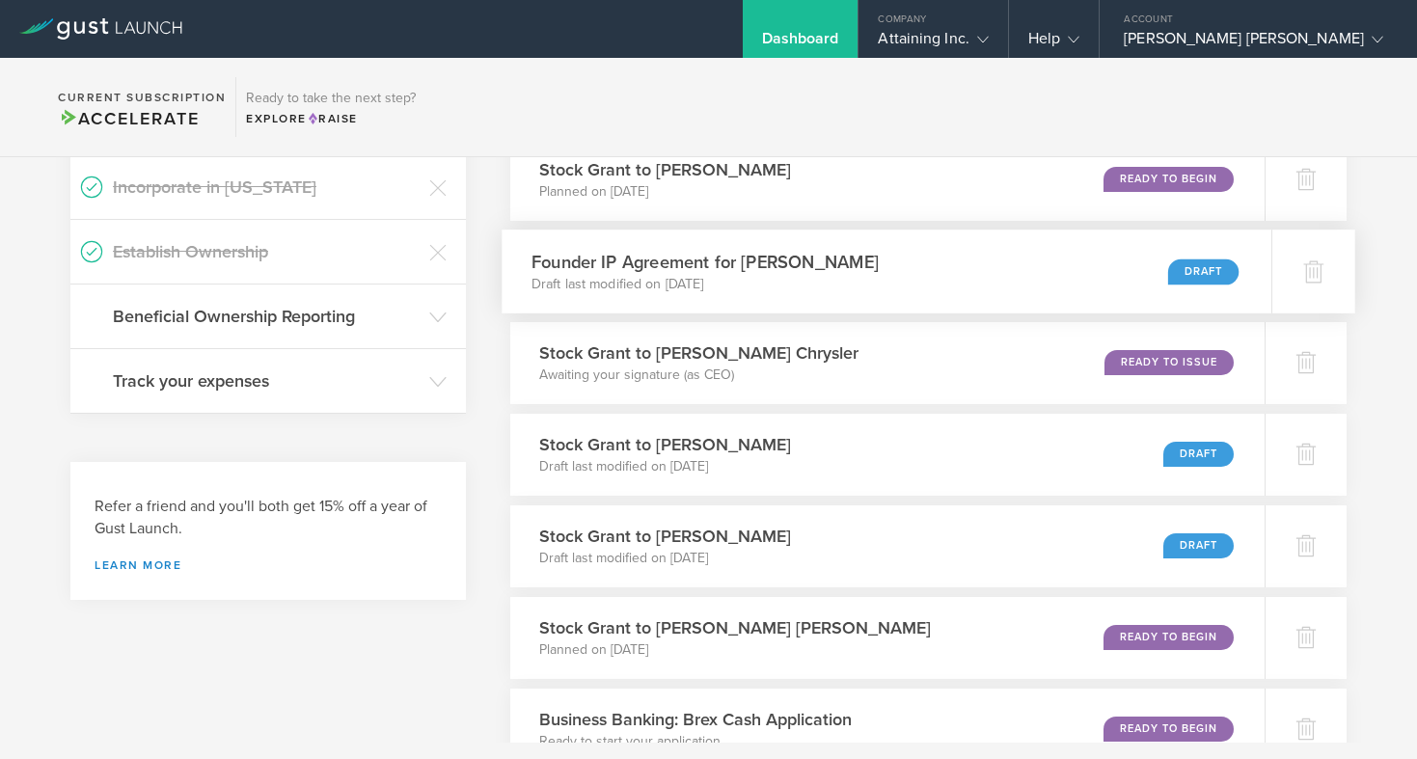
click at [1180, 270] on div "Draft" at bounding box center [1203, 272] width 71 height 26
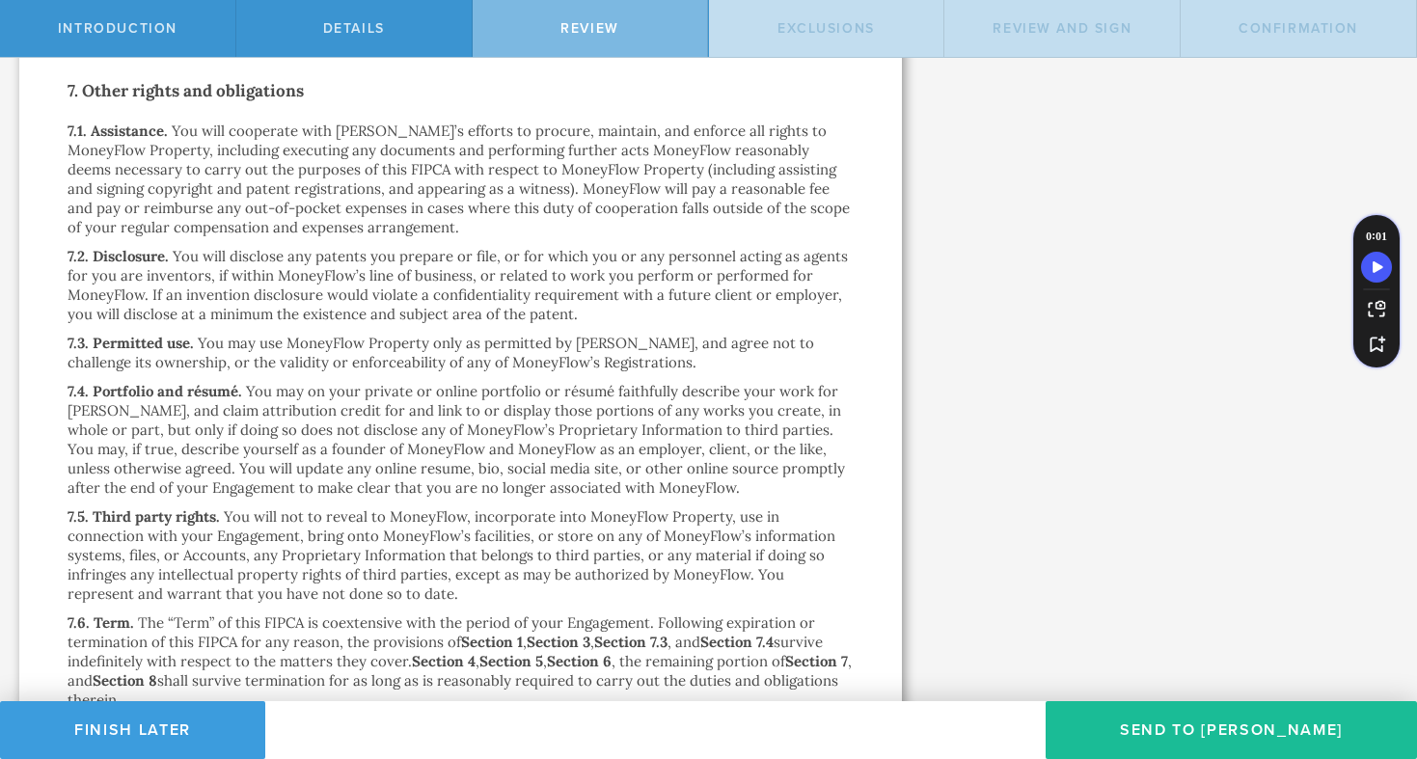
scroll to position [3286, 0]
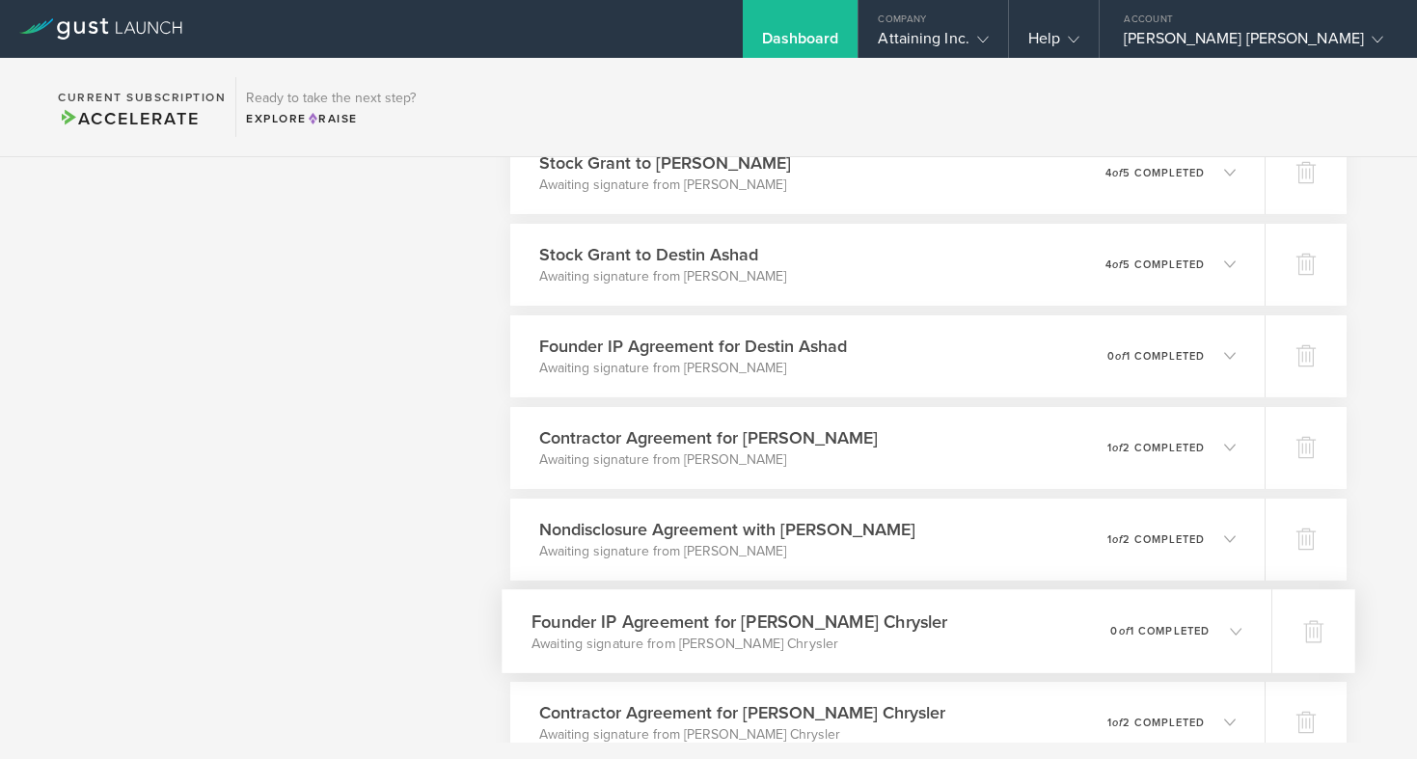
scroll to position [1398, 0]
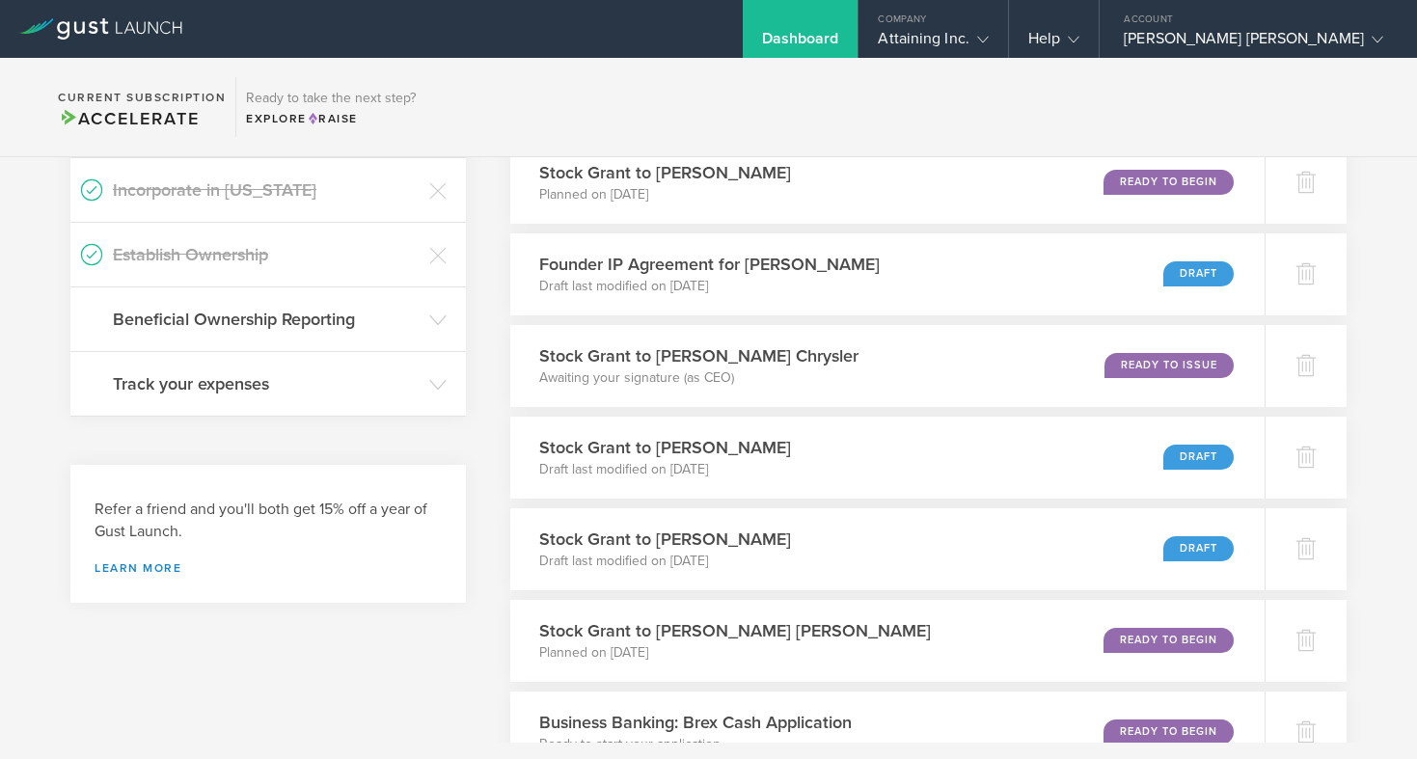
scroll to position [558, 0]
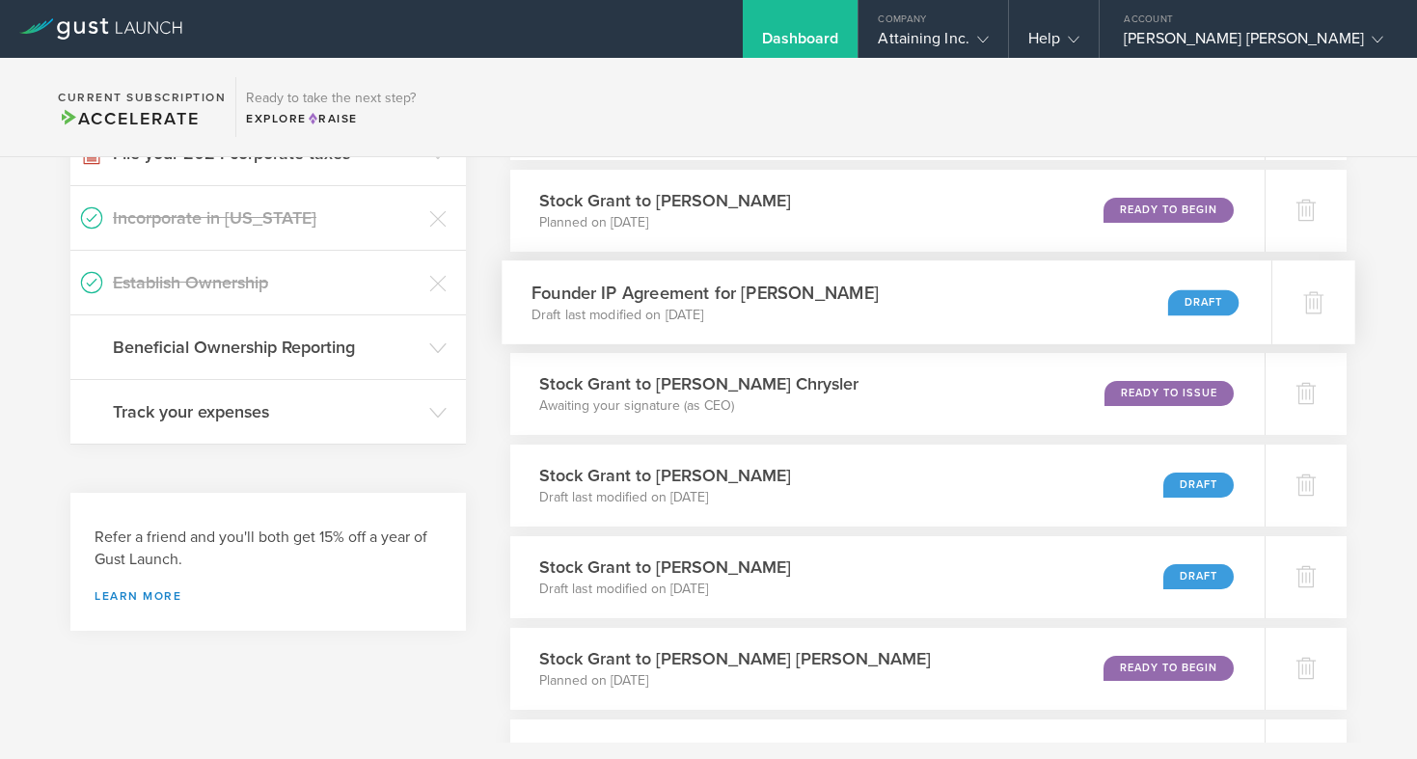
click at [1171, 302] on div "Draft" at bounding box center [1203, 302] width 71 height 26
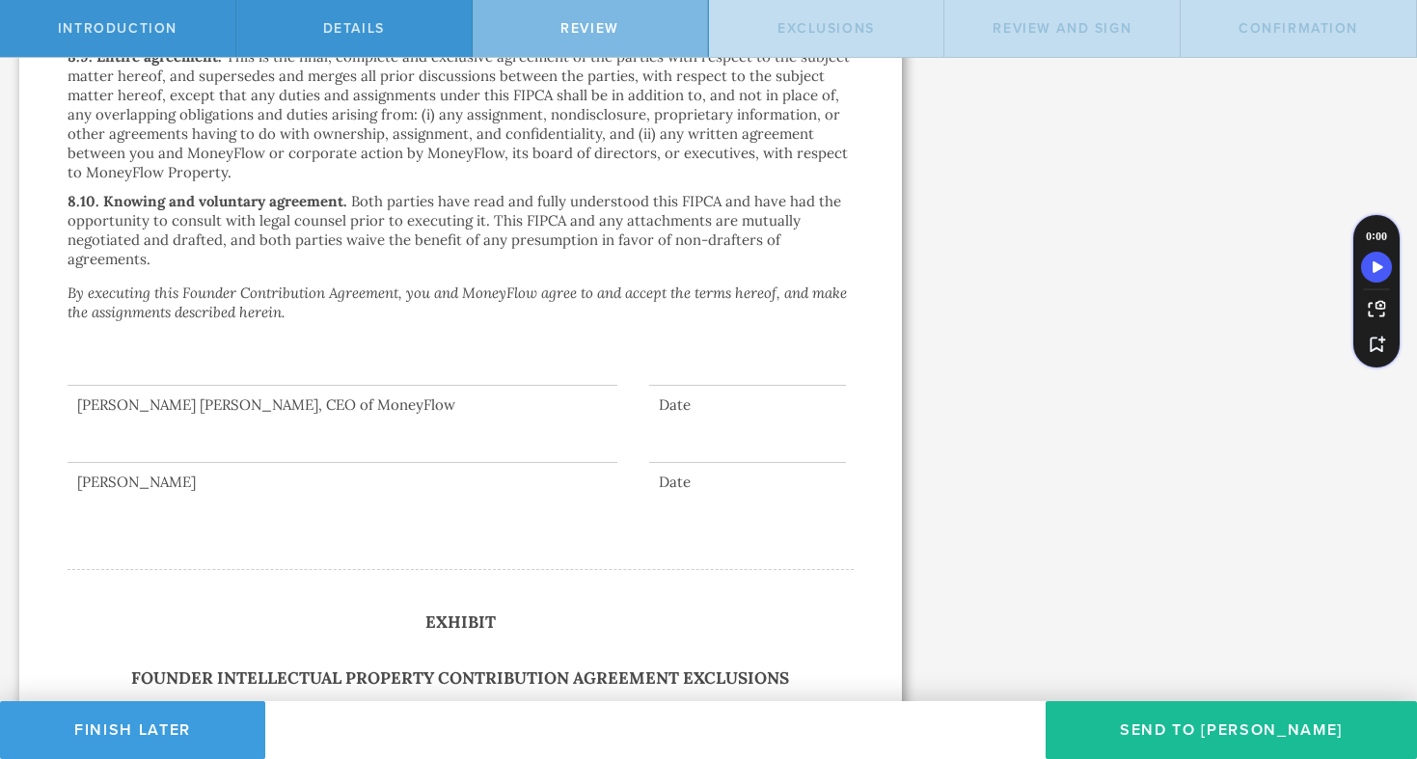
scroll to position [5088, 0]
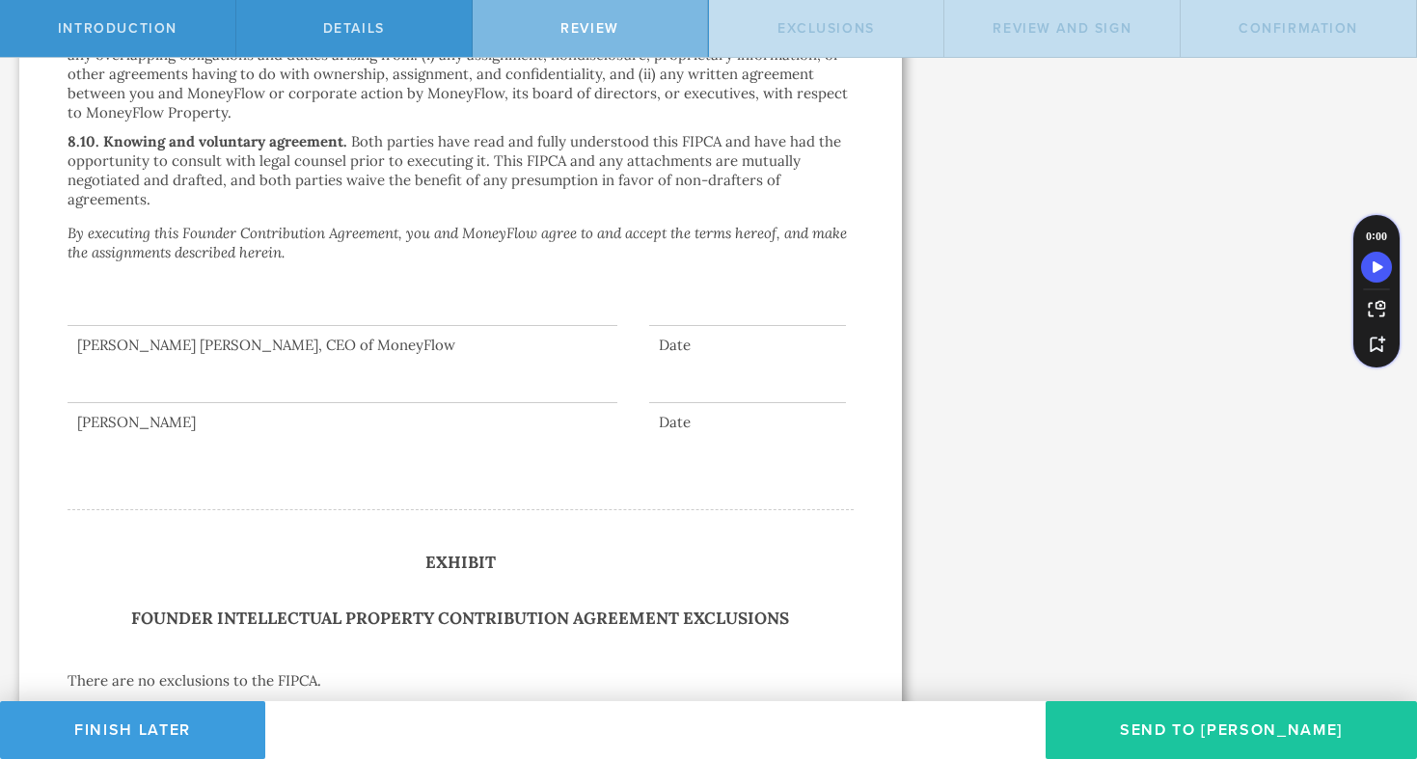
click at [1240, 737] on button "Send To [PERSON_NAME]" at bounding box center [1231, 730] width 371 height 58
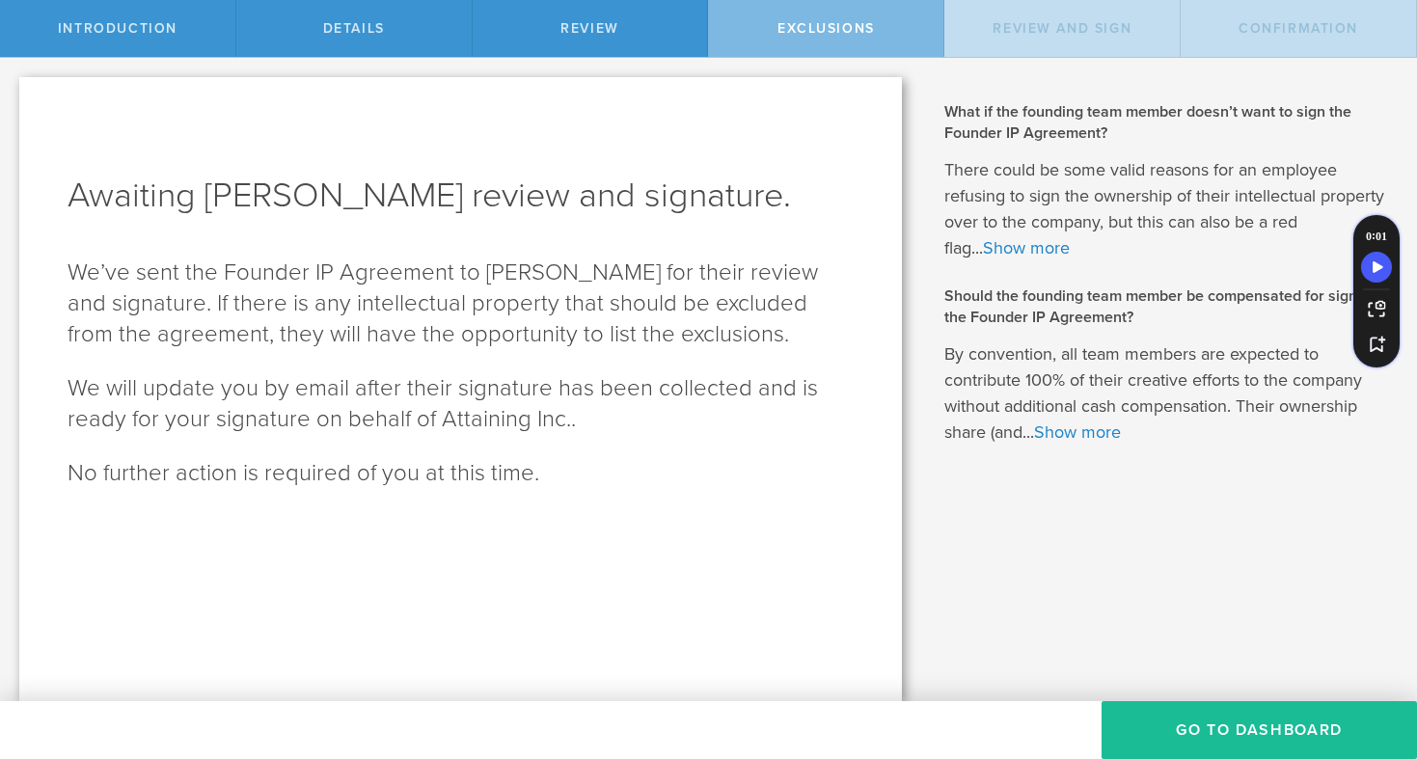
scroll to position [0, 0]
click at [1157, 723] on button "Go To Dashboard" at bounding box center [1259, 730] width 315 height 58
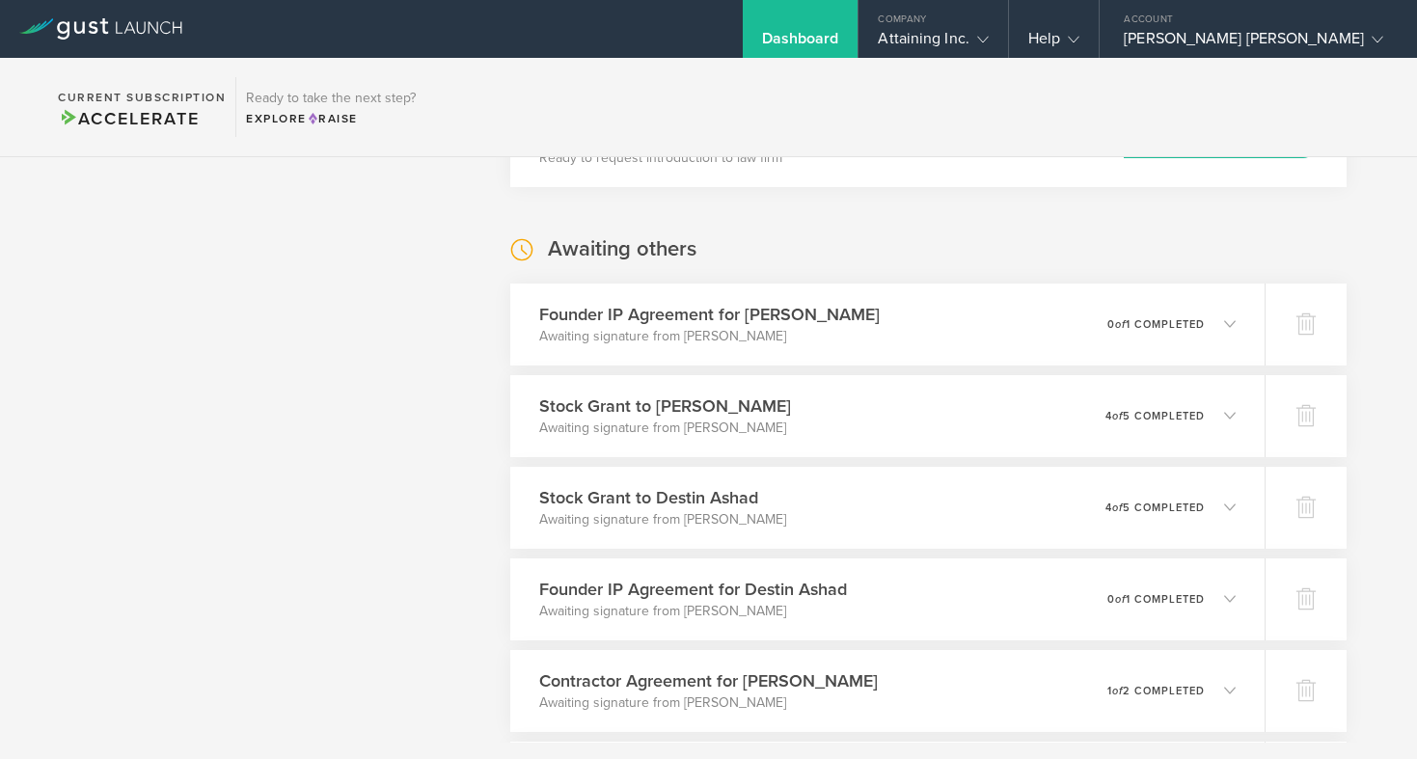
scroll to position [1171, 0]
click at [1239, 327] on icon at bounding box center [1236, 325] width 12 height 12
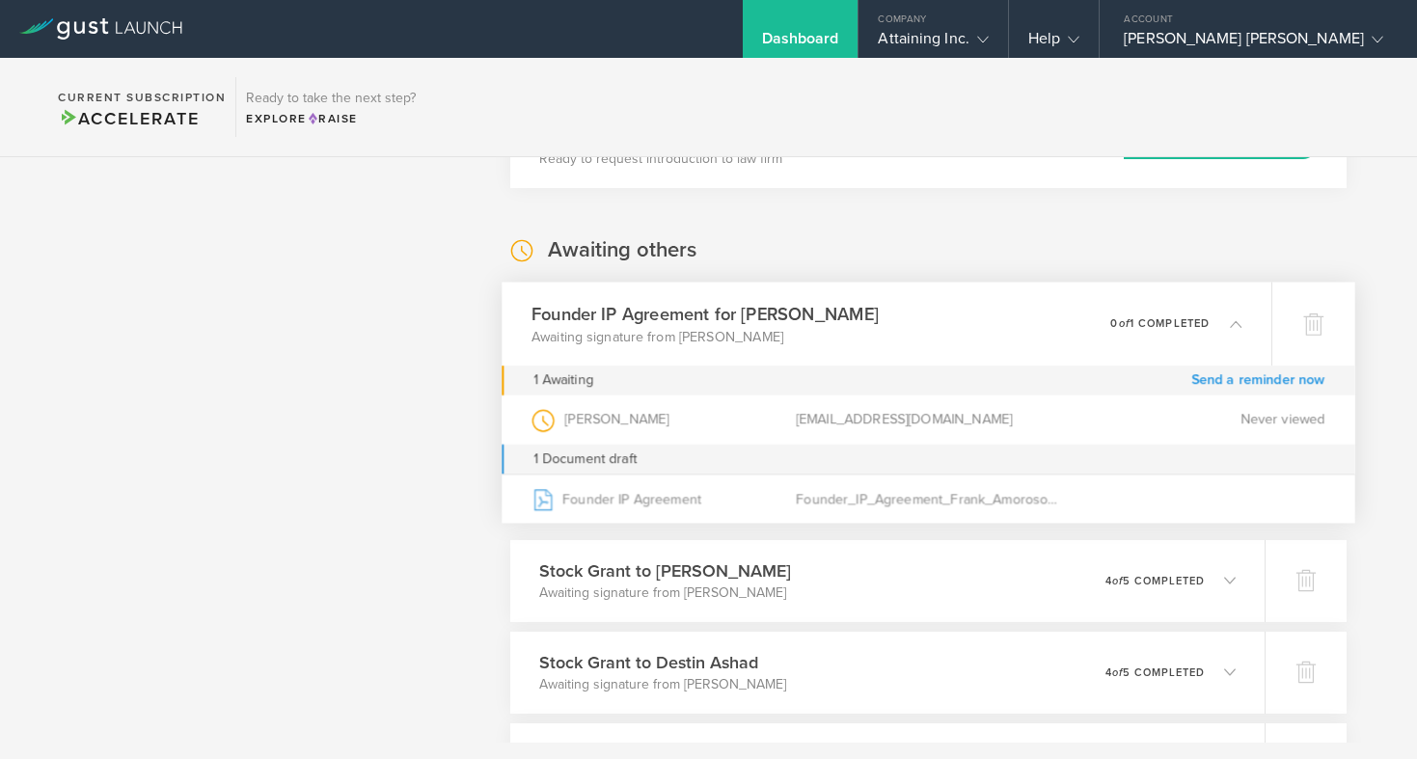
click at [1217, 374] on link "Send a reminder now" at bounding box center [1258, 381] width 134 height 30
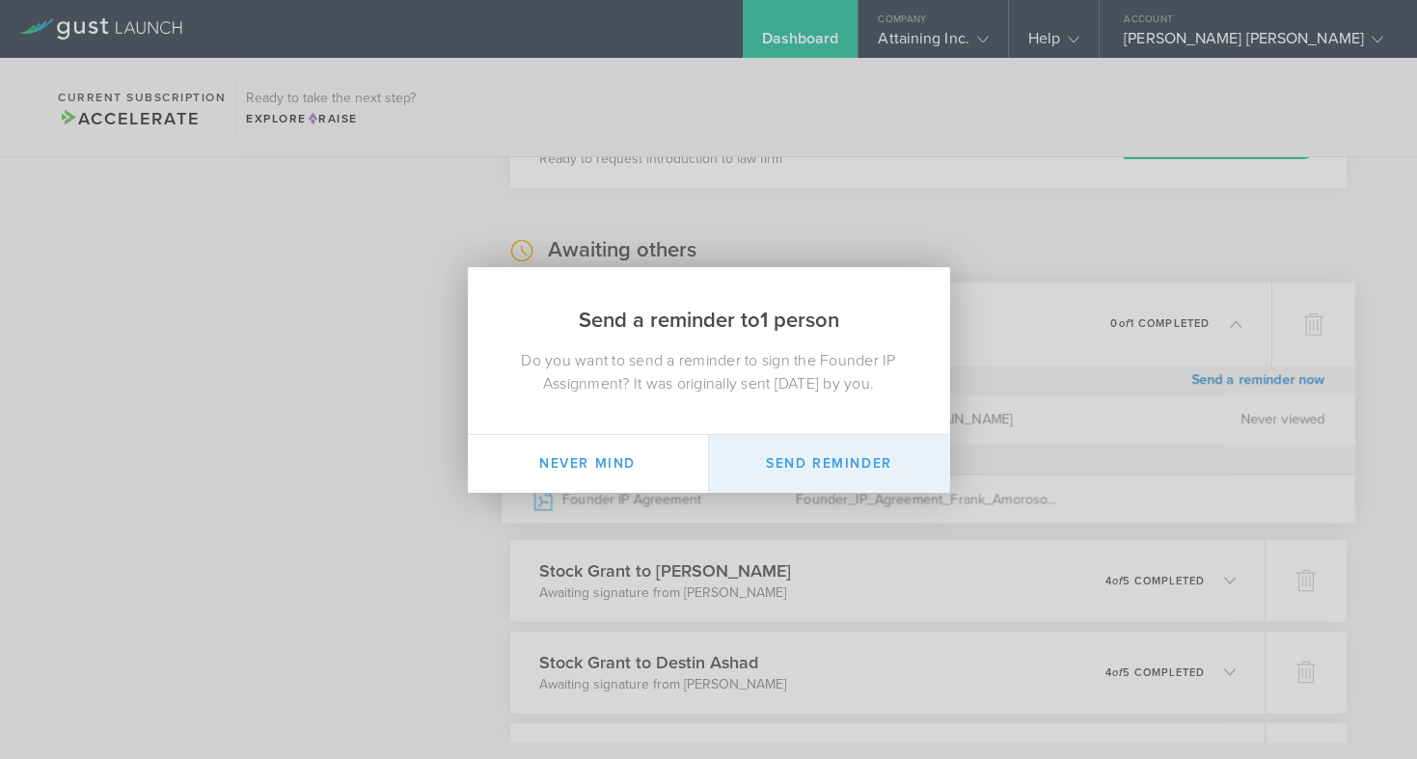
click at [829, 469] on button "Send Reminder" at bounding box center [829, 464] width 241 height 58
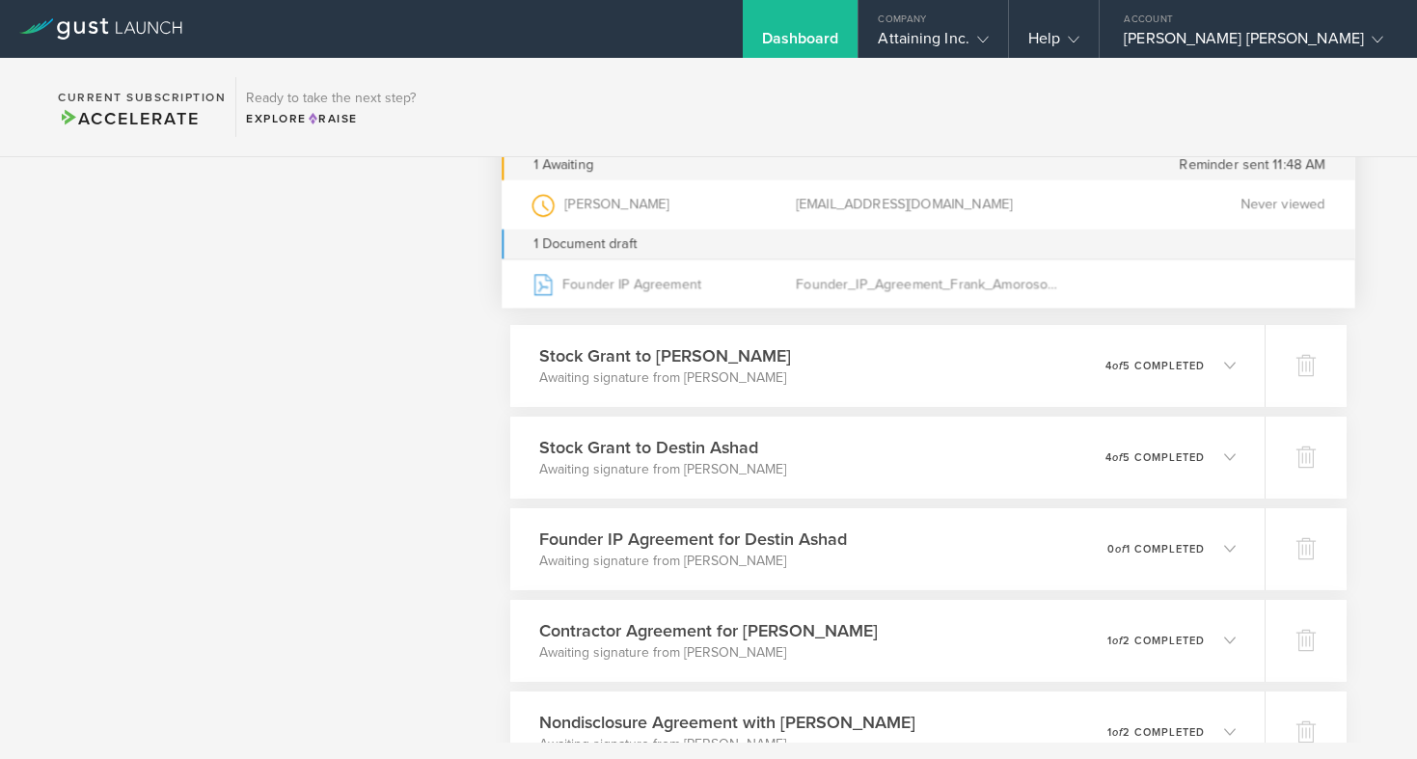
scroll to position [1449, 0]
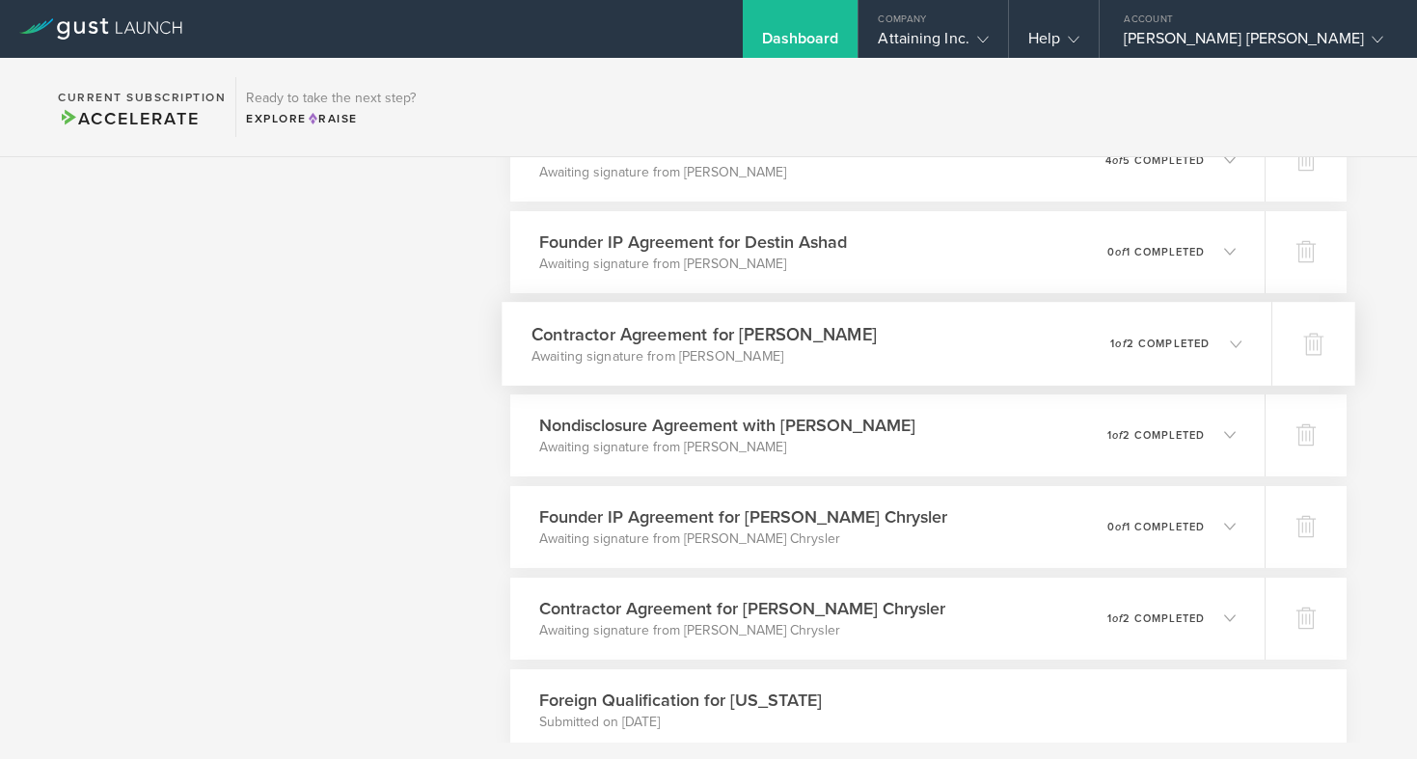
scroll to position [1523, 0]
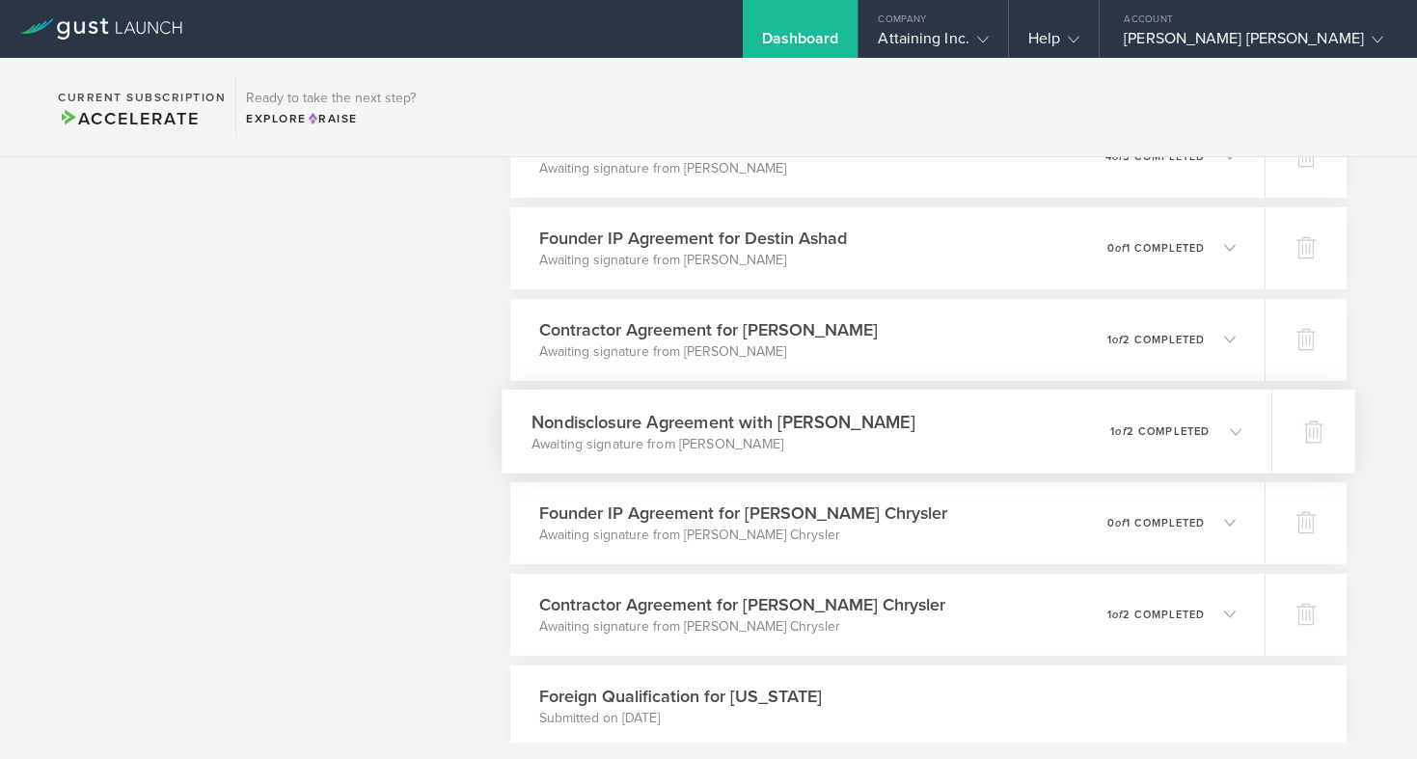
click at [1240, 429] on icon at bounding box center [1236, 431] width 12 height 12
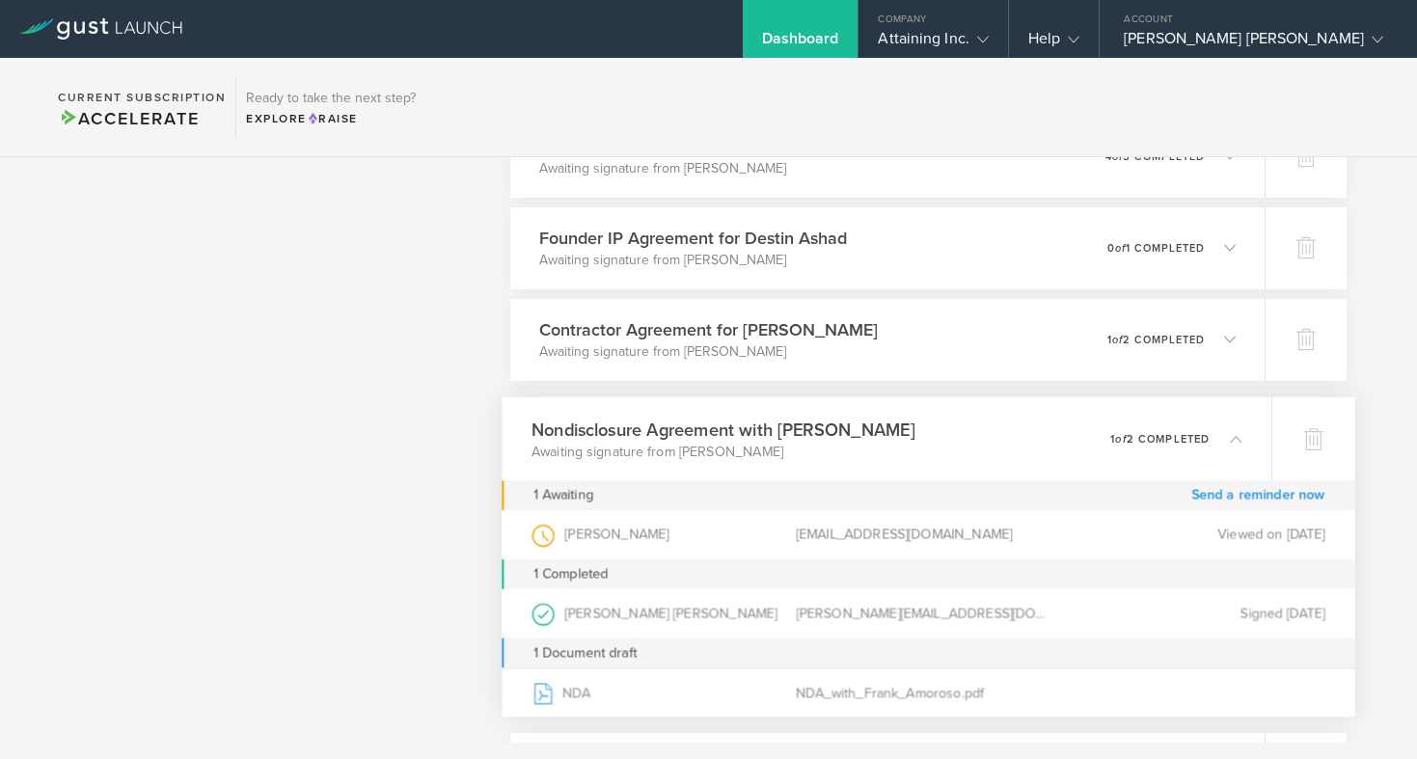
click at [1229, 489] on link "Send a reminder now" at bounding box center [1258, 495] width 134 height 30
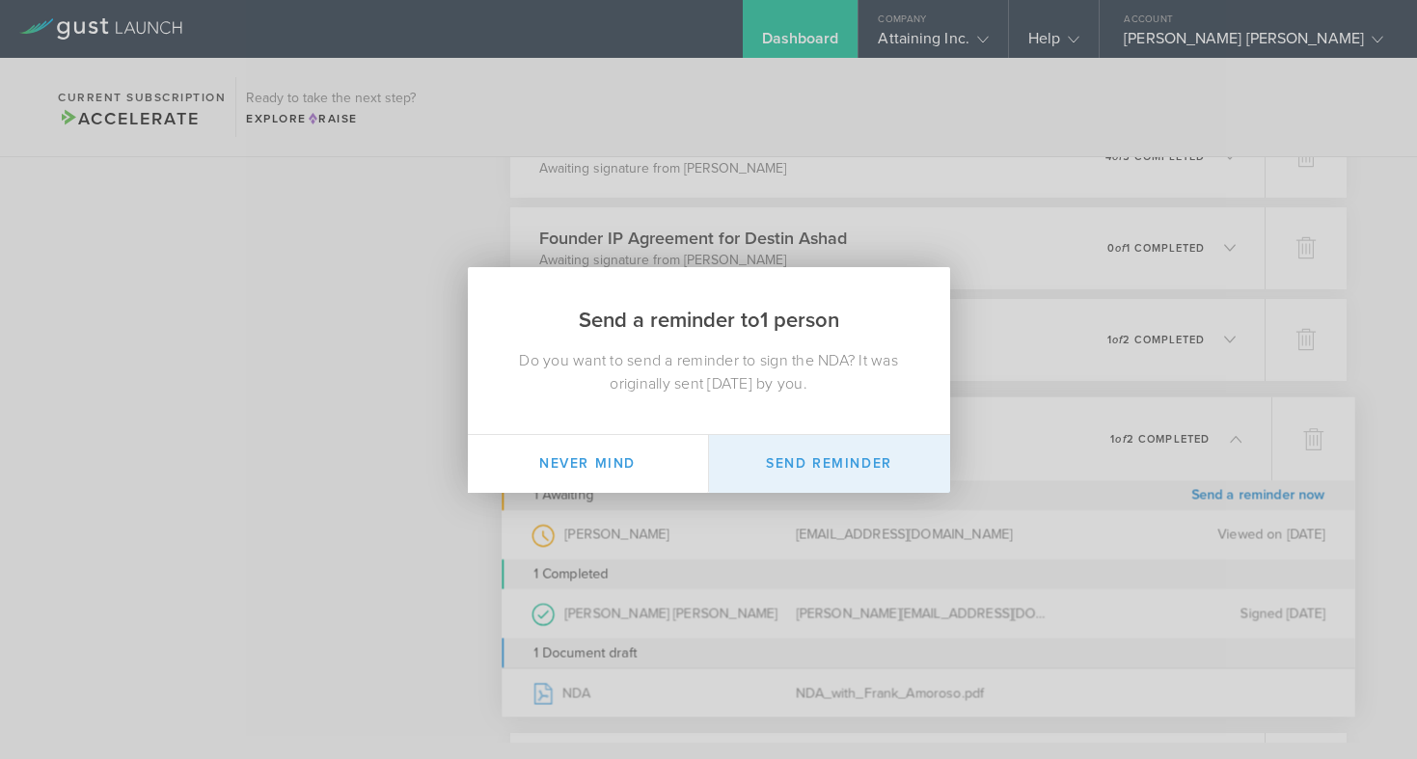
click at [837, 466] on button "Send Reminder" at bounding box center [829, 464] width 241 height 58
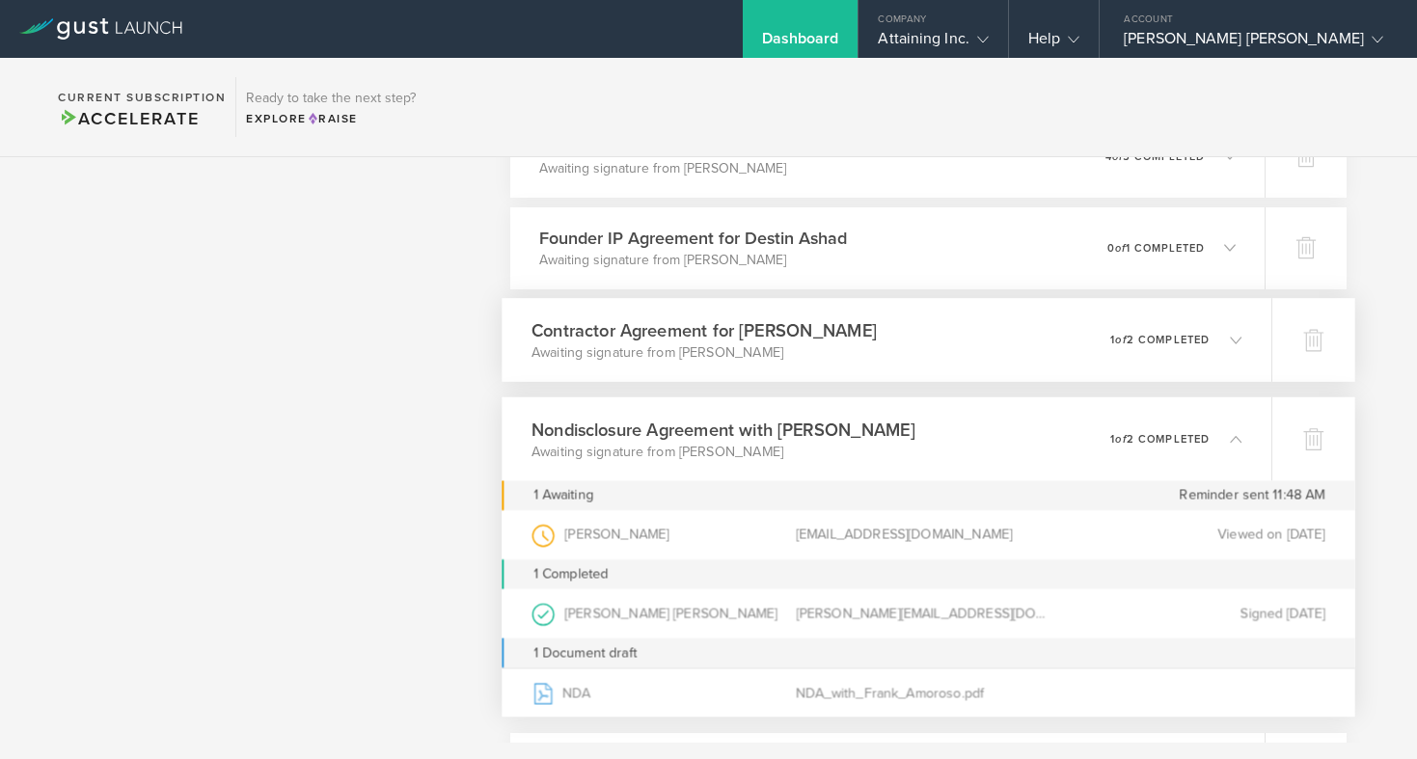
click at [1240, 337] on polyline at bounding box center [1236, 340] width 11 height 6
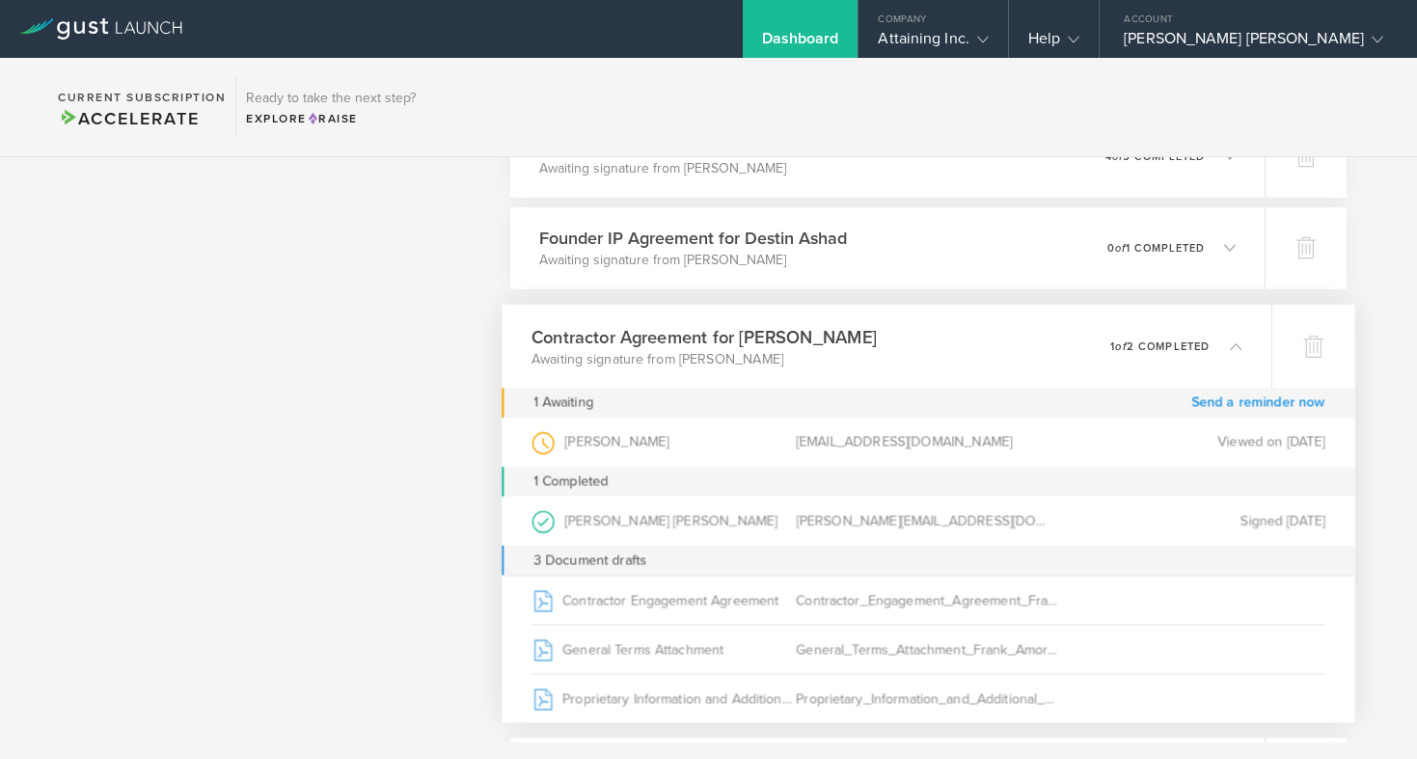
click at [1234, 400] on link "Send a reminder now" at bounding box center [1258, 403] width 134 height 30
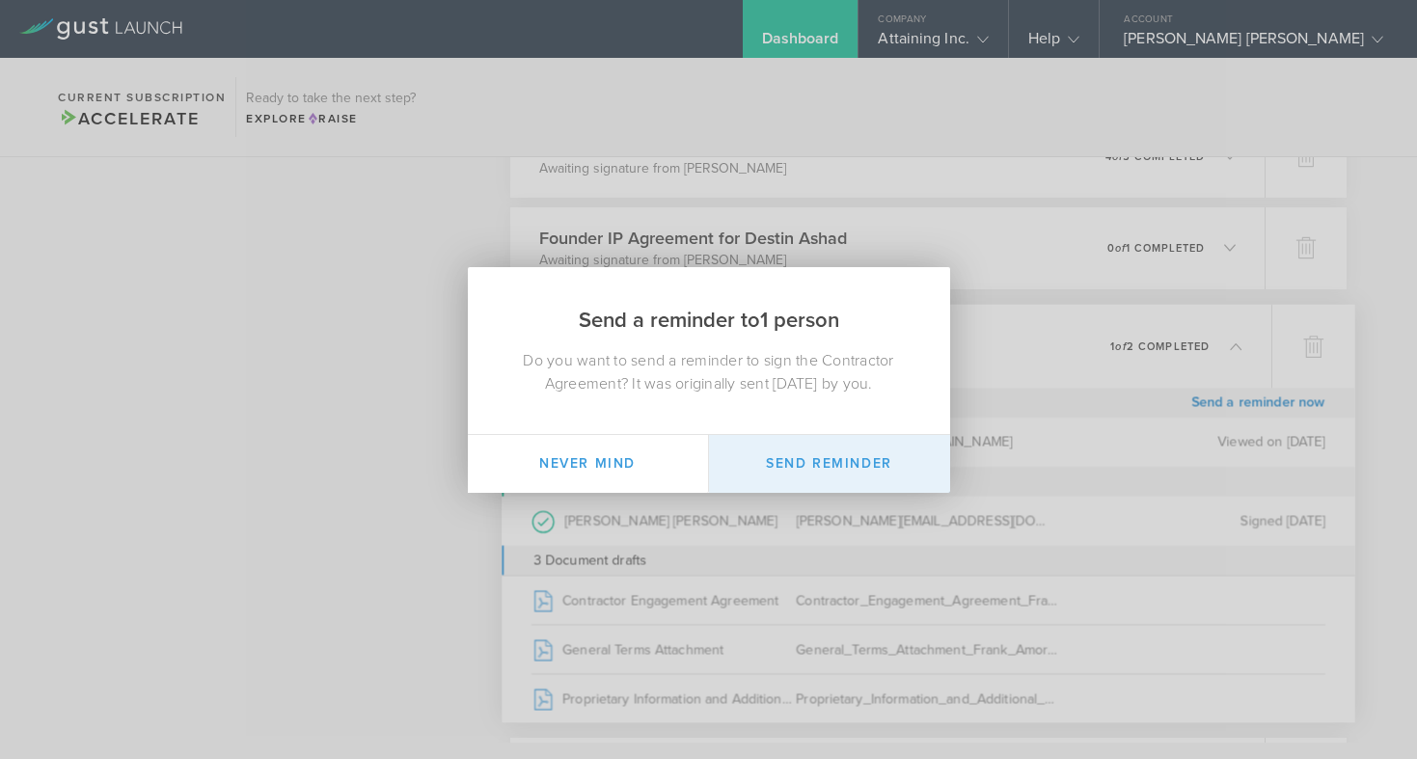
click at [765, 475] on button "Send Reminder" at bounding box center [829, 464] width 241 height 58
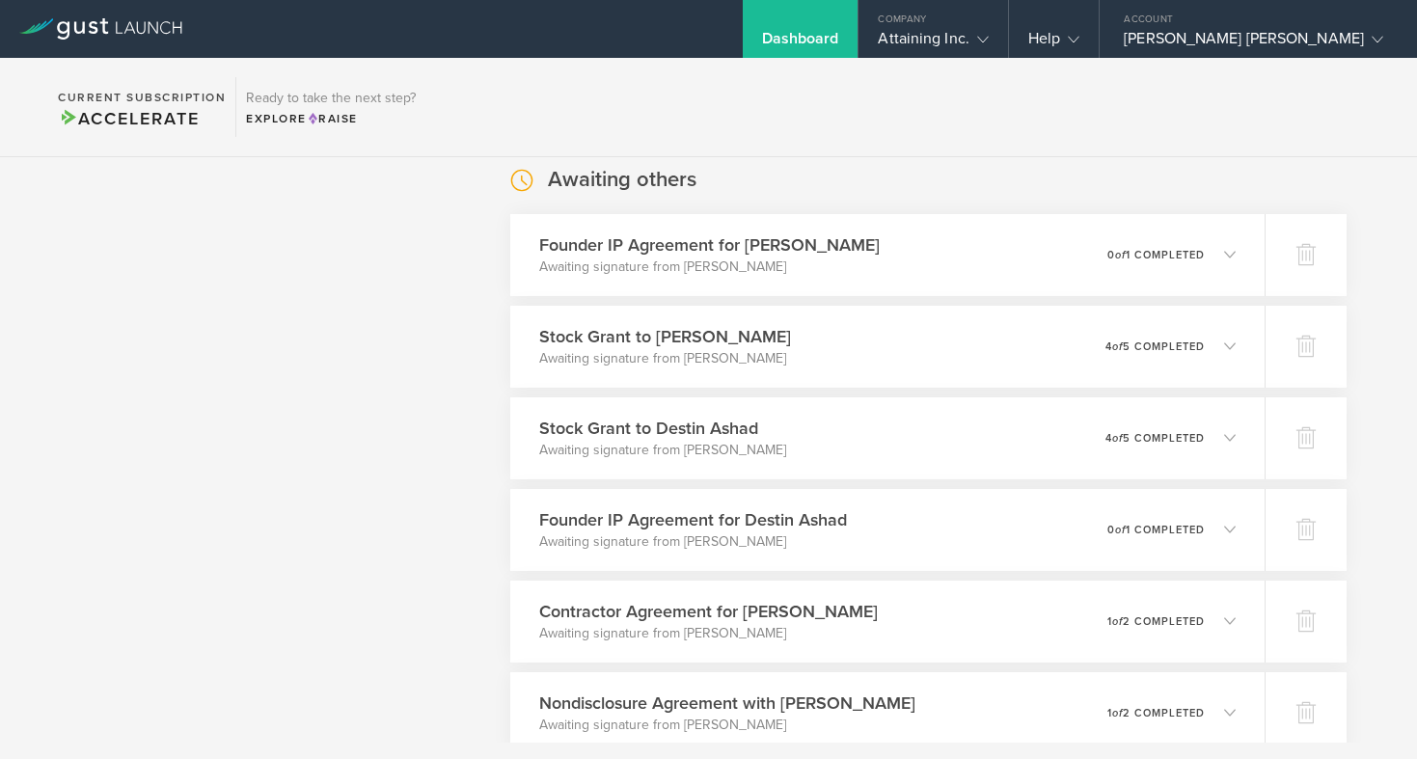
scroll to position [1248, 0]
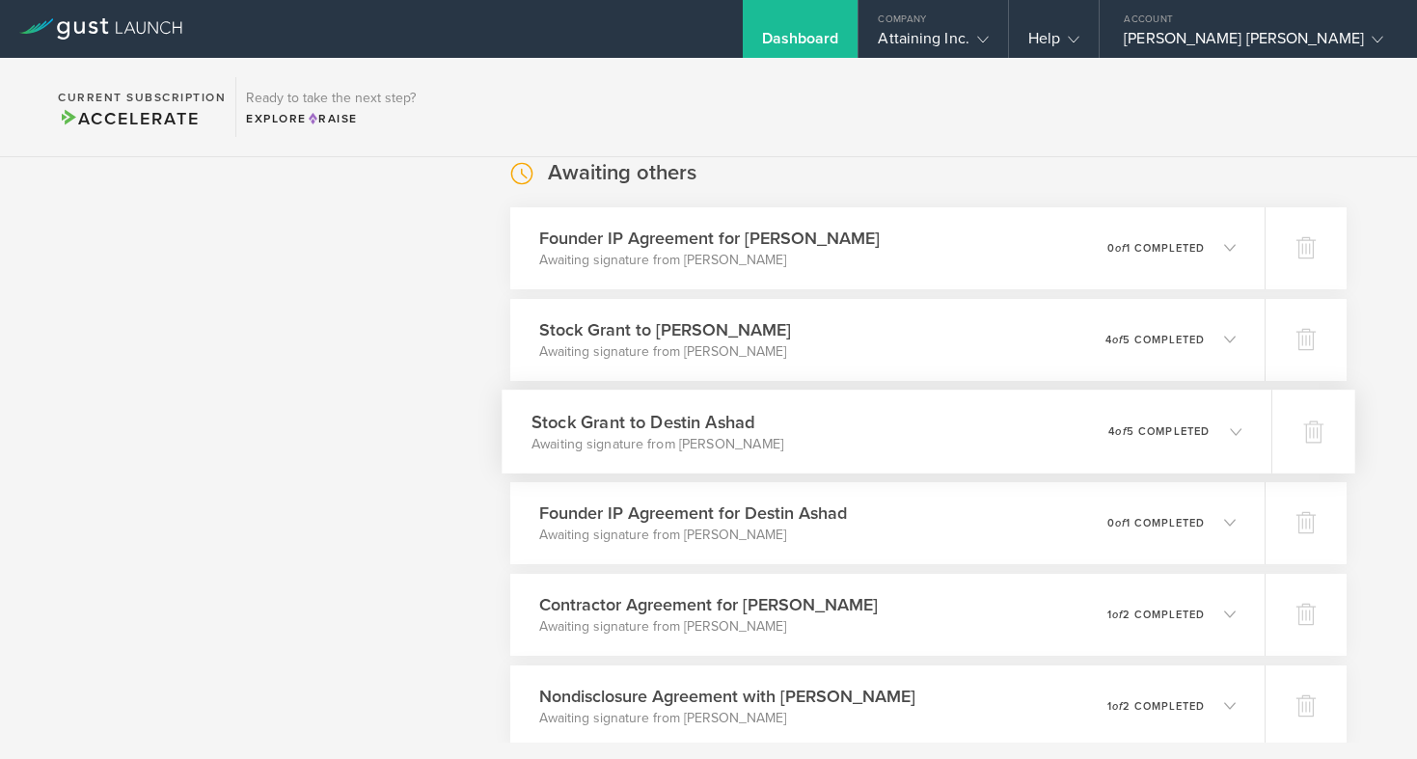
click at [1239, 431] on icon at bounding box center [1236, 431] width 12 height 12
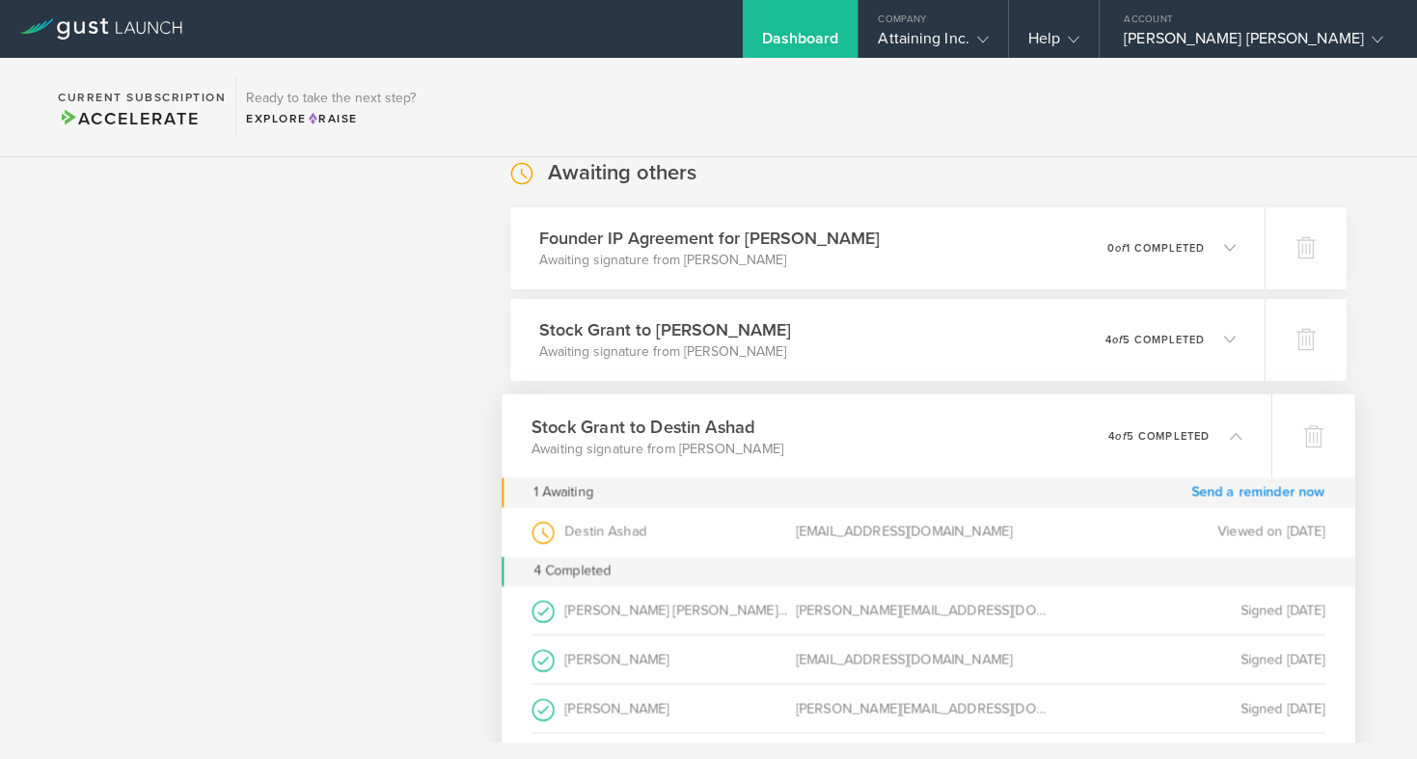
click at [1229, 491] on link "Send a reminder now" at bounding box center [1258, 492] width 134 height 30
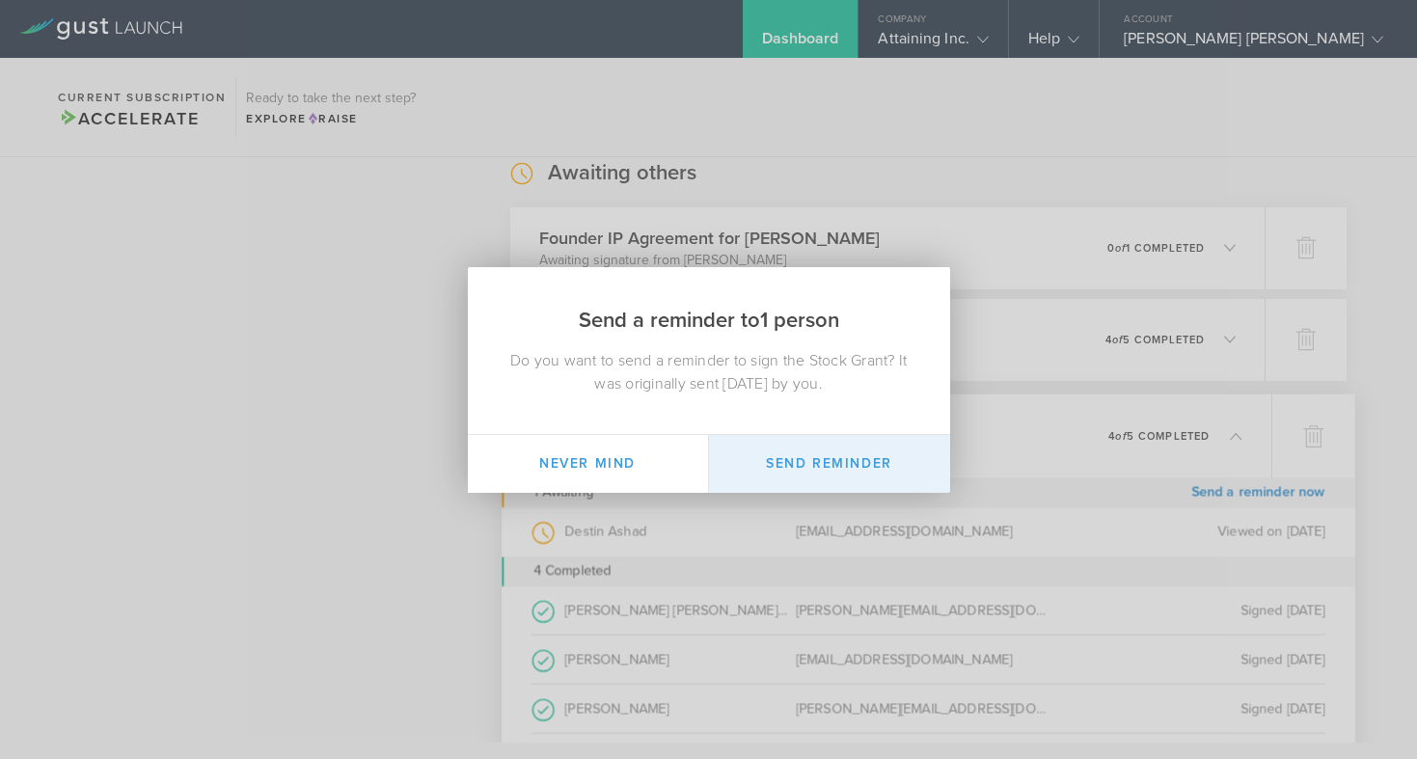
click at [862, 470] on button "Send Reminder" at bounding box center [829, 464] width 241 height 58
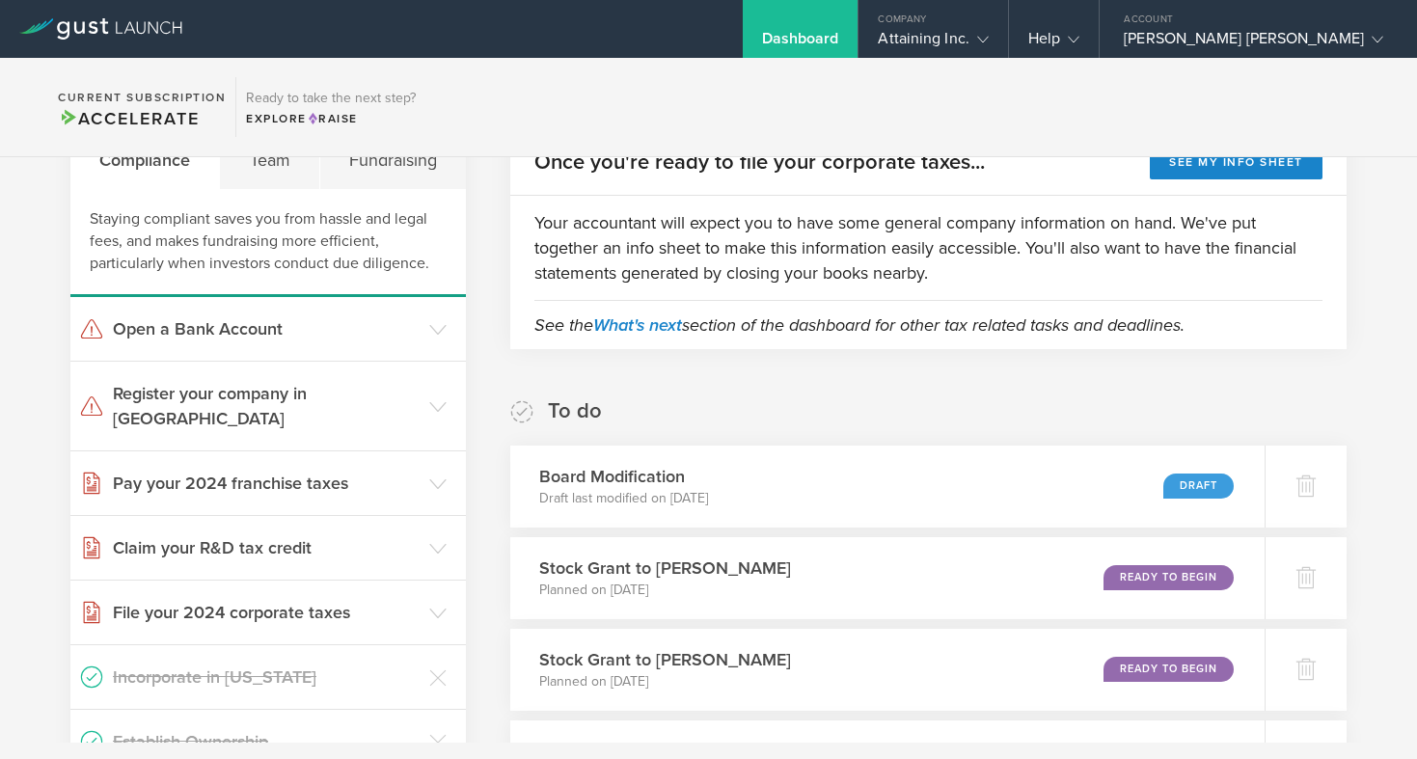
scroll to position [0, 0]
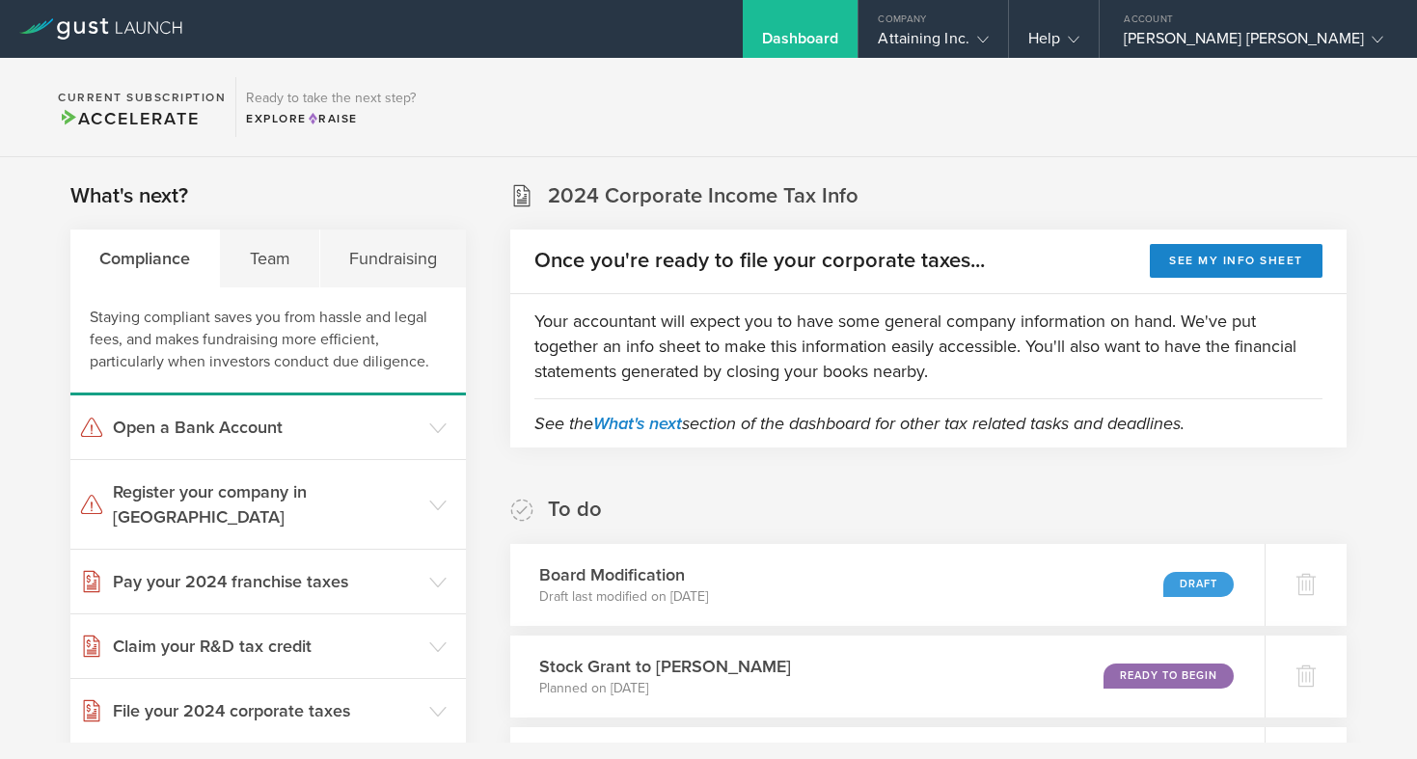
click at [534, 114] on section "Current Subscription Accelerate Ready to take the next step? Explore Raise" at bounding box center [708, 107] width 1417 height 99
click at [1258, 42] on div "Powell Loskamp" at bounding box center [1253, 43] width 259 height 29
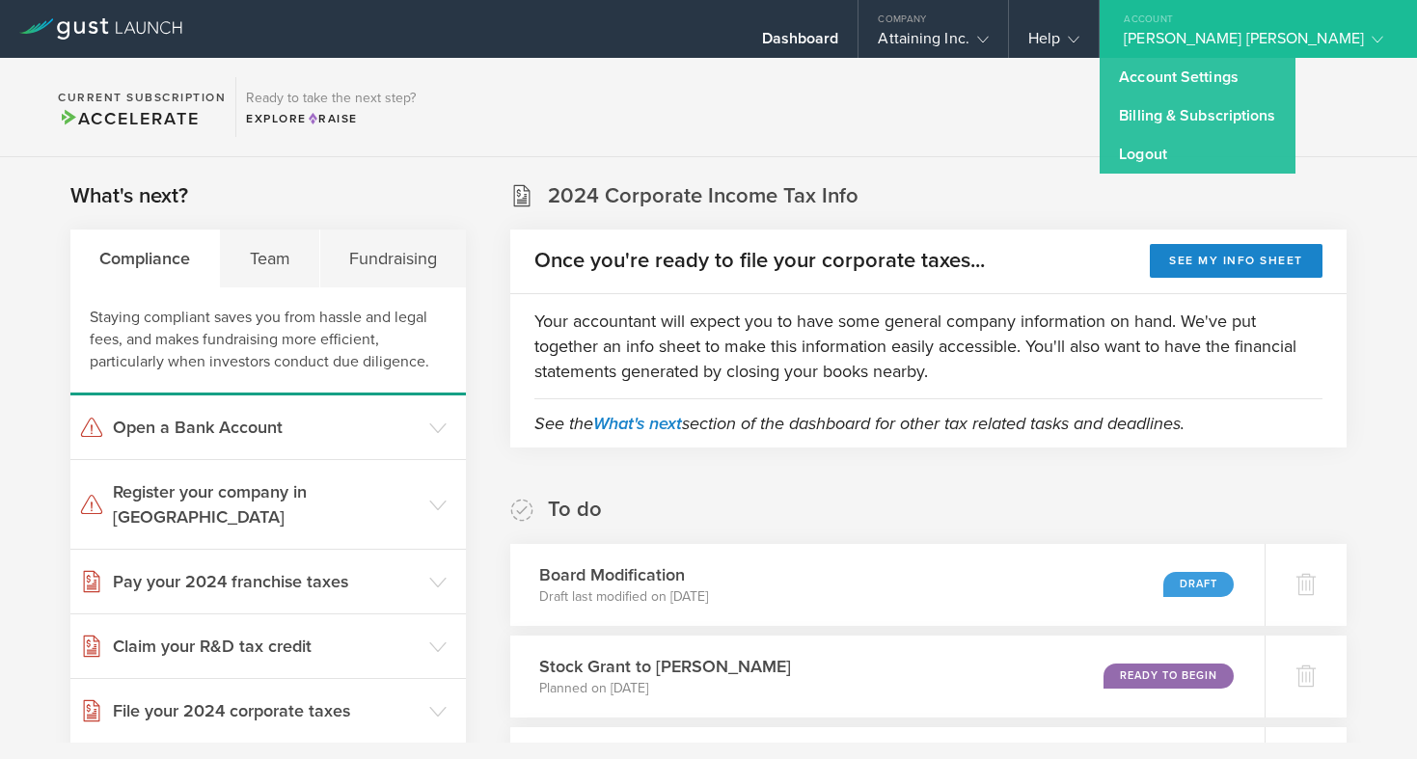
click at [1103, 75] on section "Current Subscription Accelerate Ready to take the next step? Explore Raise" at bounding box center [708, 107] width 1417 height 99
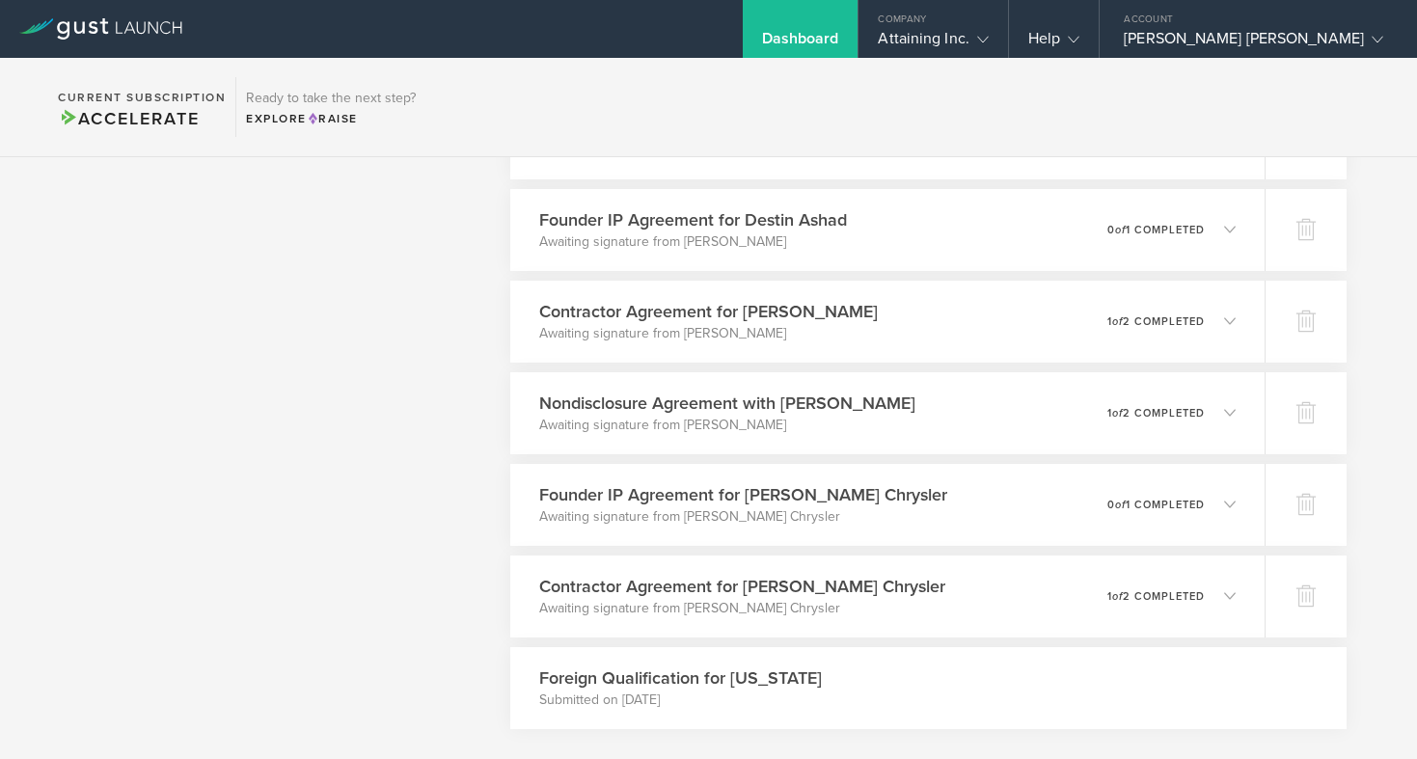
scroll to position [1539, 0]
click at [888, 129] on section "Current Subscription Accelerate Ready to take the next step? Explore Raise" at bounding box center [708, 107] width 1417 height 99
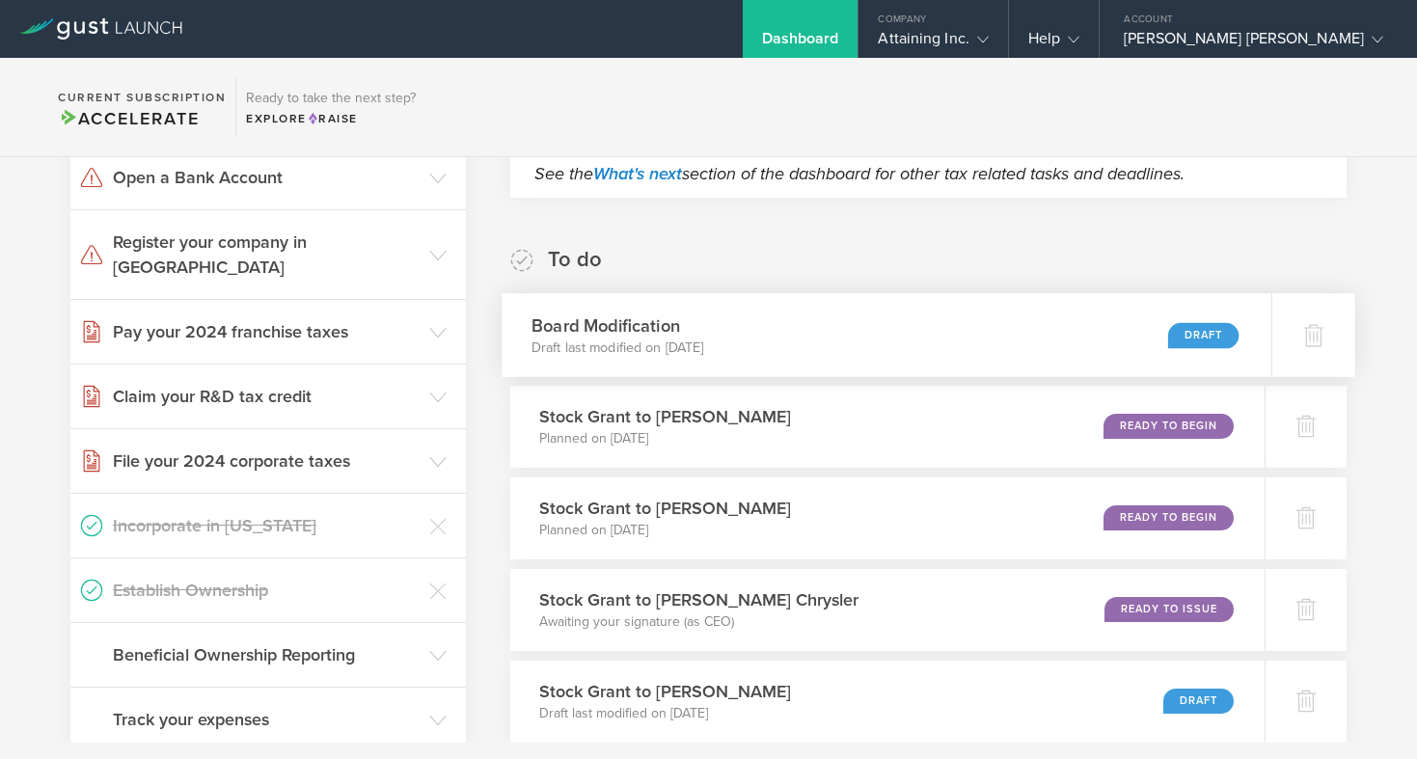
scroll to position [231, 0]
